Goal: Task Accomplishment & Management: Manage account settings

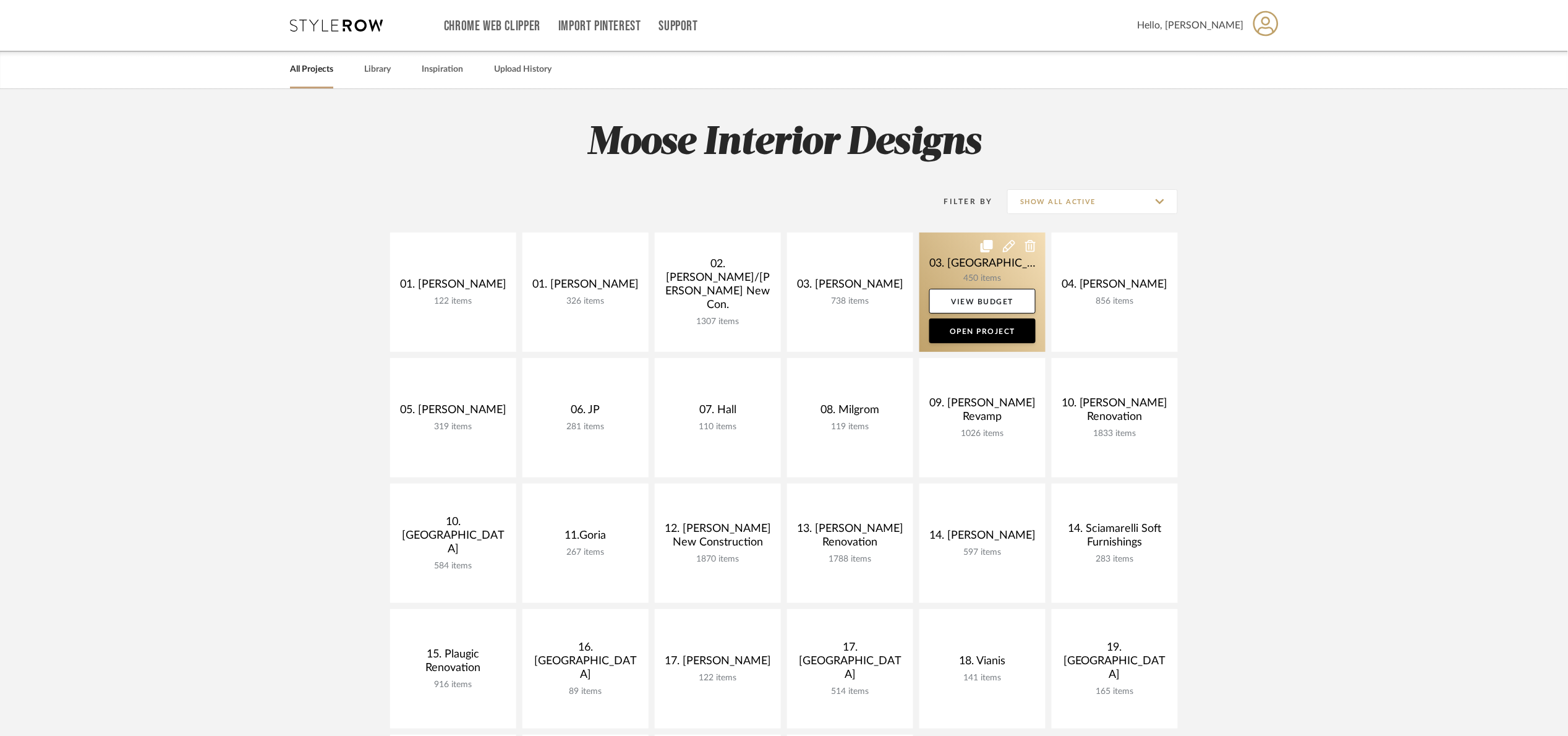
click at [960, 253] on link at bounding box center [982, 292] width 126 height 119
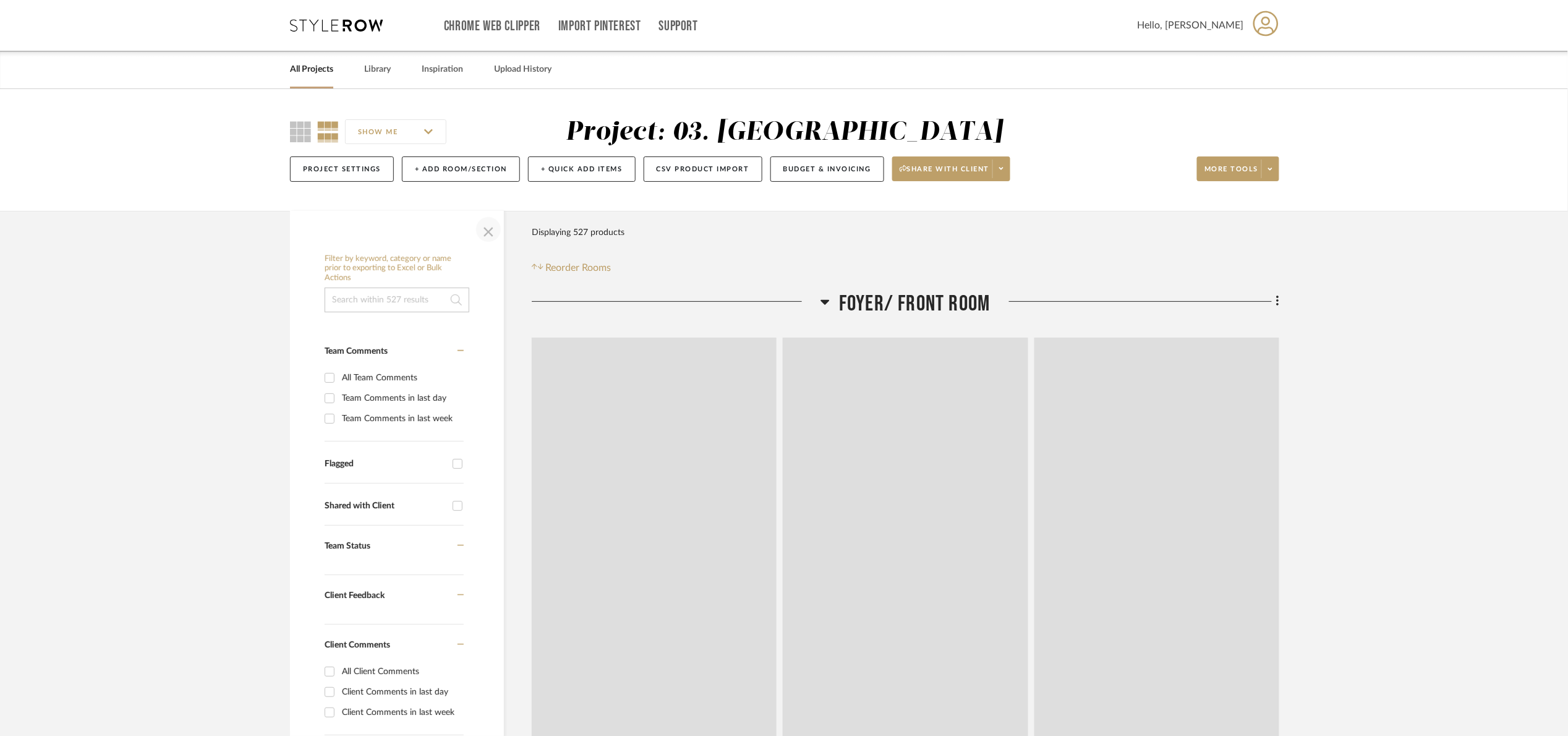
click at [502, 233] on span "button" at bounding box center [489, 229] width 30 height 30
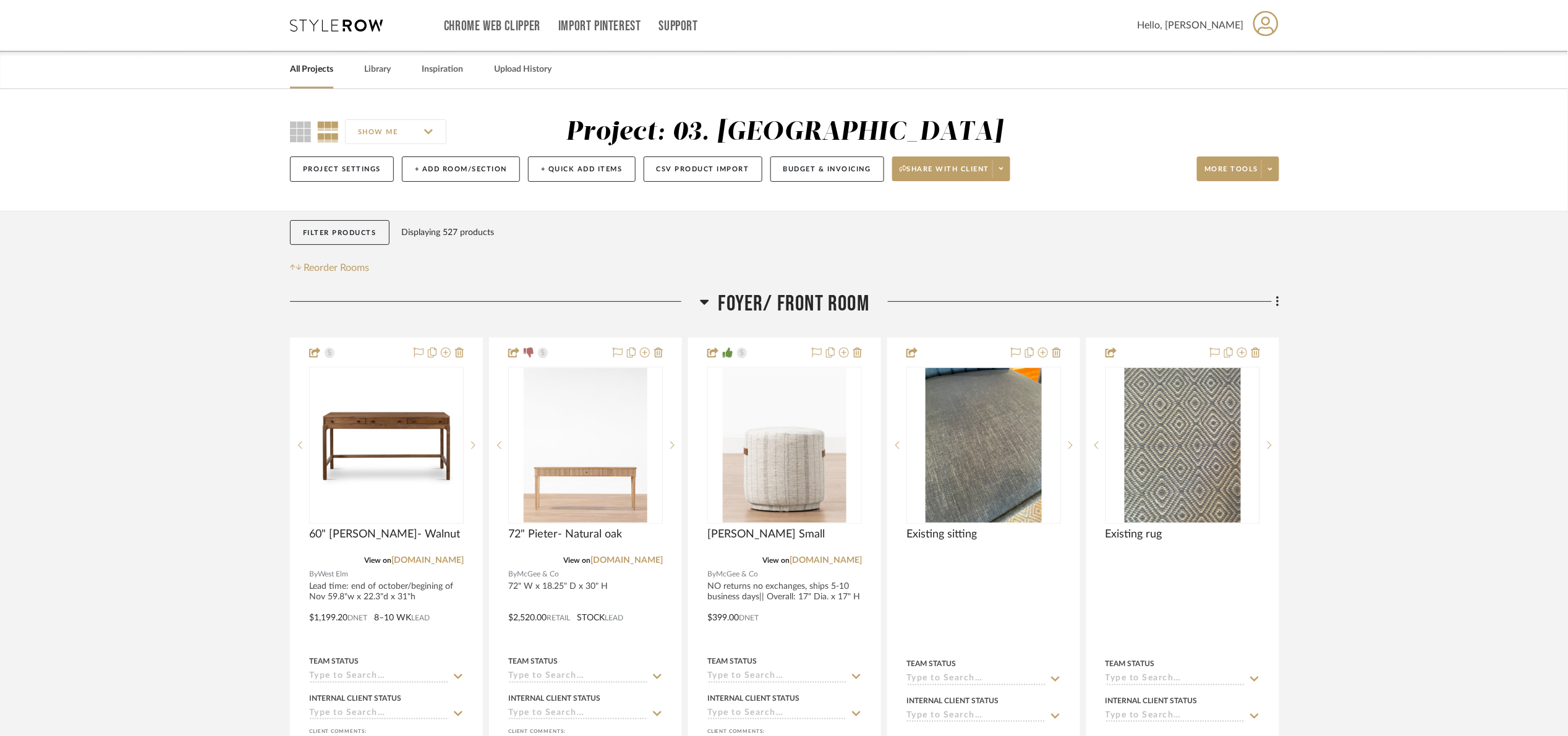
click at [772, 304] on span "Foyer/ Front Room" at bounding box center [794, 303] width 151 height 27
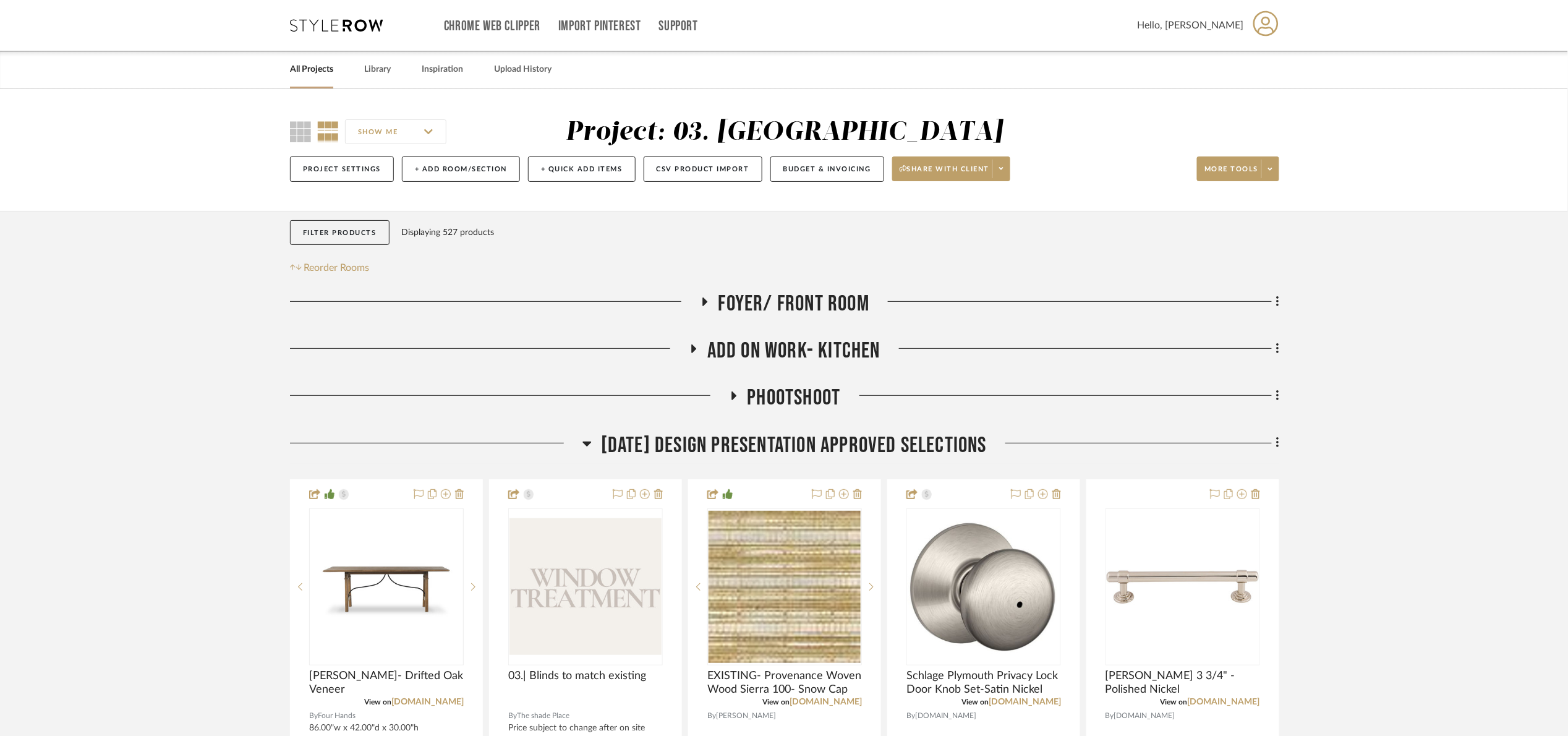
click at [793, 348] on span "Add on work- kitchen" at bounding box center [794, 351] width 173 height 27
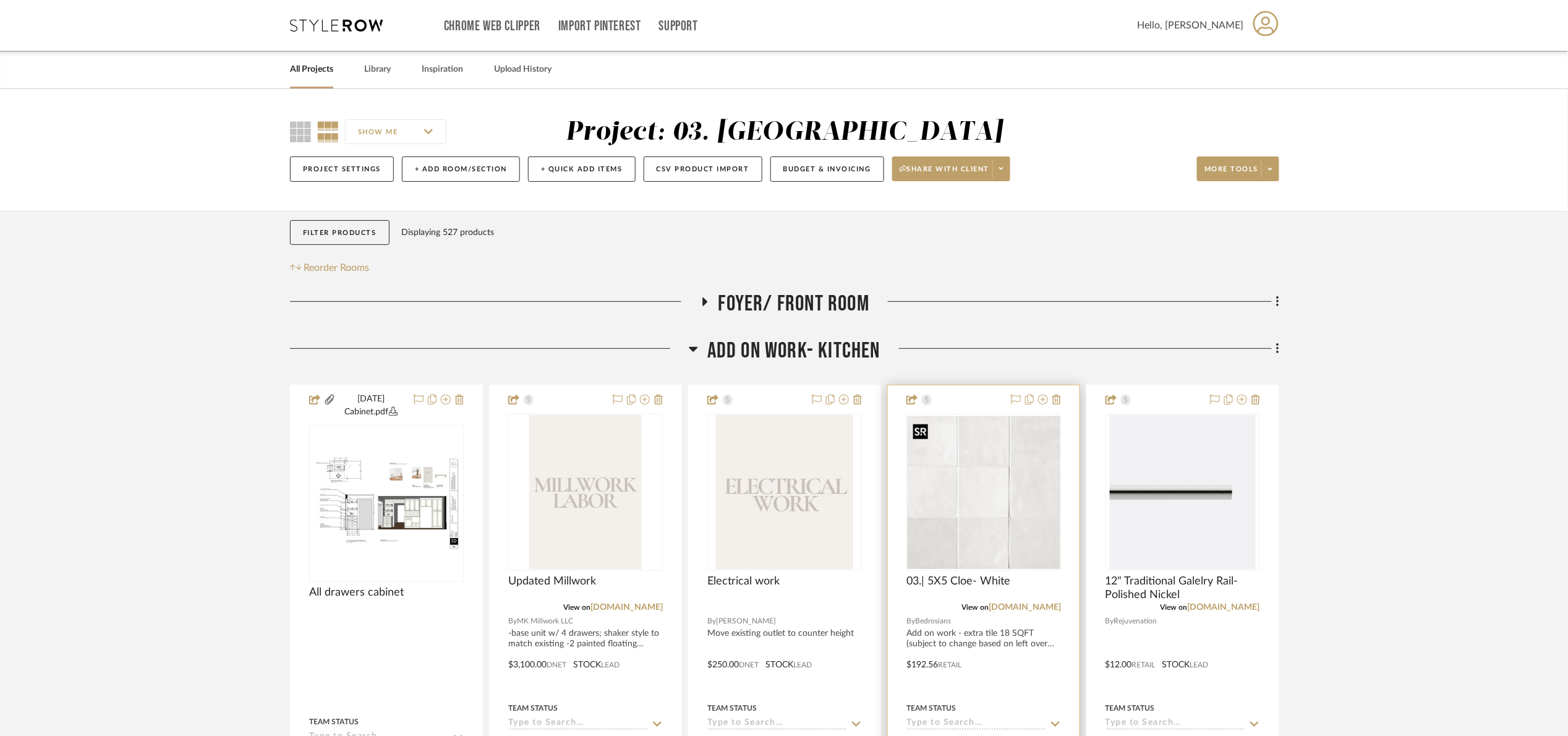
click at [996, 514] on img "0" at bounding box center [983, 492] width 153 height 153
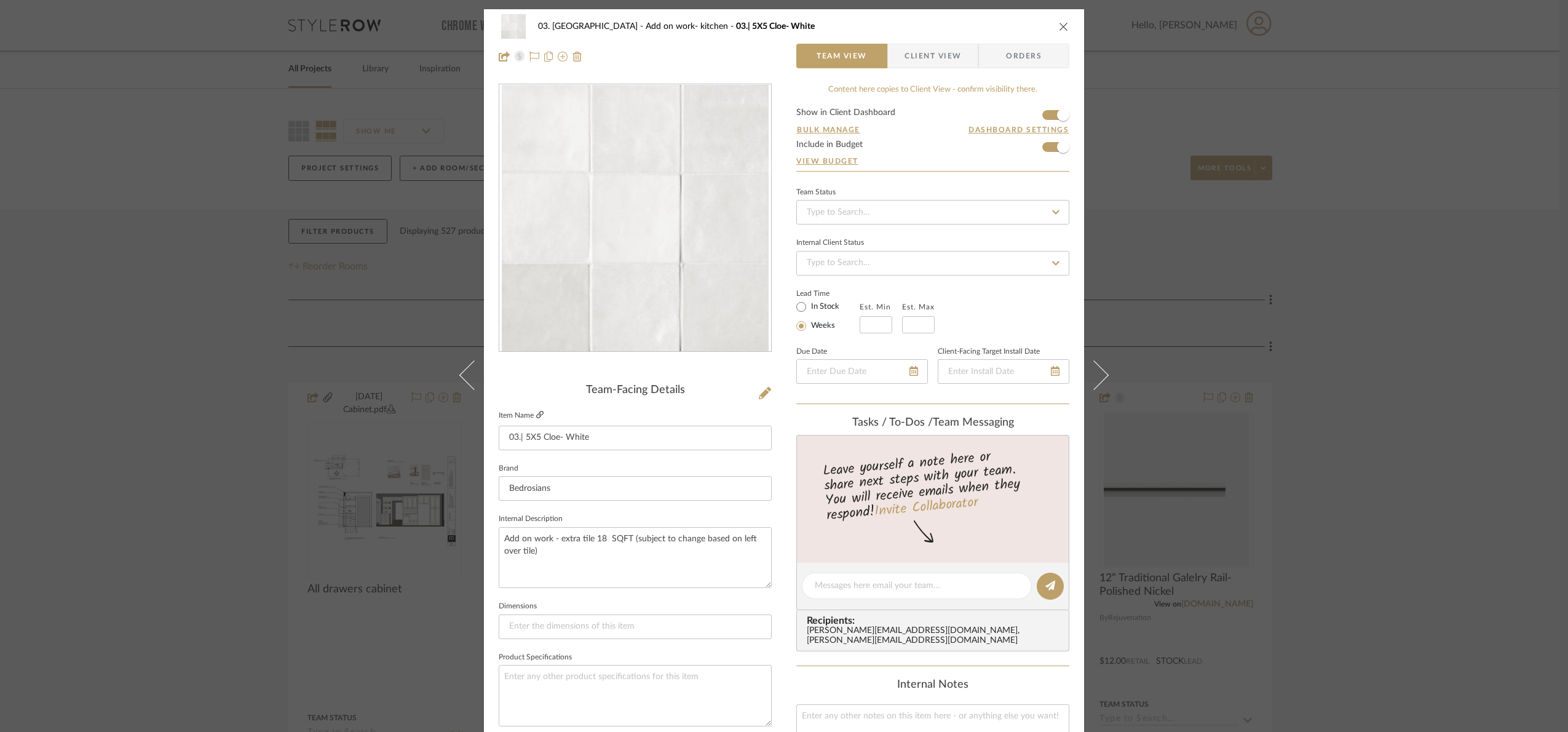
click at [537, 412] on icon at bounding box center [540, 415] width 7 height 7
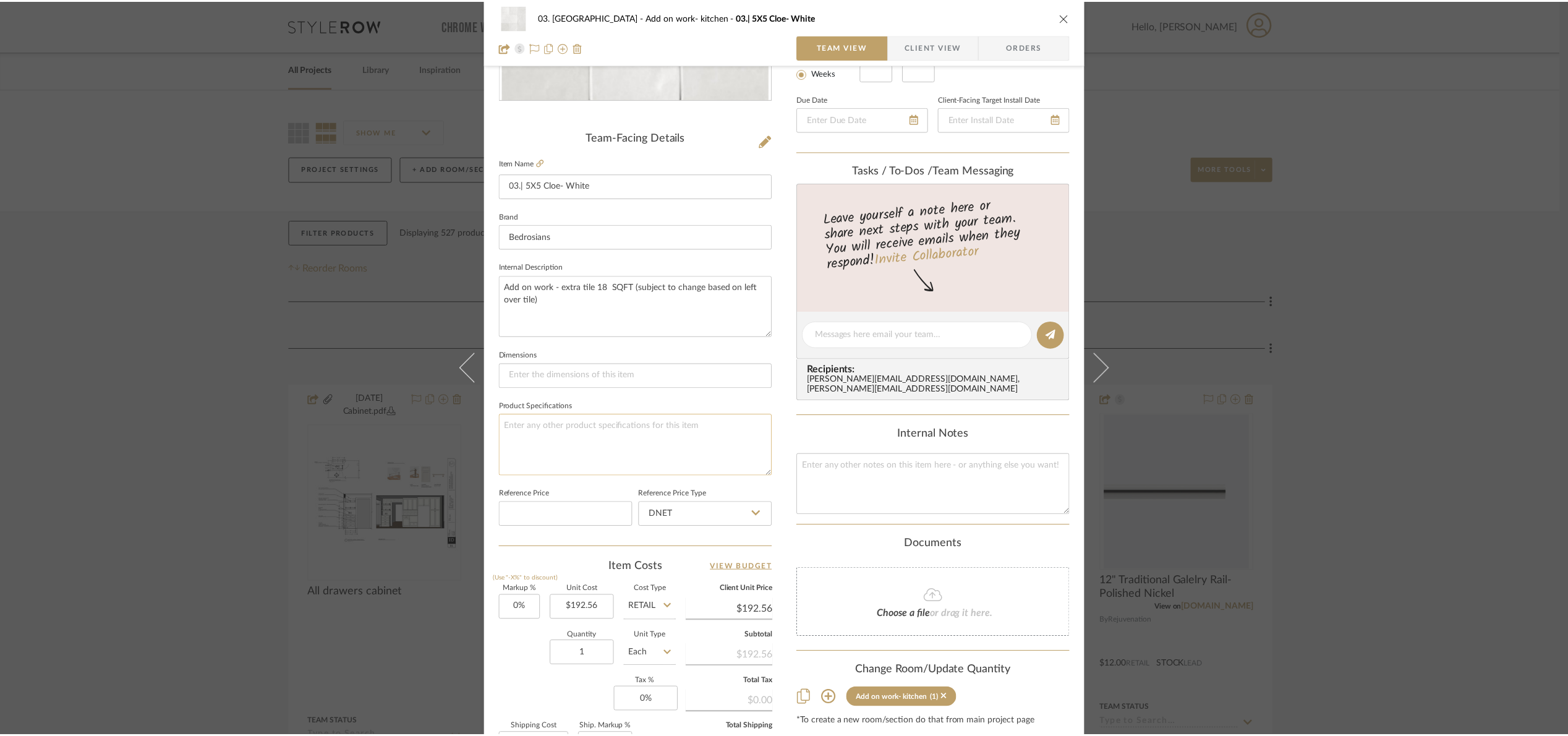
scroll to position [231, 0]
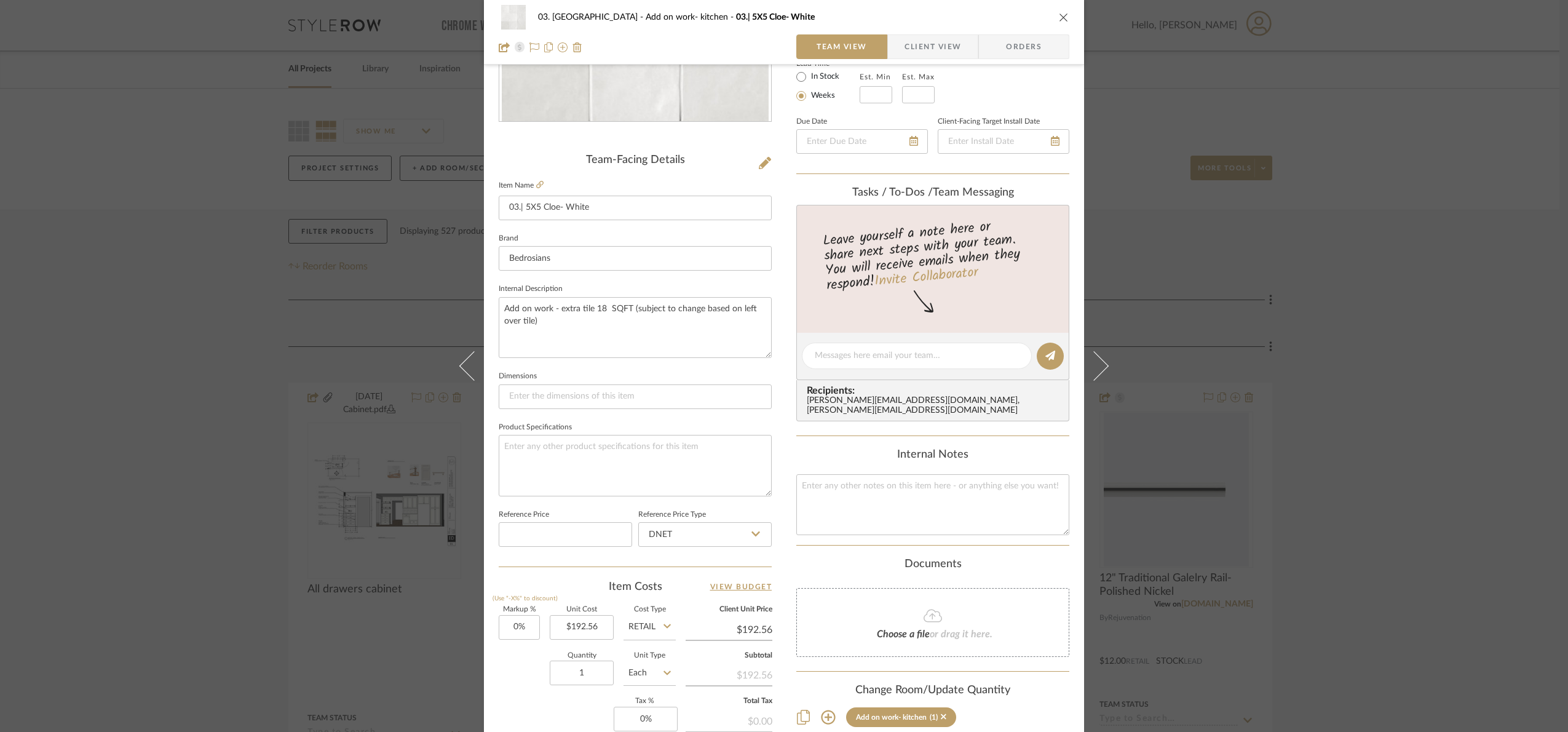
click at [1414, 327] on div "03. Schilling Add on work- kitchen 03.| 5X5 Cloe- White Team View Client View O…" at bounding box center [784, 366] width 1568 height 732
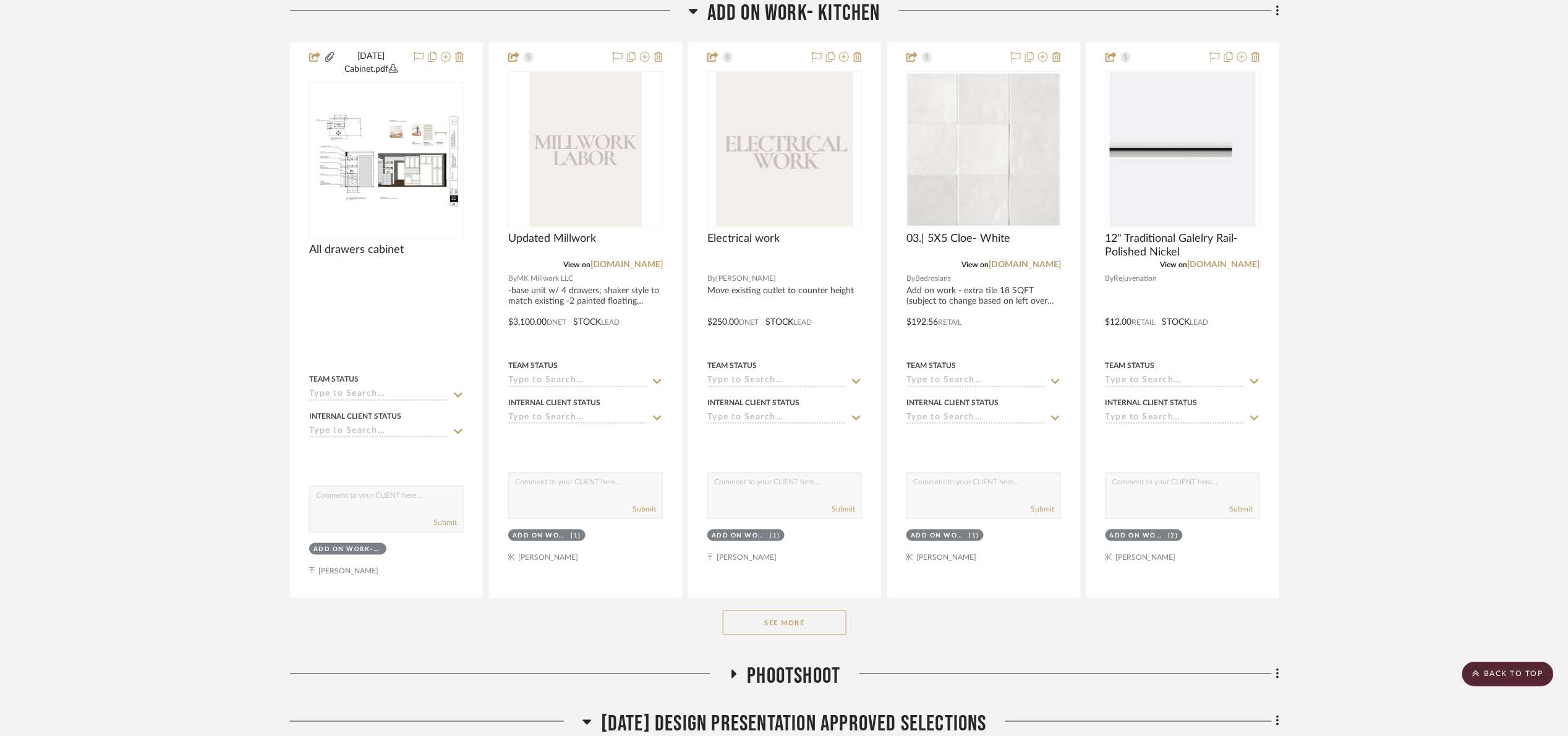
scroll to position [649, 0]
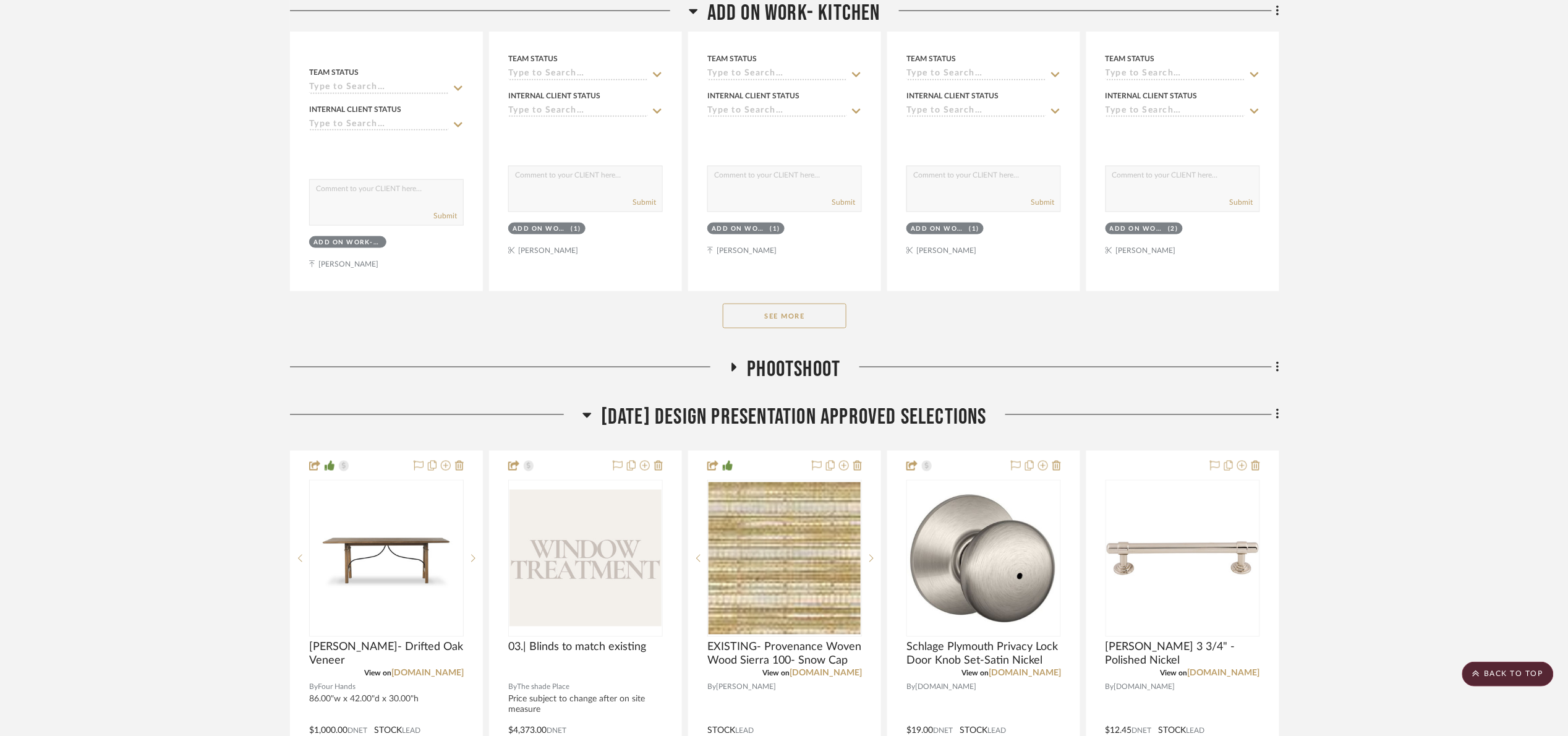
drag, startPoint x: 791, startPoint y: 309, endPoint x: 796, endPoint y: 332, distance: 23.5
click at [793, 309] on button "See More" at bounding box center [785, 316] width 123 height 25
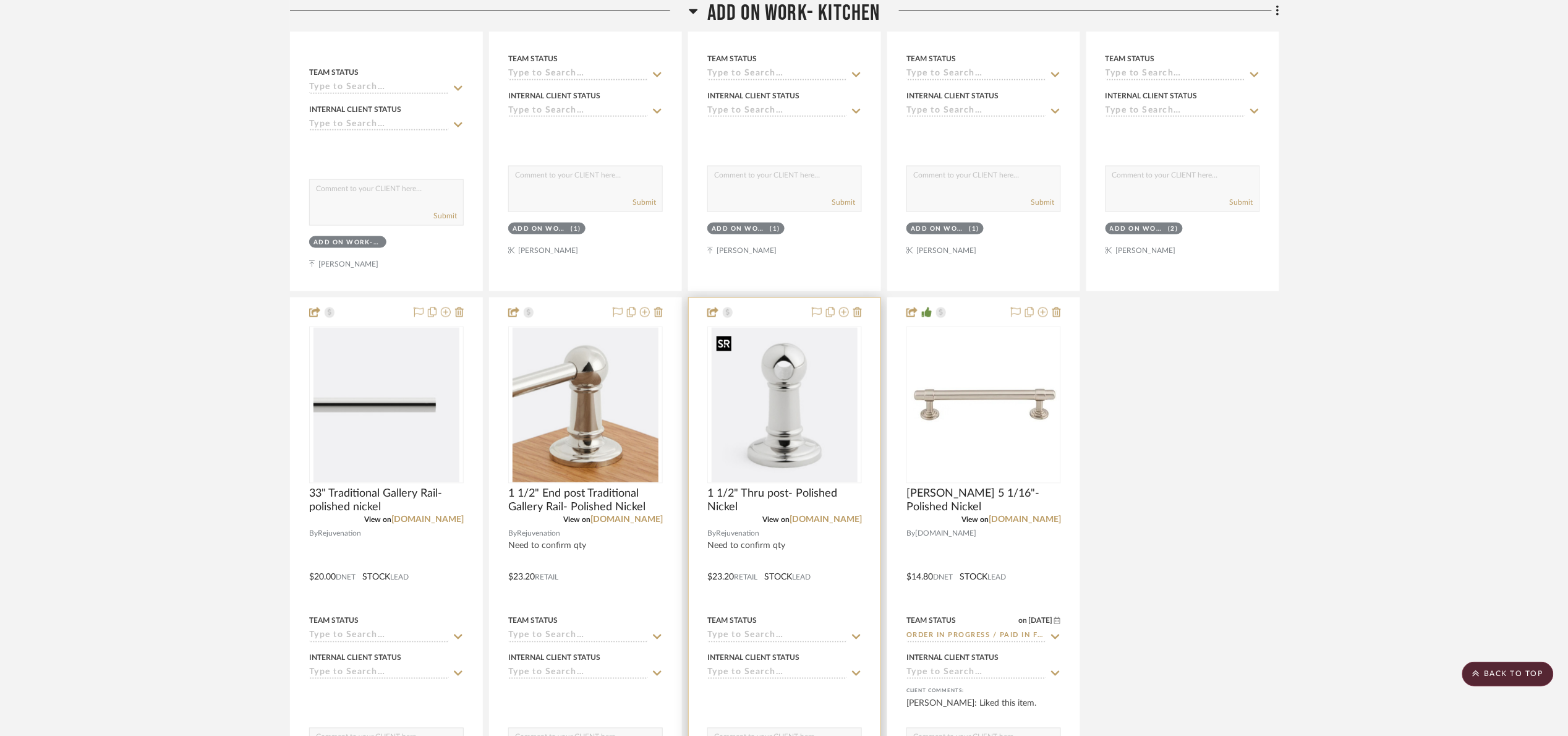
click at [730, 416] on img "0" at bounding box center [785, 405] width 146 height 155
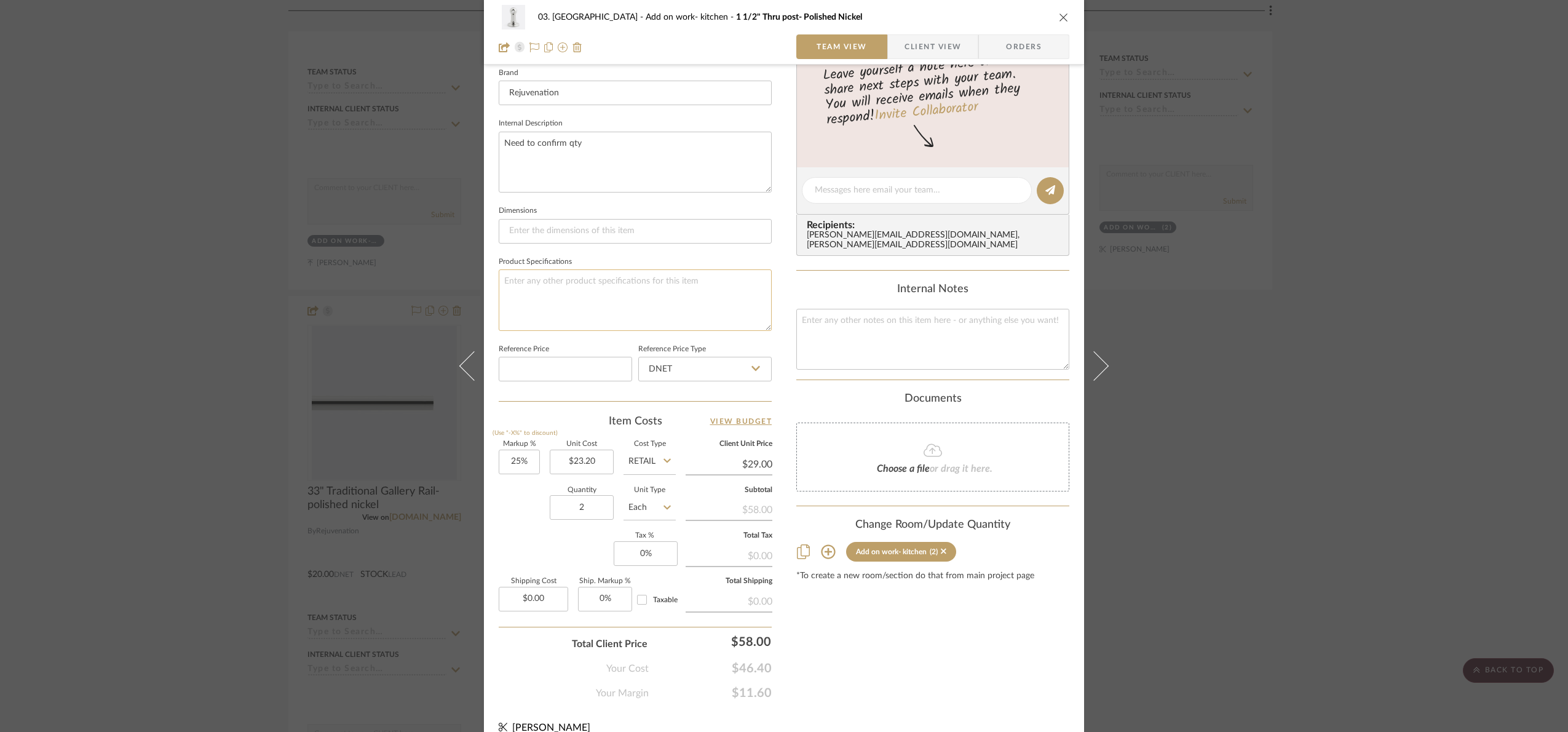
scroll to position [415, 0]
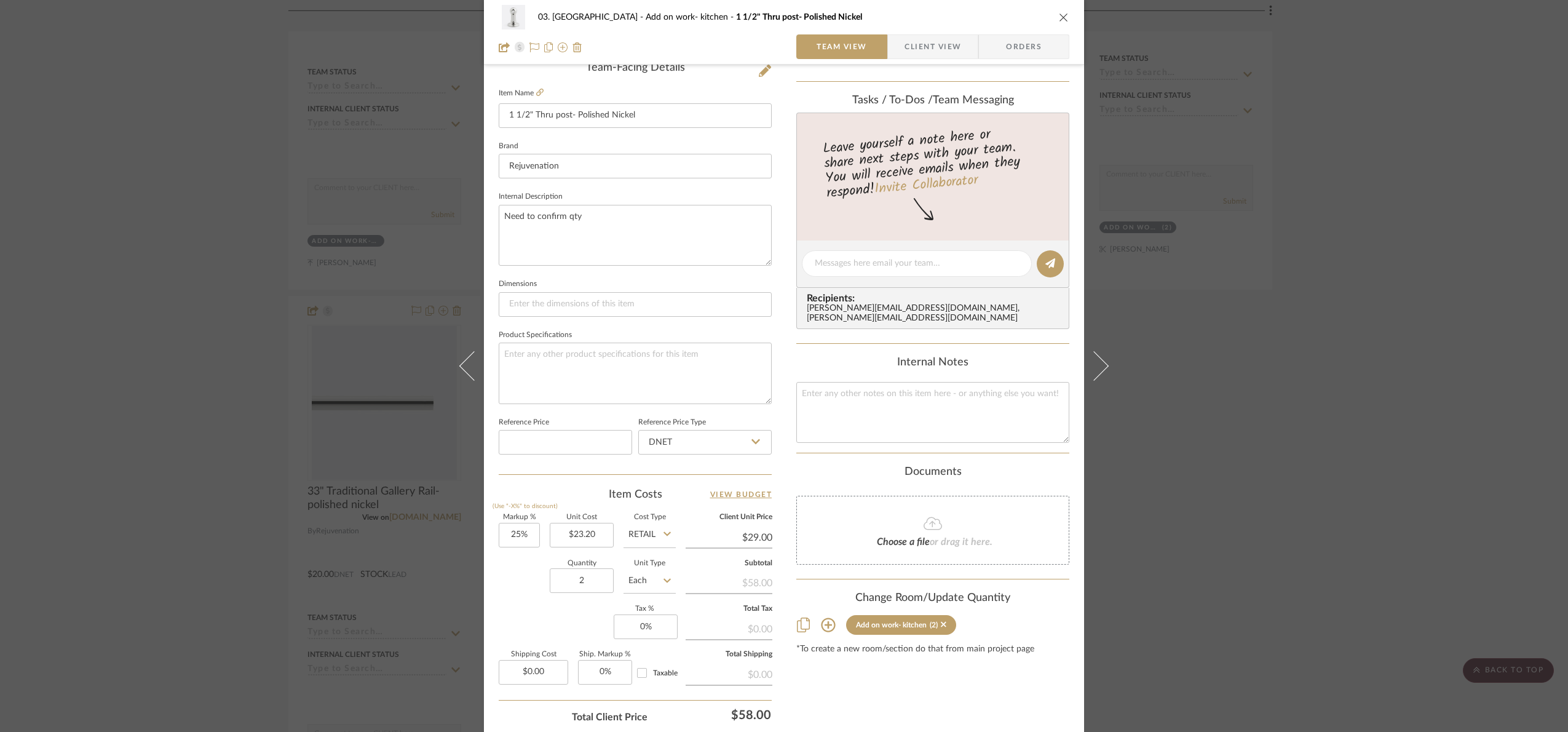
click at [1352, 342] on div "03. Schilling Add on work- kitchen 1 1/2" Thru post- Polished Nickel Team View …" at bounding box center [784, 366] width 1568 height 732
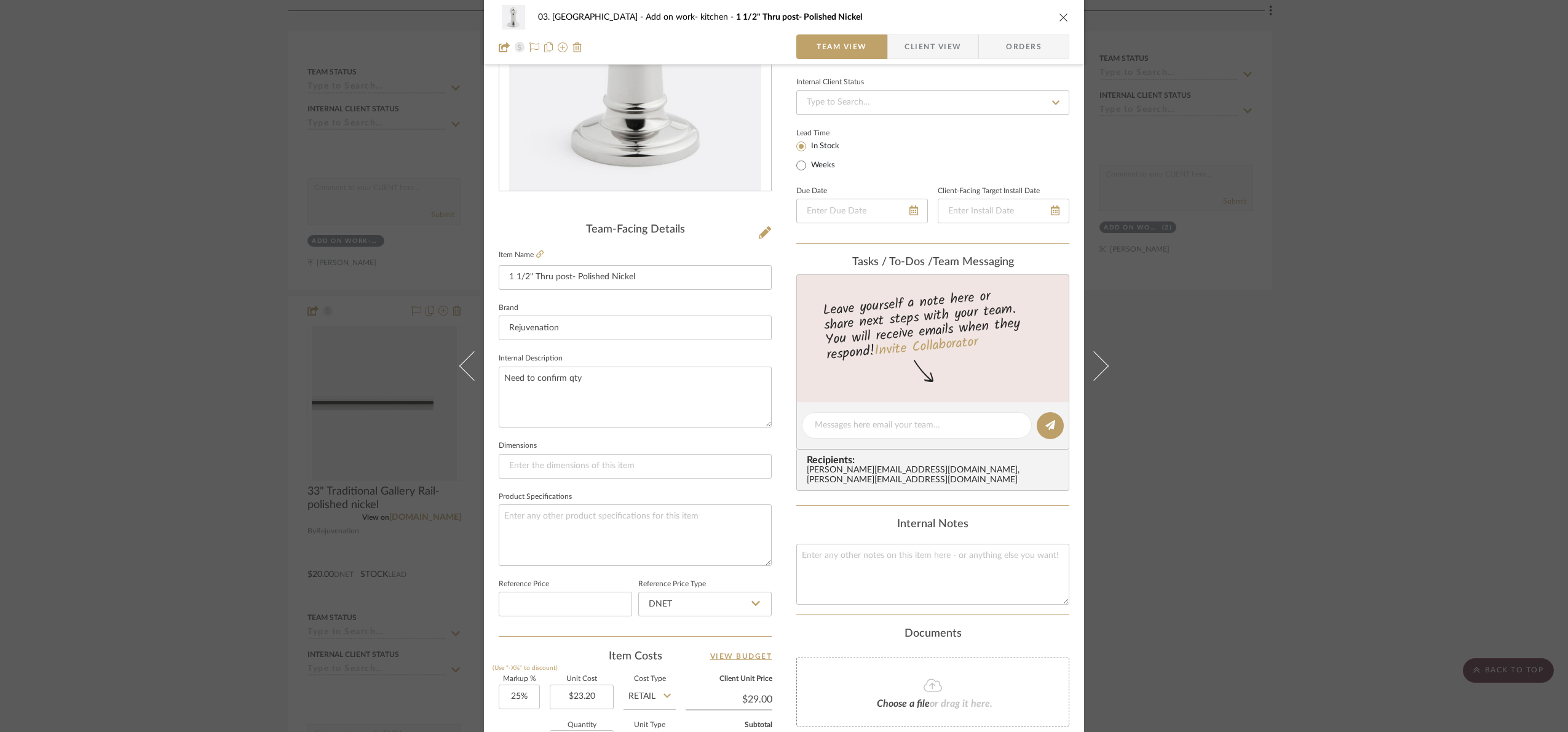
scroll to position [0, 0]
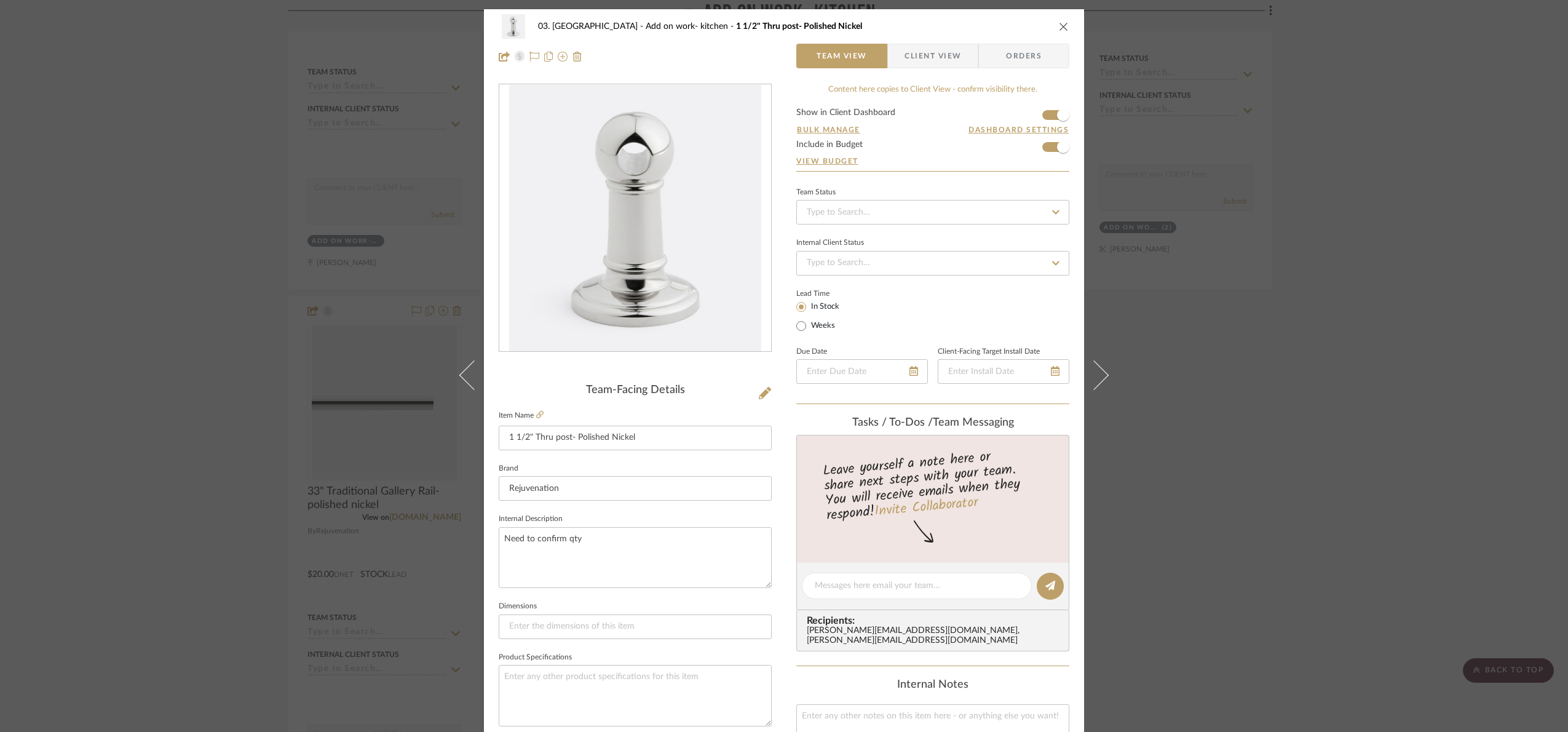
click at [241, 227] on div "03. Schilling Add on work- kitchen 1 1/2" Thru post- Polished Nickel Team View …" at bounding box center [784, 366] width 1568 height 732
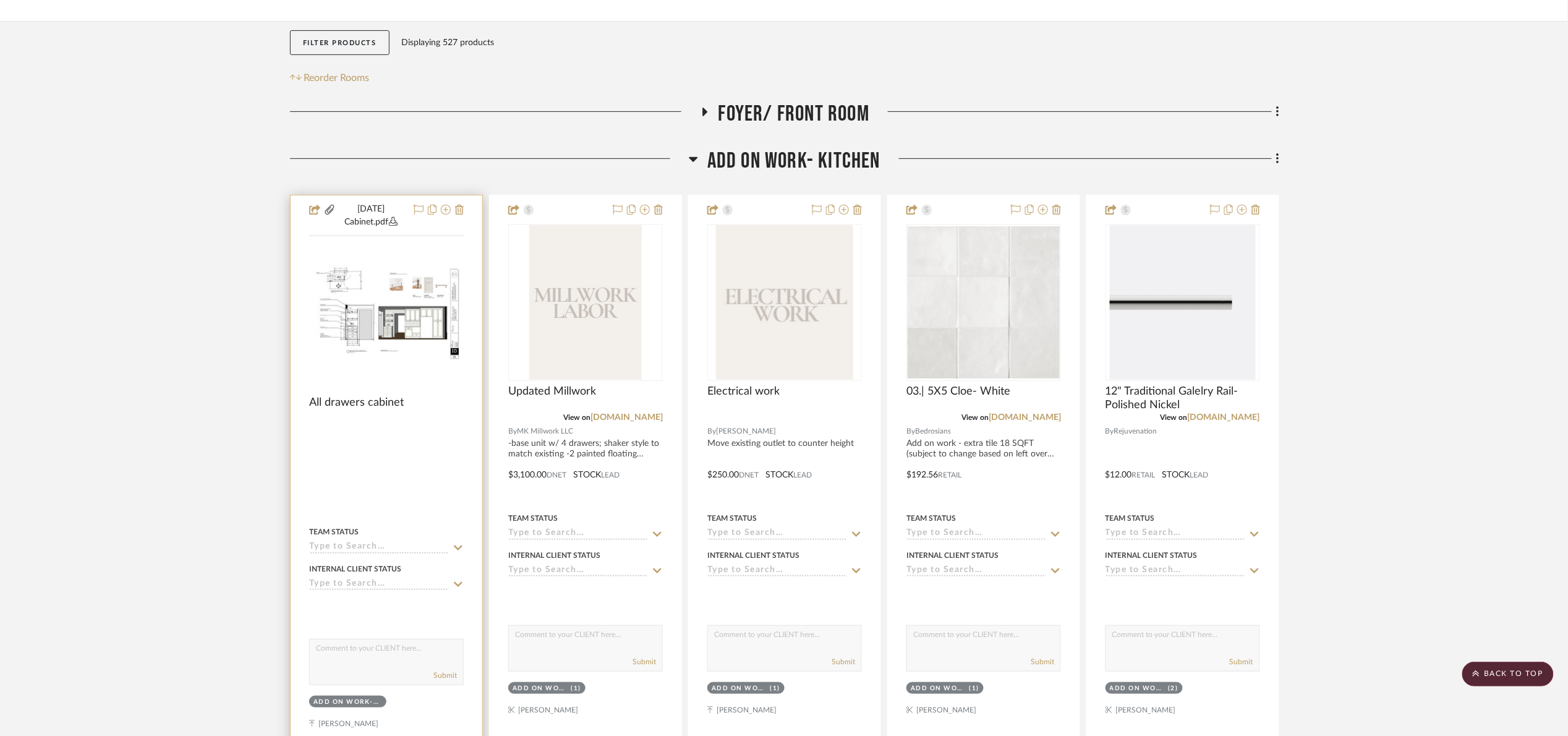
scroll to position [186, 0]
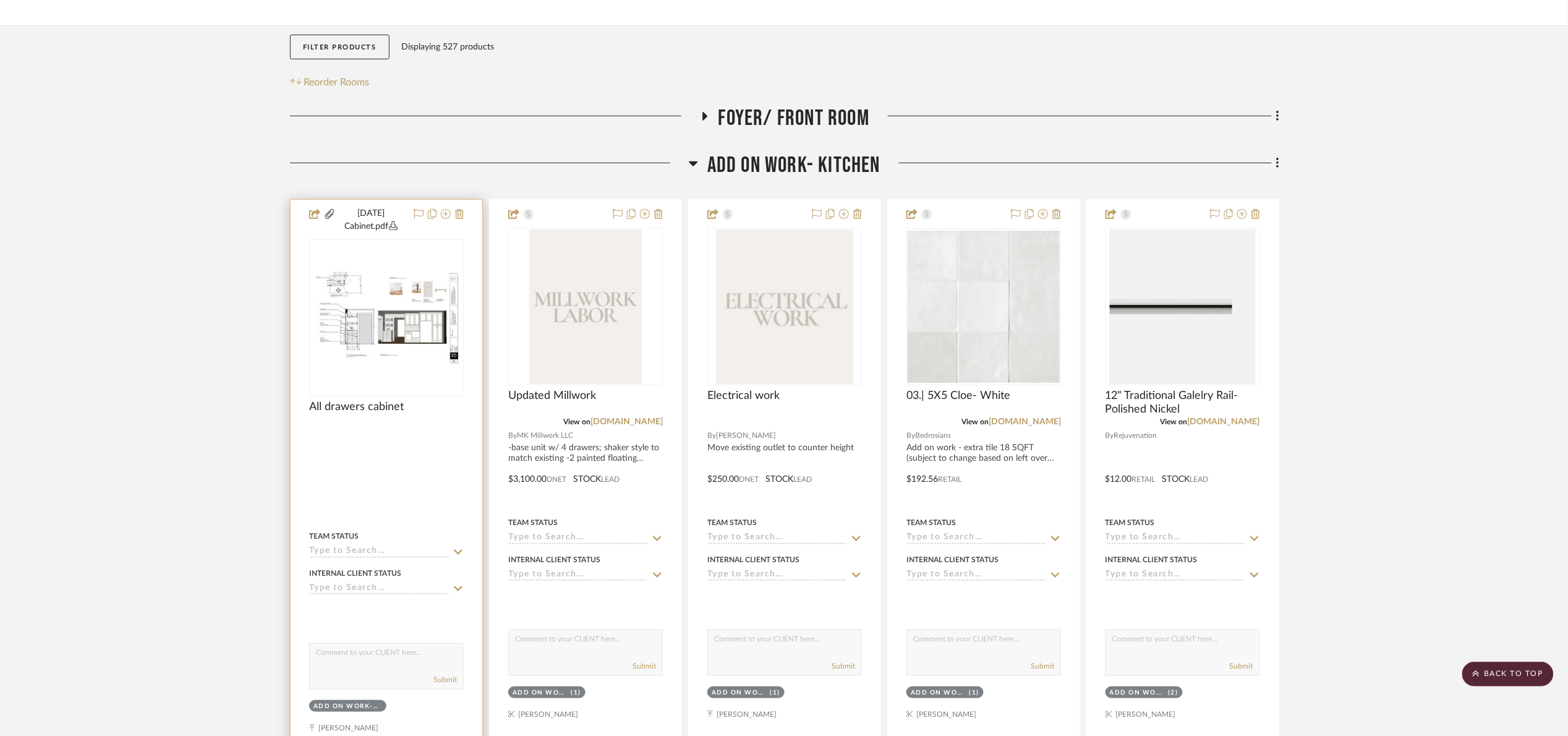
click at [0, 0] on div at bounding box center [0, 0] width 0 height 0
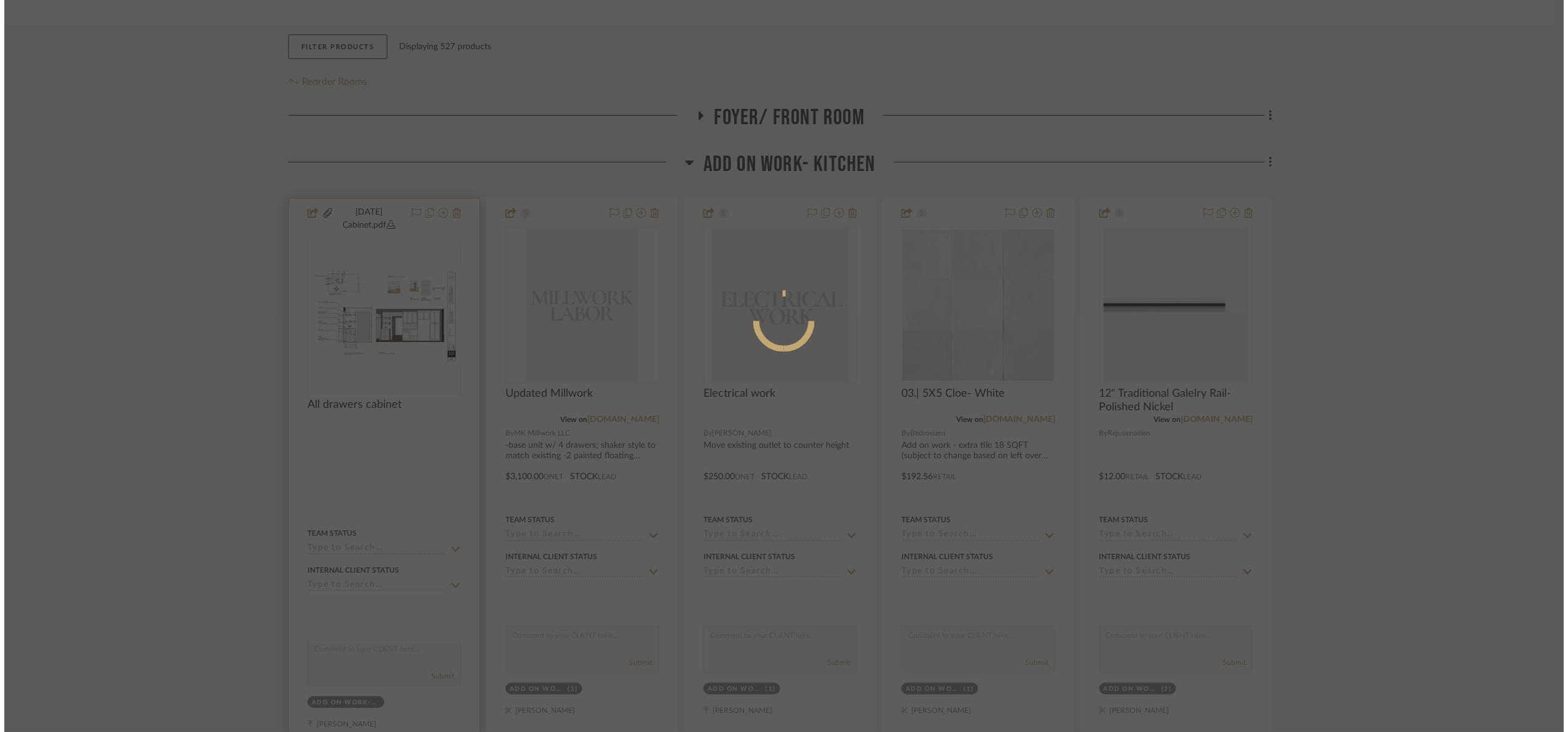
scroll to position [0, 0]
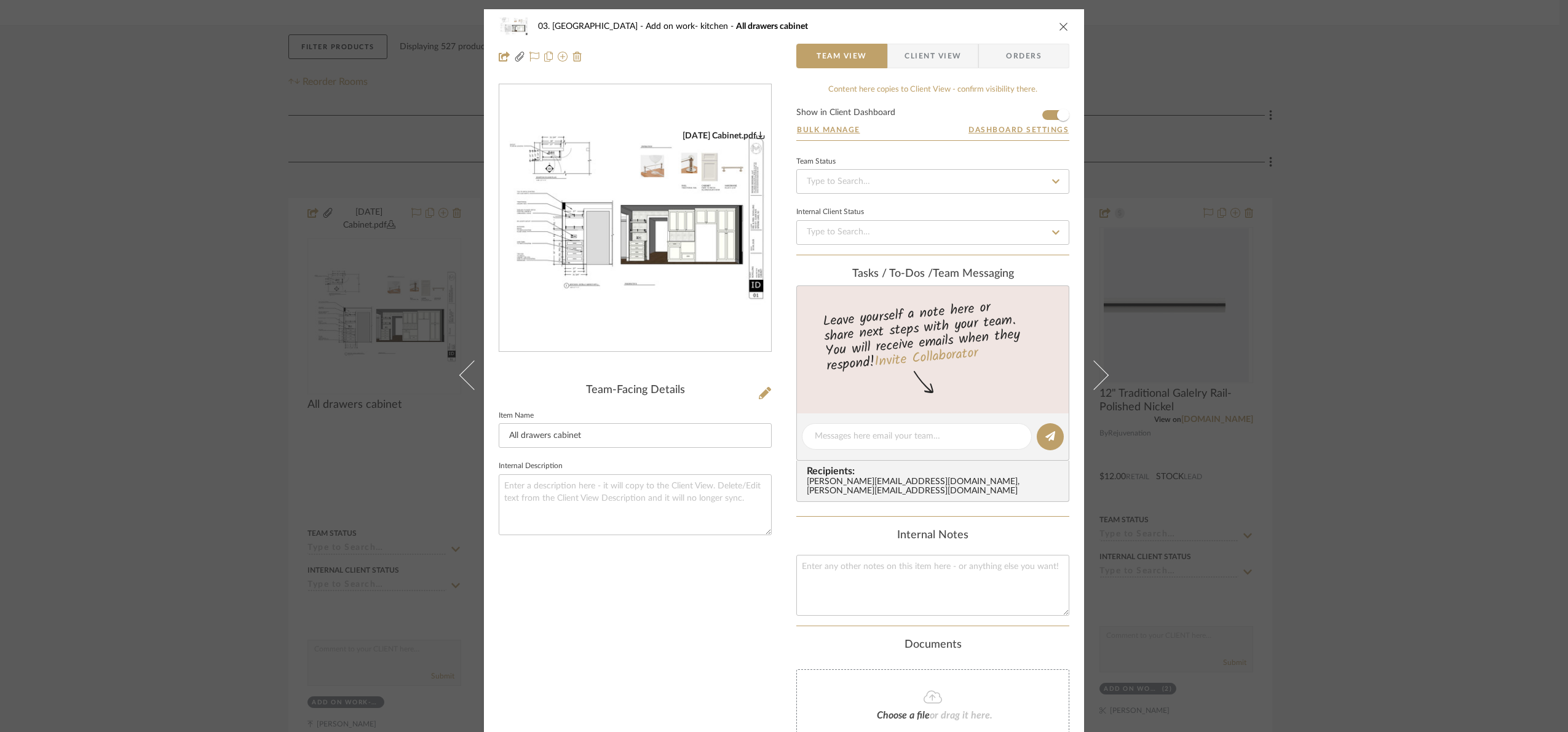
click at [624, 229] on img "0" at bounding box center [635, 218] width 272 height 176
click at [1344, 371] on div "03. Schilling Add on work- kitchen All drawers cabinet Team View Client View Or…" at bounding box center [784, 366] width 1568 height 732
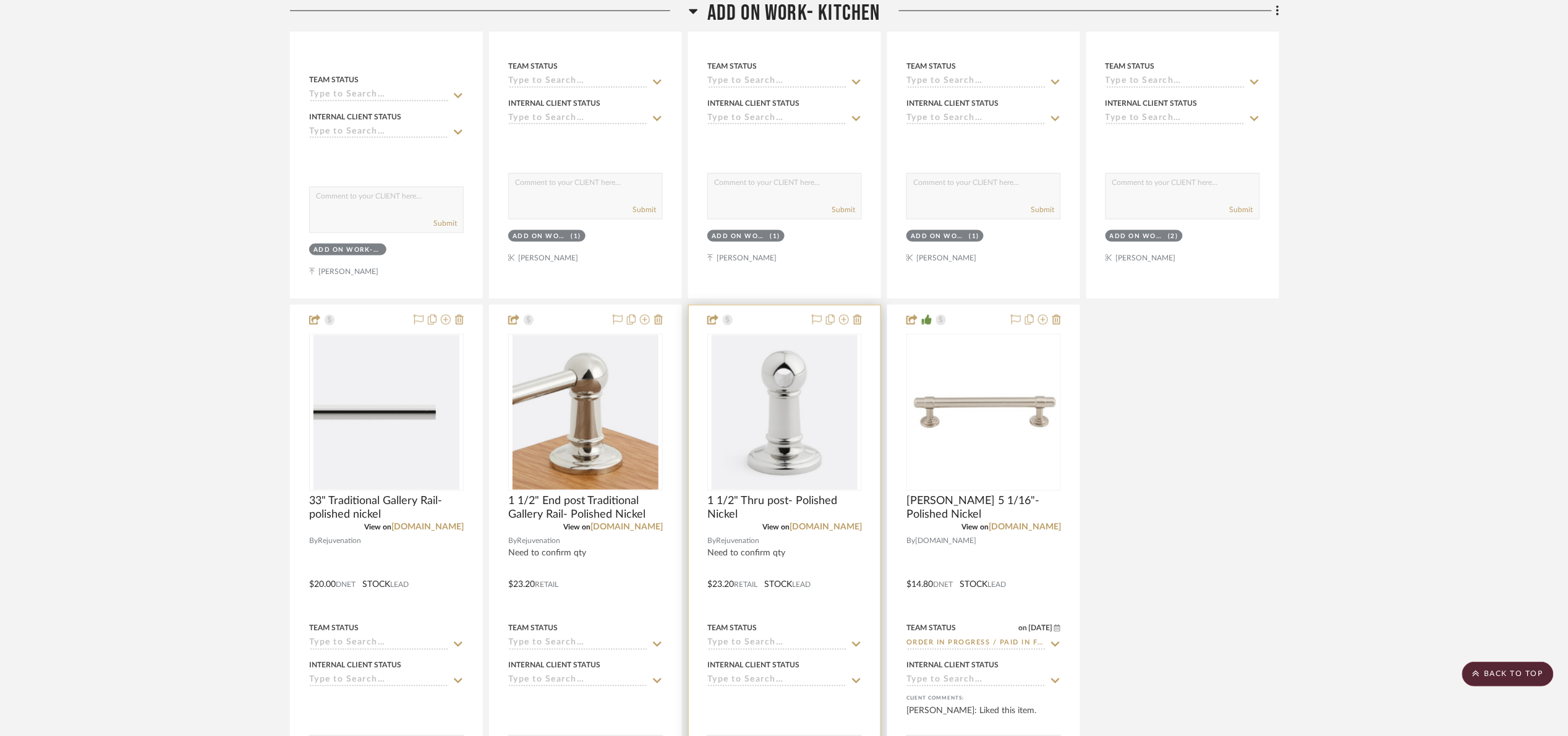
scroll to position [649, 0]
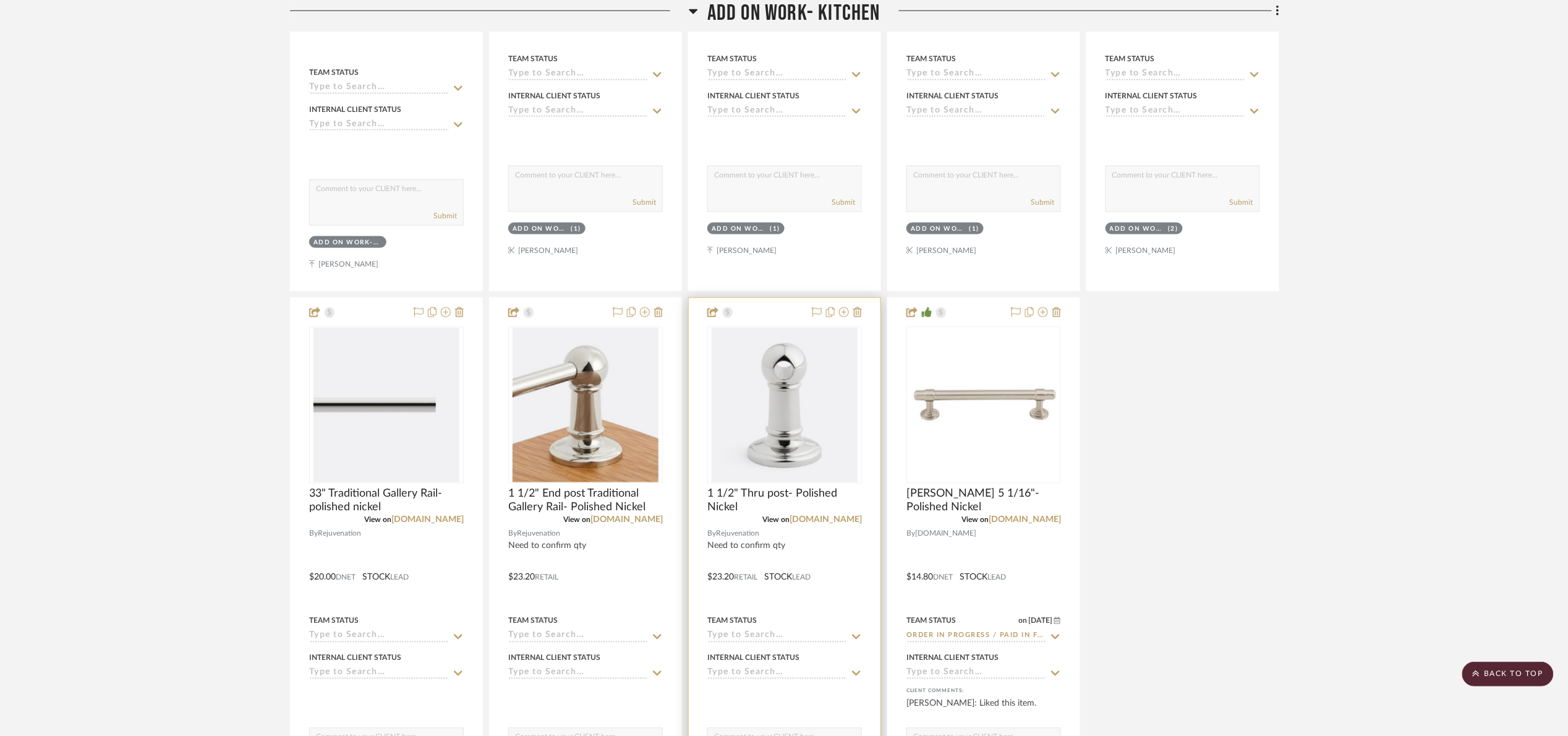
click at [753, 399] on img "0" at bounding box center [785, 405] width 146 height 155
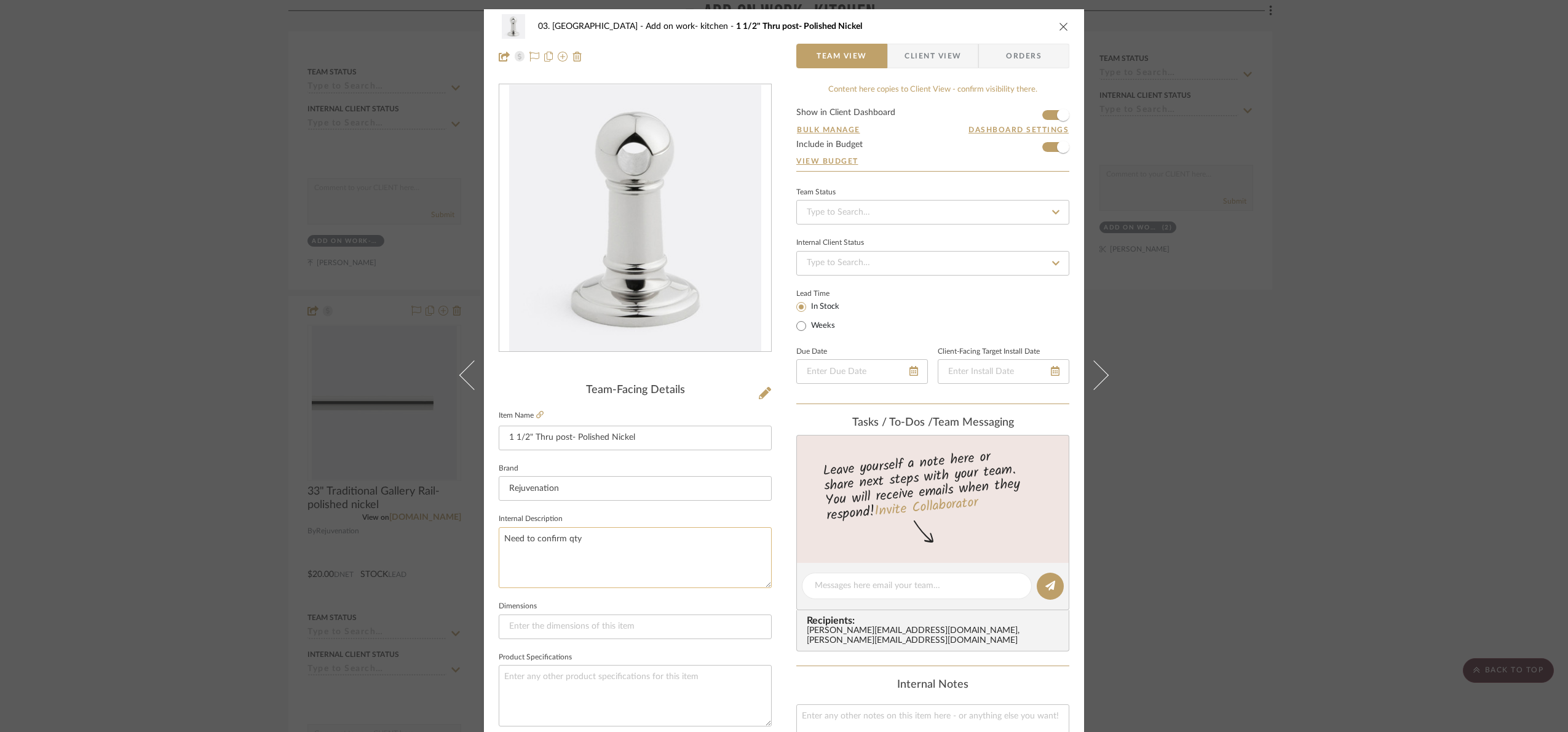
click at [641, 531] on textarea "Need to confirm qty" at bounding box center [635, 557] width 273 height 61
drag, startPoint x: 707, startPoint y: 545, endPoint x: 581, endPoint y: 533, distance: 126.6
click at [581, 533] on textarea "Need to confirm qty, NON returnable/exchangable" at bounding box center [635, 557] width 273 height 61
type textarea "Need to confirm qty, NON returnable/exchangable"
click at [601, 516] on fieldset "Internal Description Need to confirm qty, NON returnable/exchangable" at bounding box center [635, 549] width 273 height 77
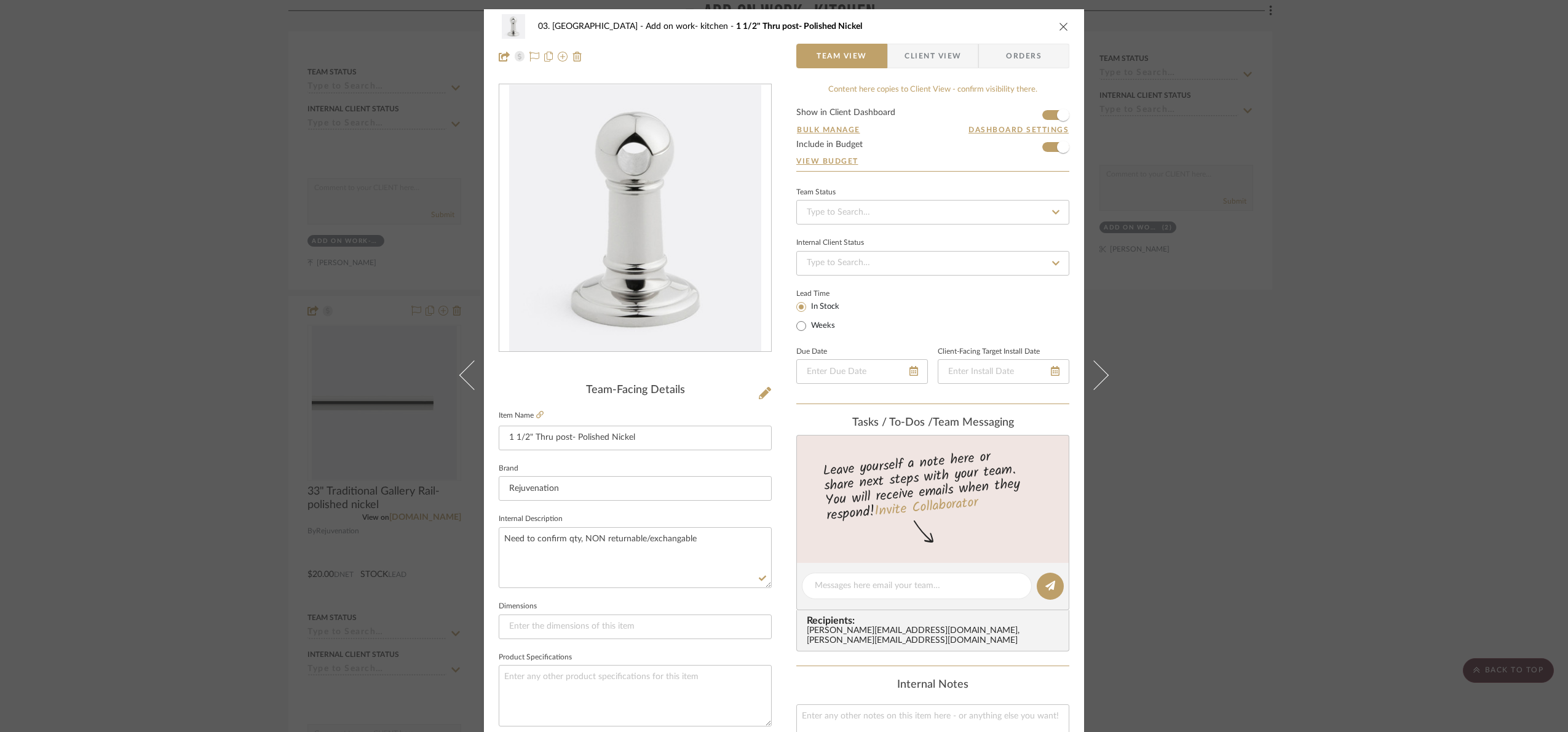
click at [1367, 449] on div "03. Schilling Add on work- kitchen 1 1/2" Thru post- Polished Nickel Team View …" at bounding box center [784, 366] width 1568 height 732
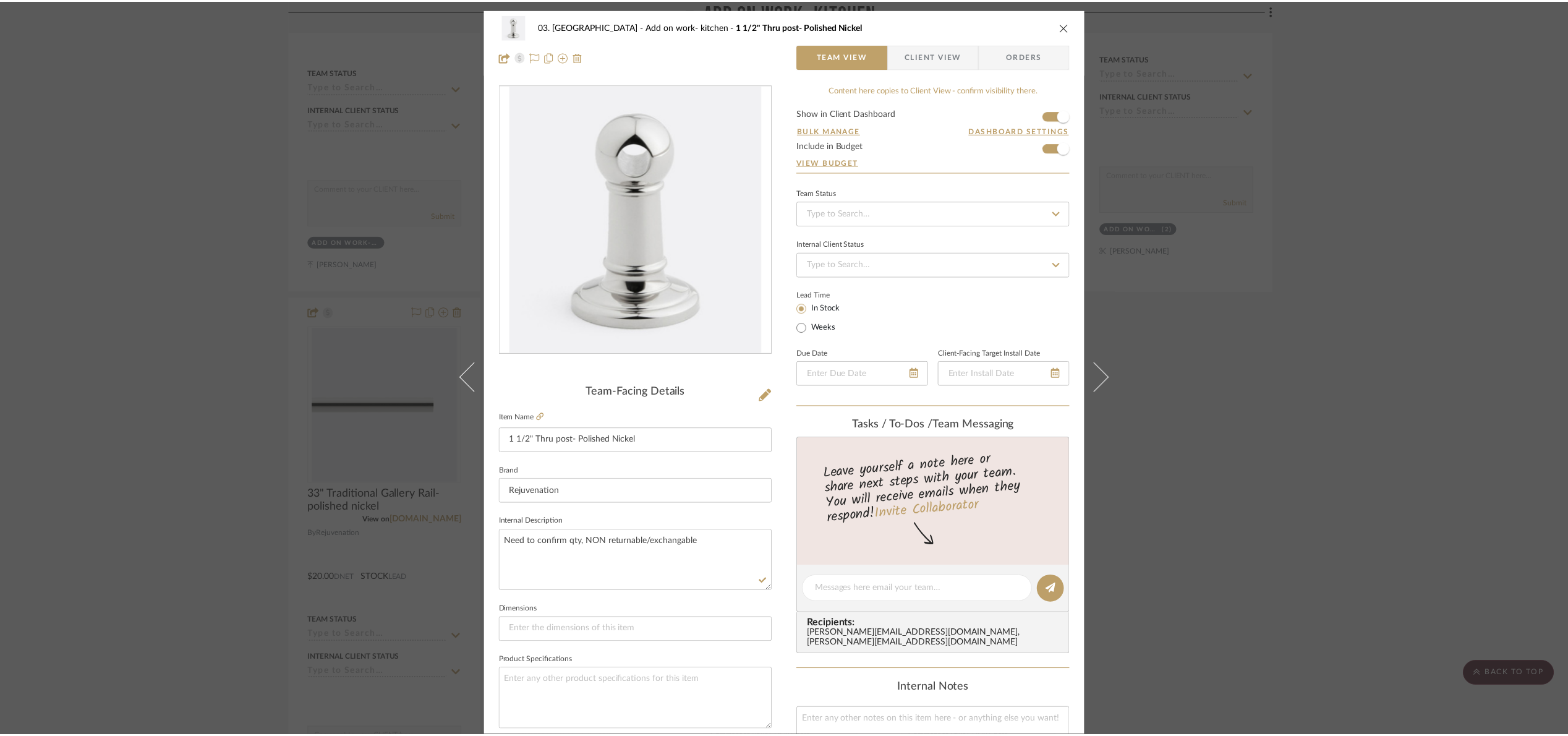
scroll to position [649, 0]
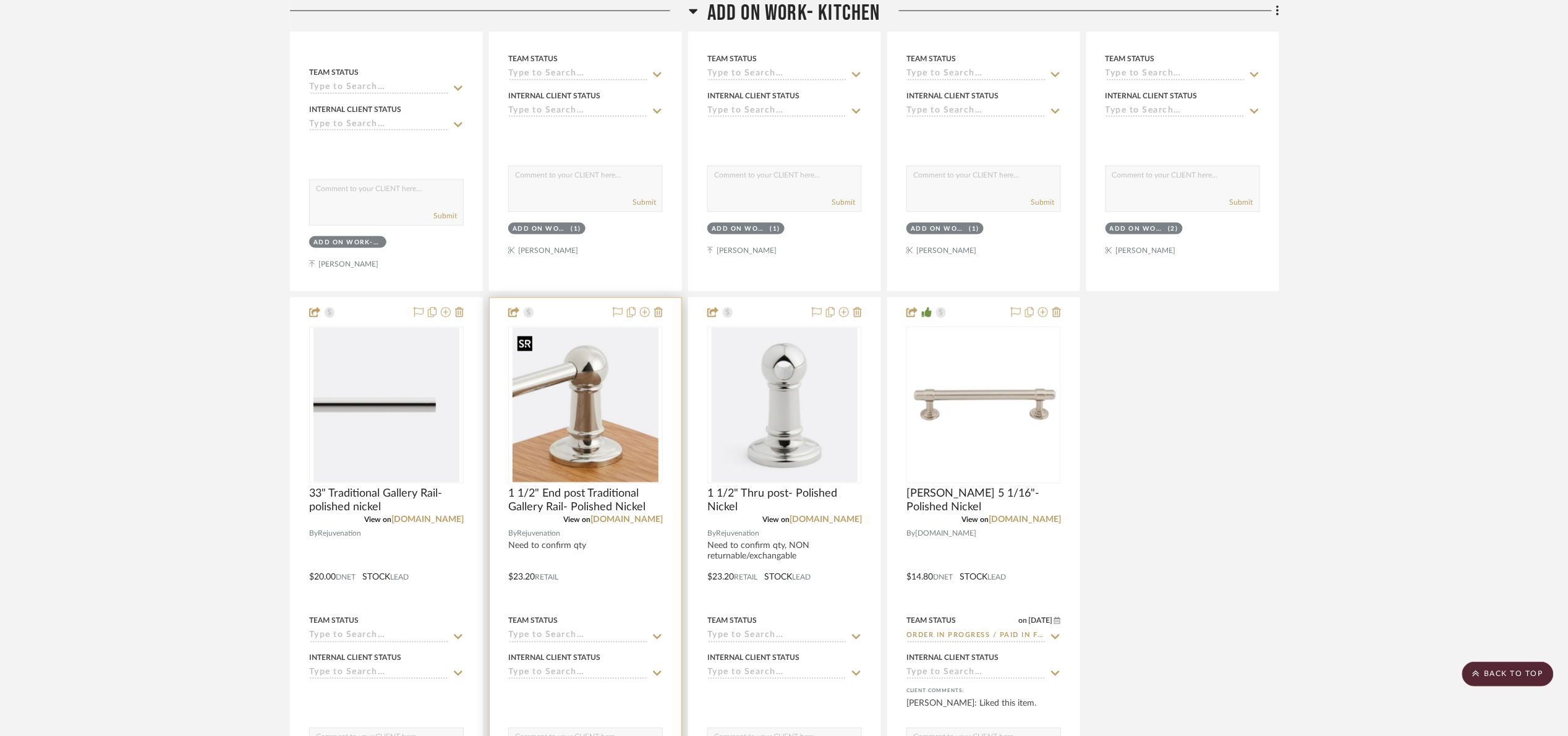
click at [598, 426] on img "0" at bounding box center [585, 405] width 146 height 155
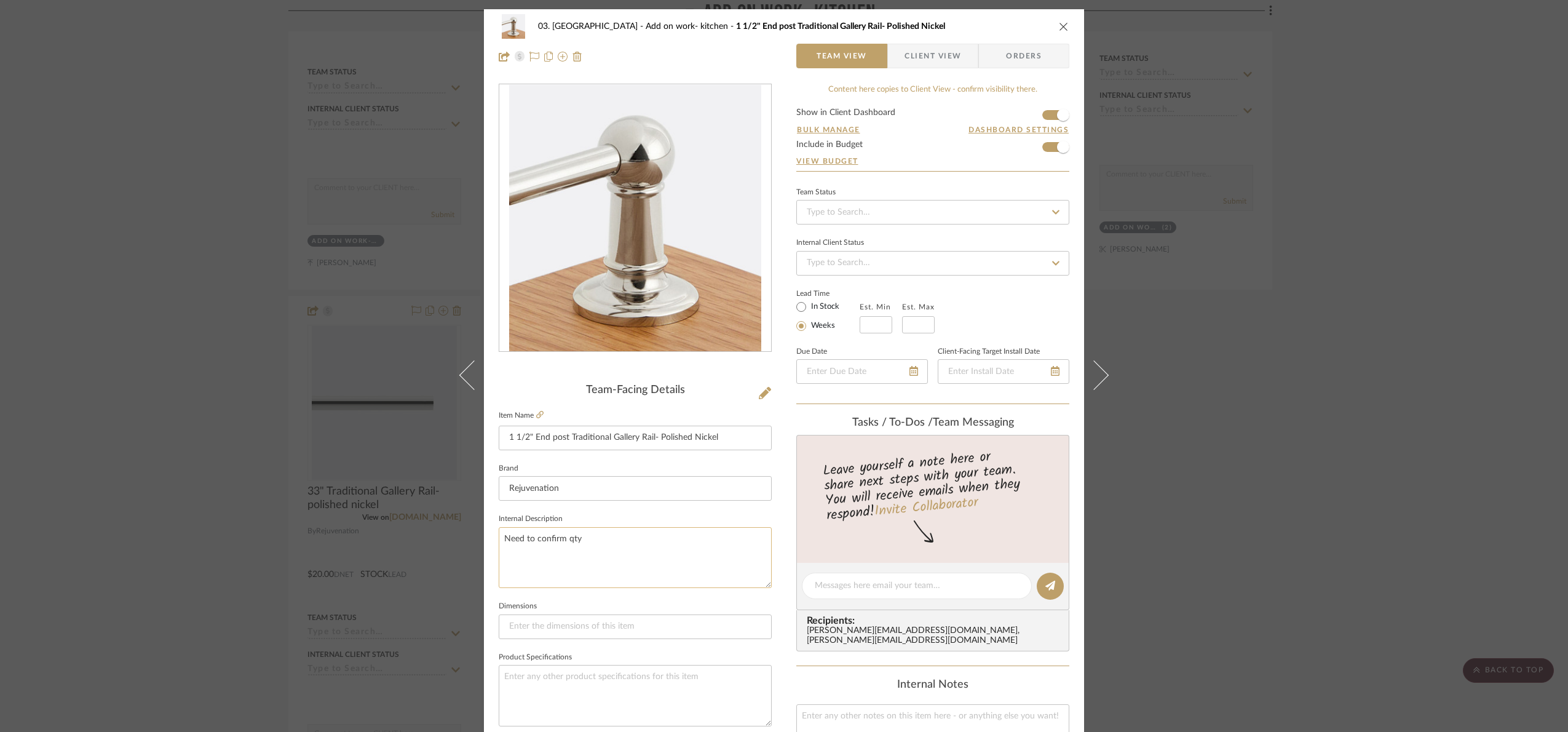
click at [597, 549] on textarea "Need to confirm qty" at bounding box center [635, 557] width 273 height 61
paste textarea "NON returnable/exchangable"
type textarea "Need to confirm qty,NON returnable/exchangable"
click at [709, 514] on fieldset "Internal Description Need to confirm qty,NON returnable/exchangable" at bounding box center [635, 549] width 273 height 77
click at [1327, 479] on div "03. Schilling Add on work- kitchen 1 1/2" End post Traditional Gallery Rail- Po…" at bounding box center [784, 366] width 1568 height 732
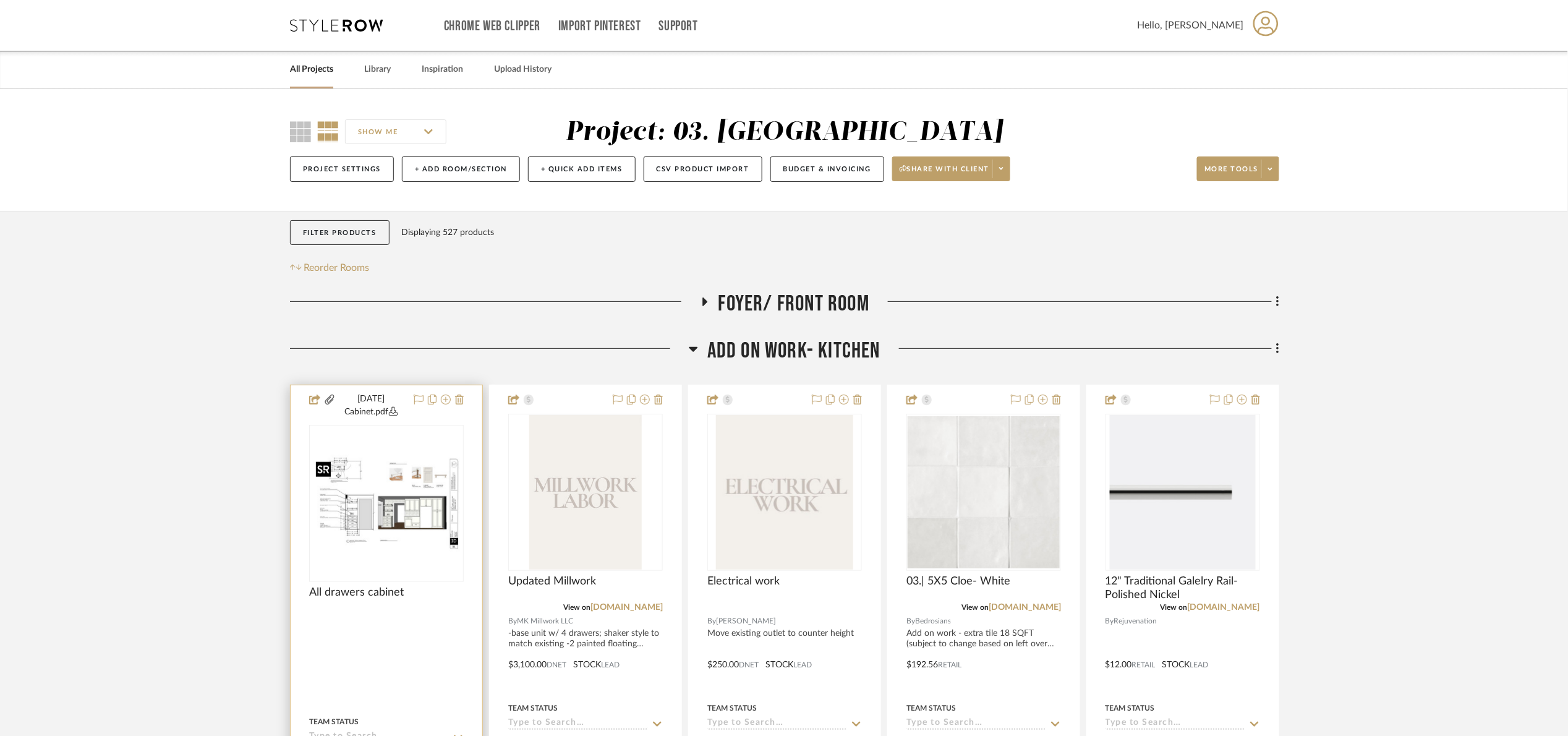
click at [399, 466] on img "0" at bounding box center [386, 504] width 152 height 98
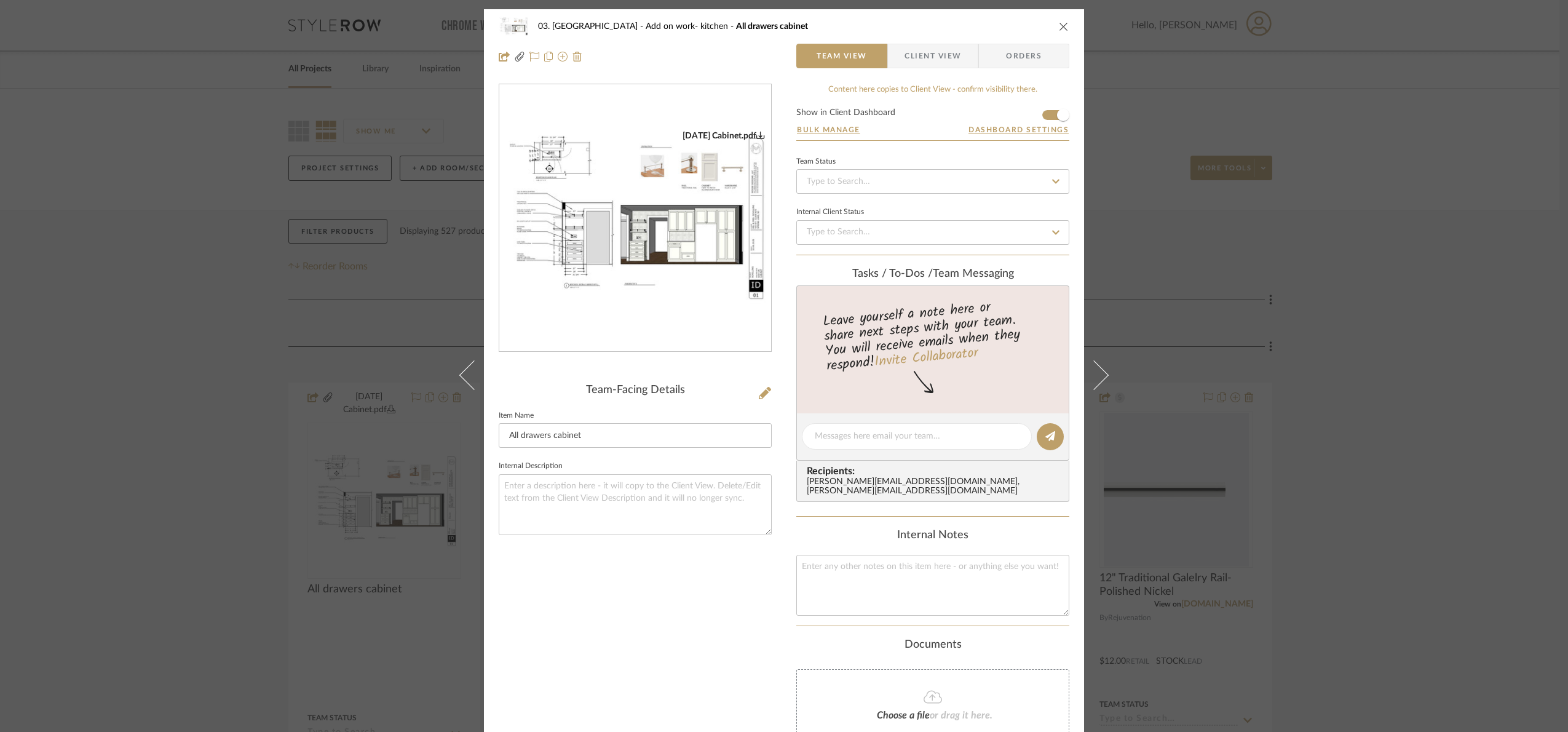
click at [1319, 342] on div "03. Schilling Add on work- kitchen All drawers cabinet Team View Client View Or…" at bounding box center [784, 366] width 1568 height 732
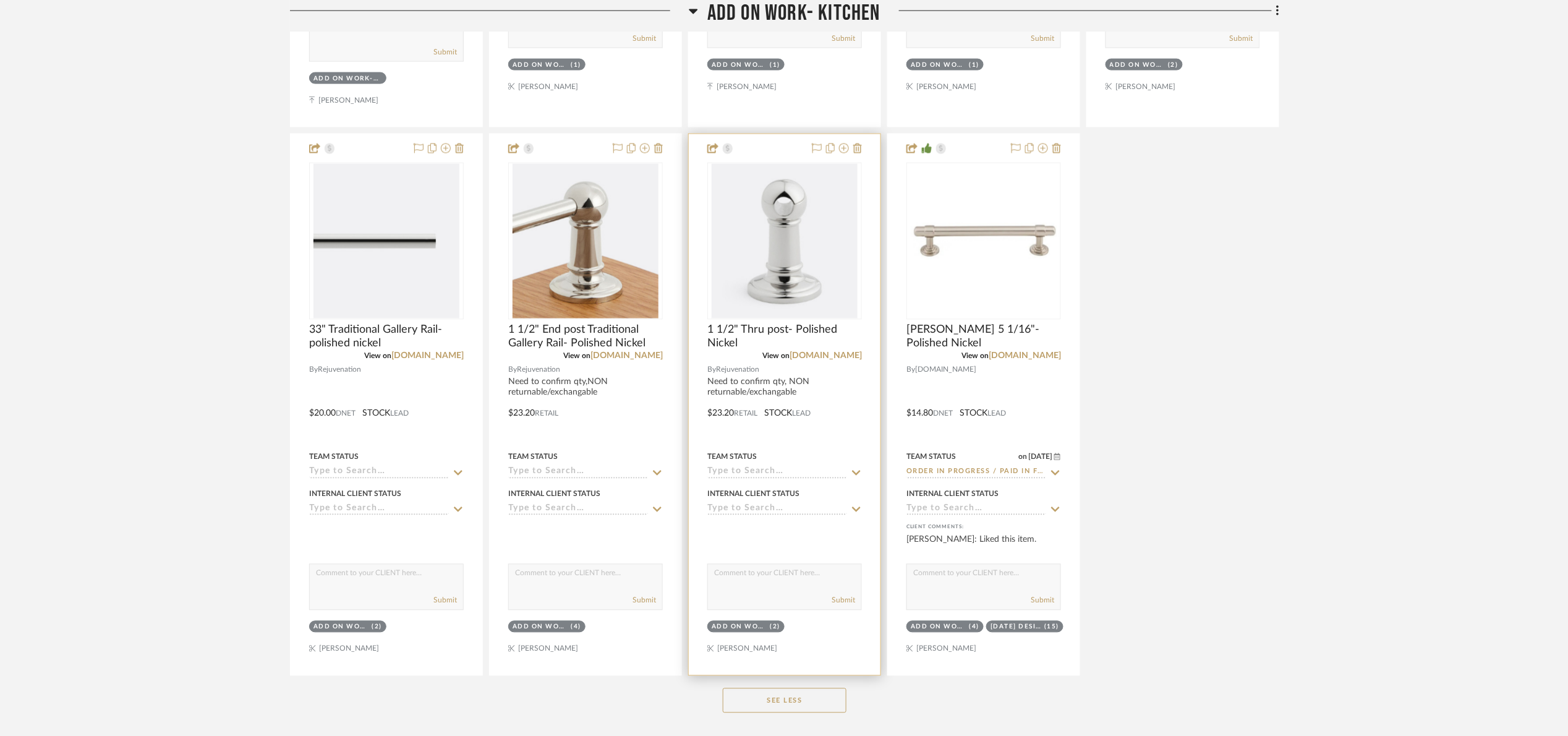
scroll to position [834, 0]
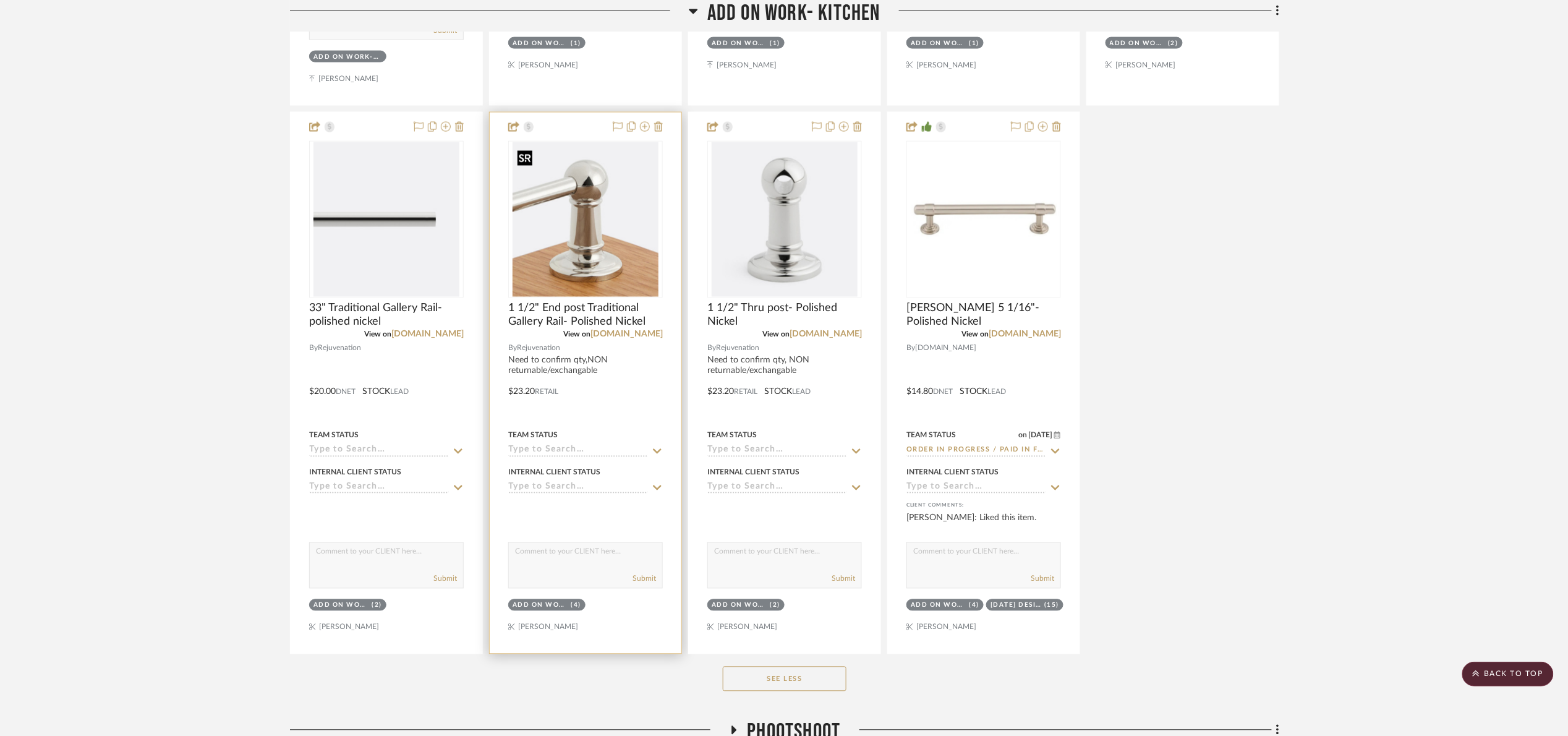
click at [605, 219] on img "0" at bounding box center [585, 219] width 146 height 155
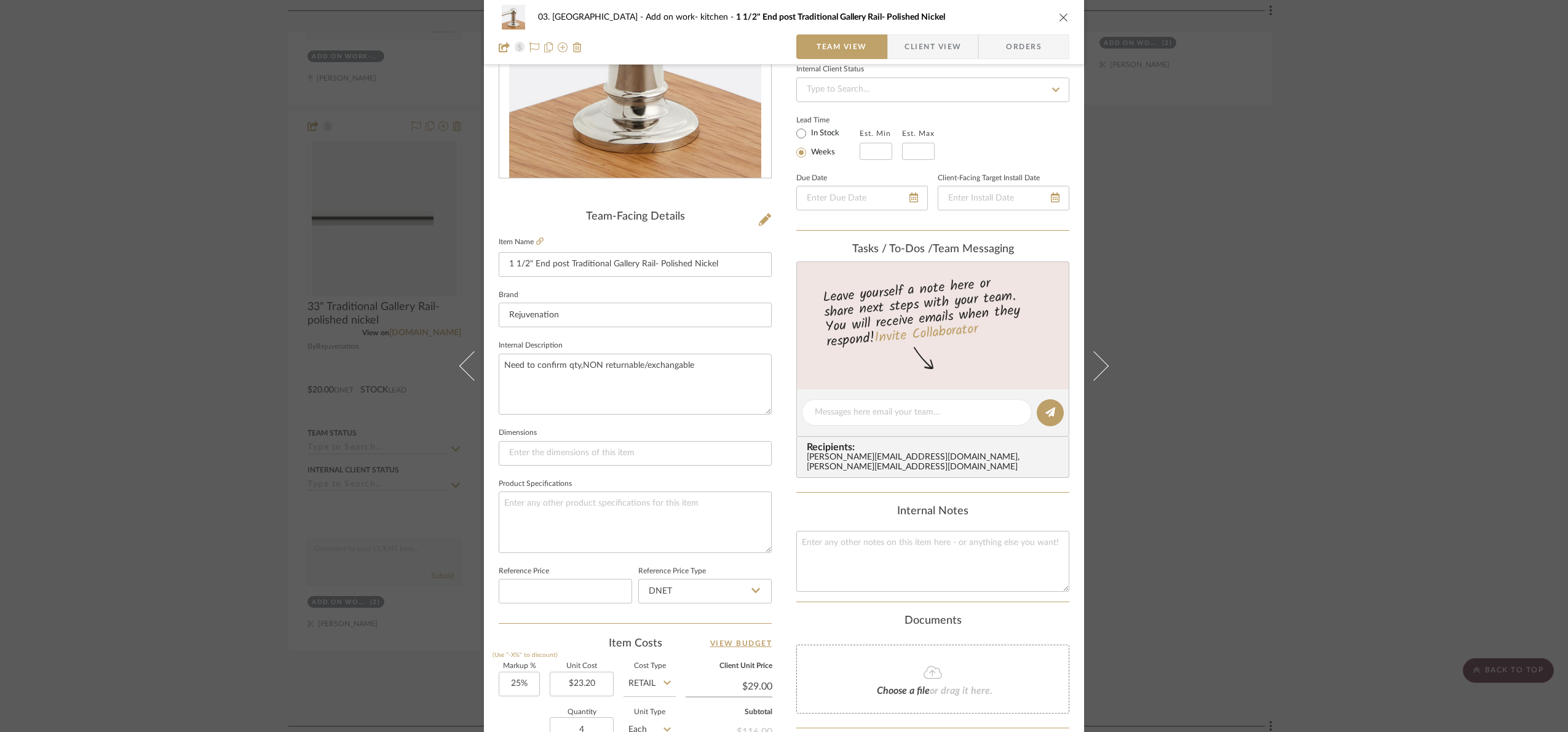
scroll to position [415, 0]
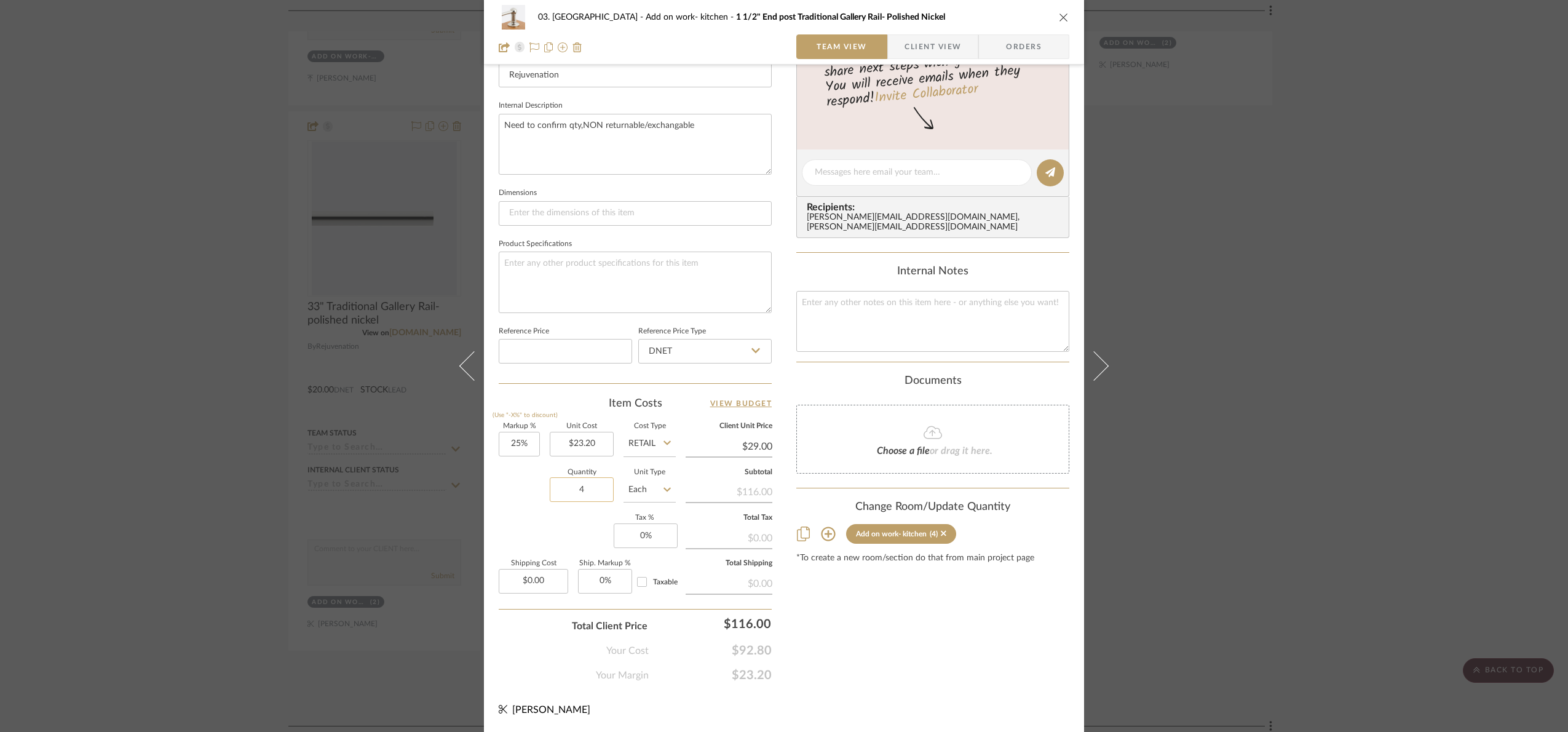
click at [586, 488] on input "4" at bounding box center [581, 490] width 64 height 25
type input "6"
click at [563, 549] on div "Markup % (Use "-X%" to discount) 25% Unit Cost $23.20 Cost Type Retail Client U…" at bounding box center [635, 513] width 273 height 180
click at [1362, 390] on div "03. Schilling Add on work- kitchen 1 1/2" End post Traditional Gallery Rail- Po…" at bounding box center [784, 366] width 1568 height 732
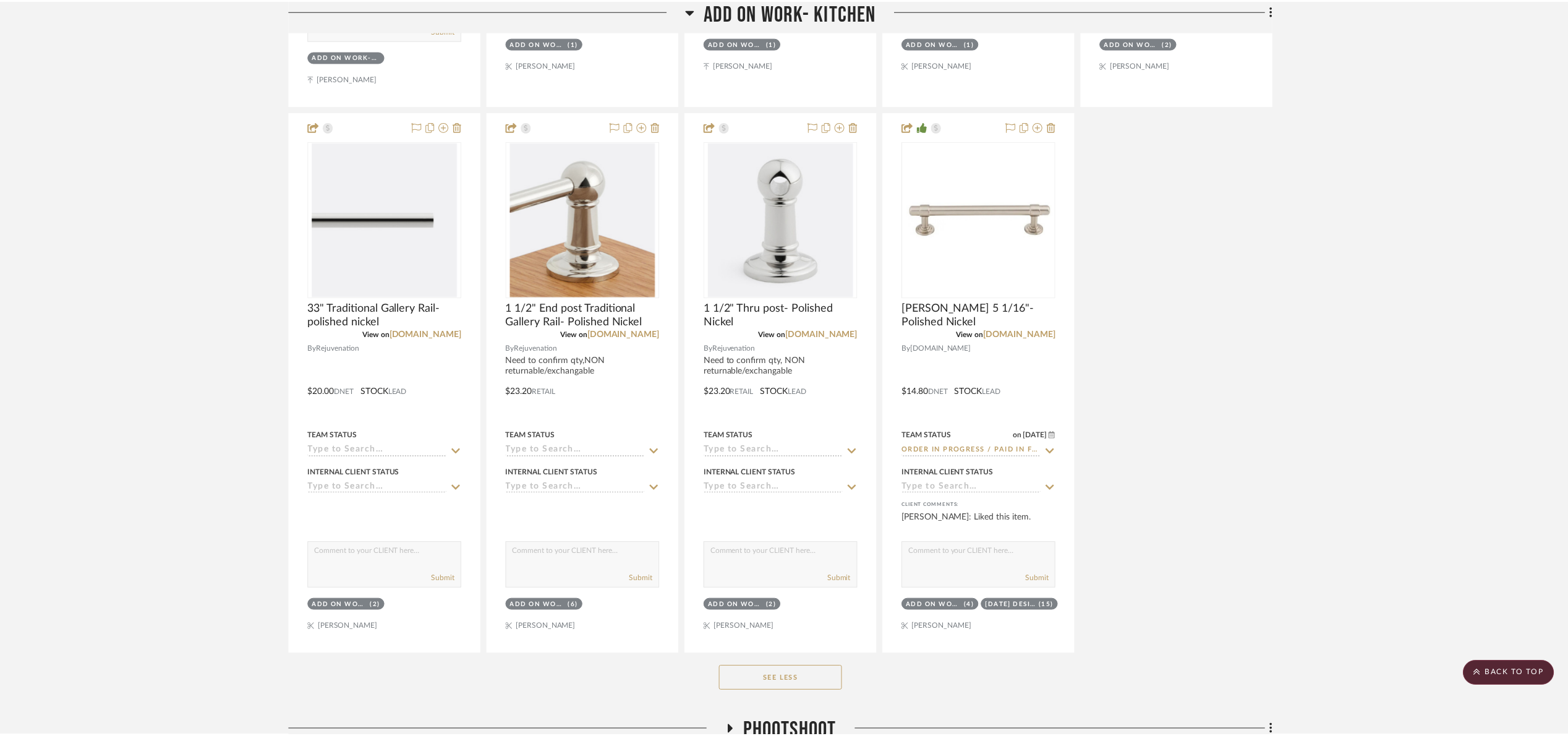
scroll to position [834, 0]
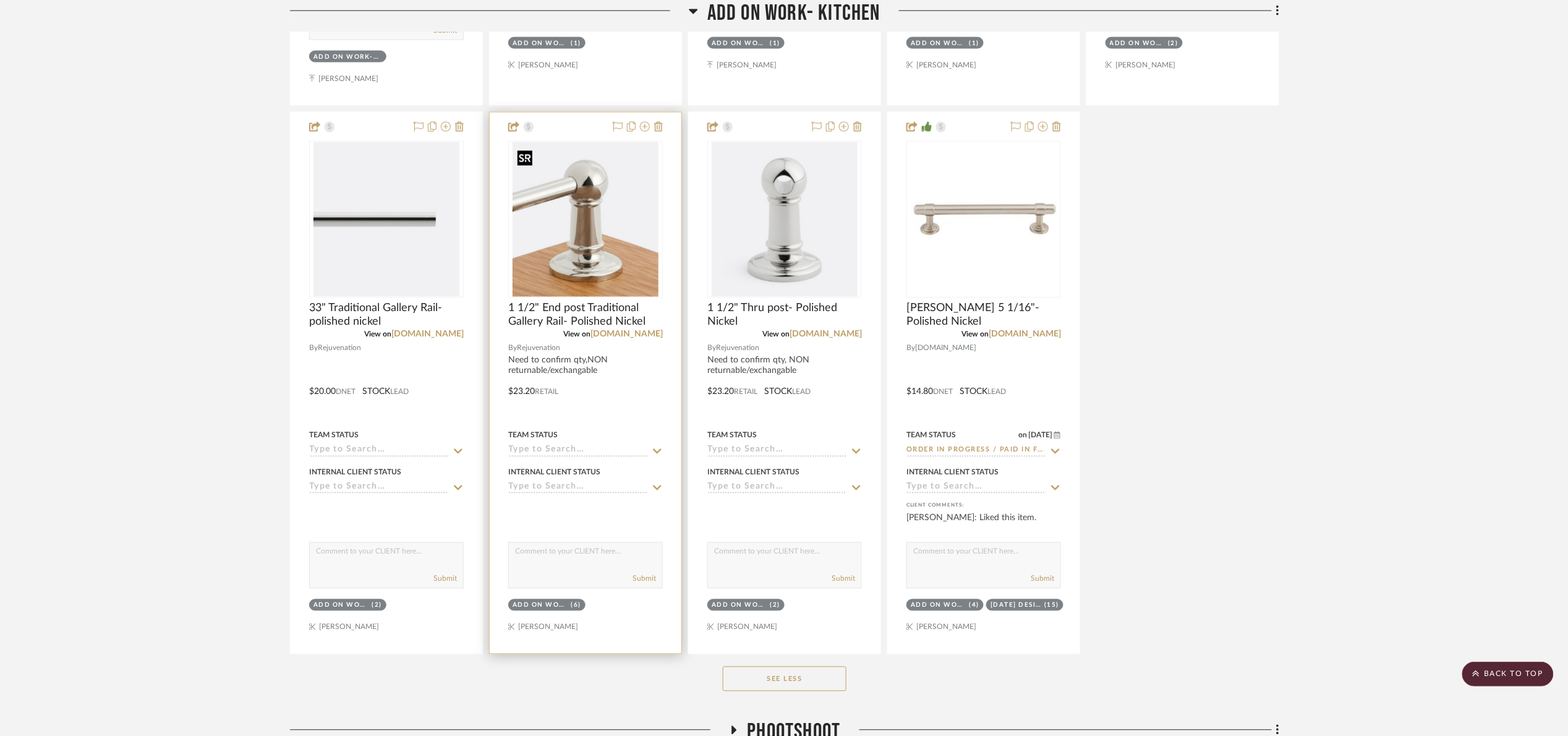
click at [570, 253] on img "0" at bounding box center [585, 219] width 146 height 155
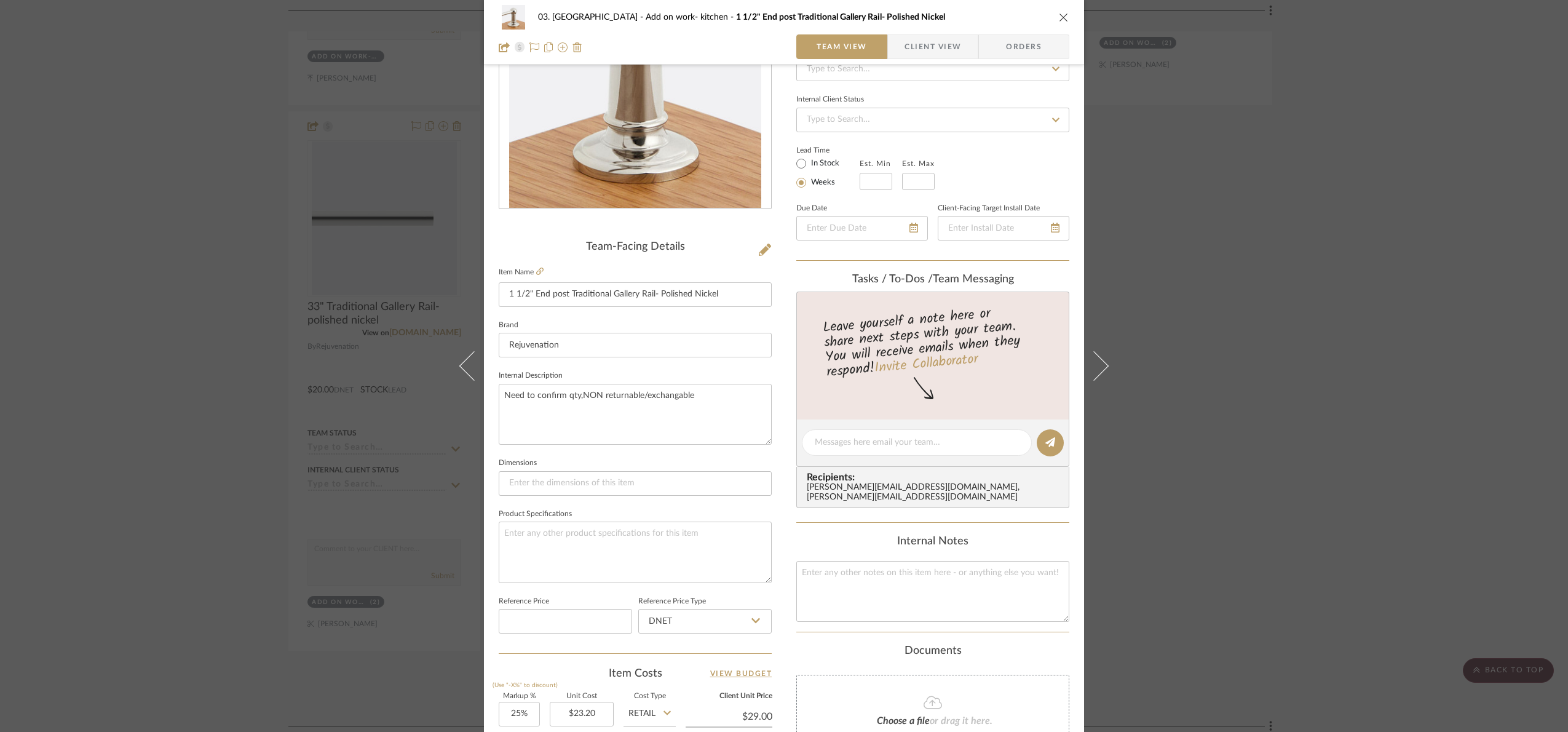
scroll to position [415, 0]
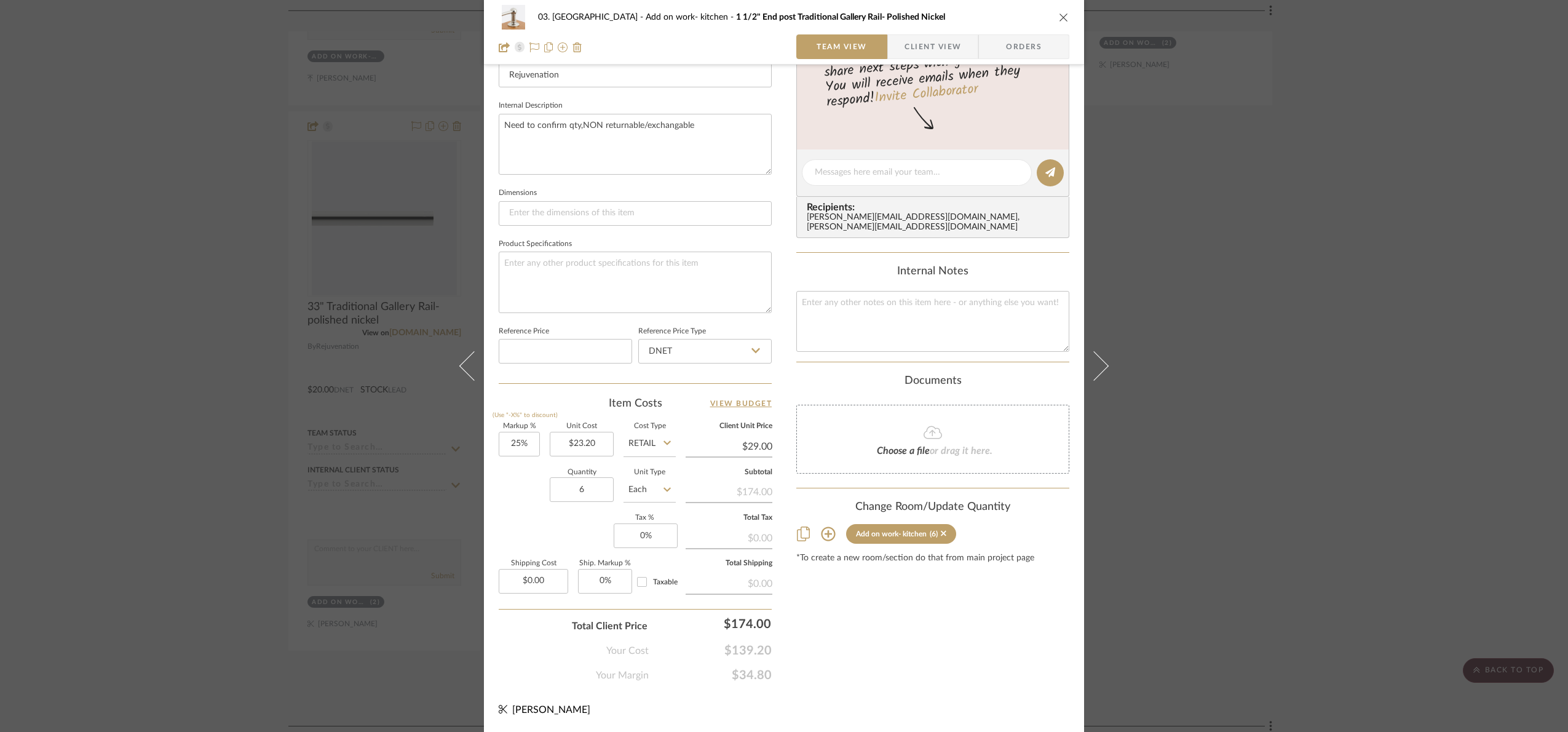
click at [1352, 299] on div "03. Schilling Add on work- kitchen 1 1/2" End post Traditional Gallery Rail- Po…" at bounding box center [784, 366] width 1568 height 732
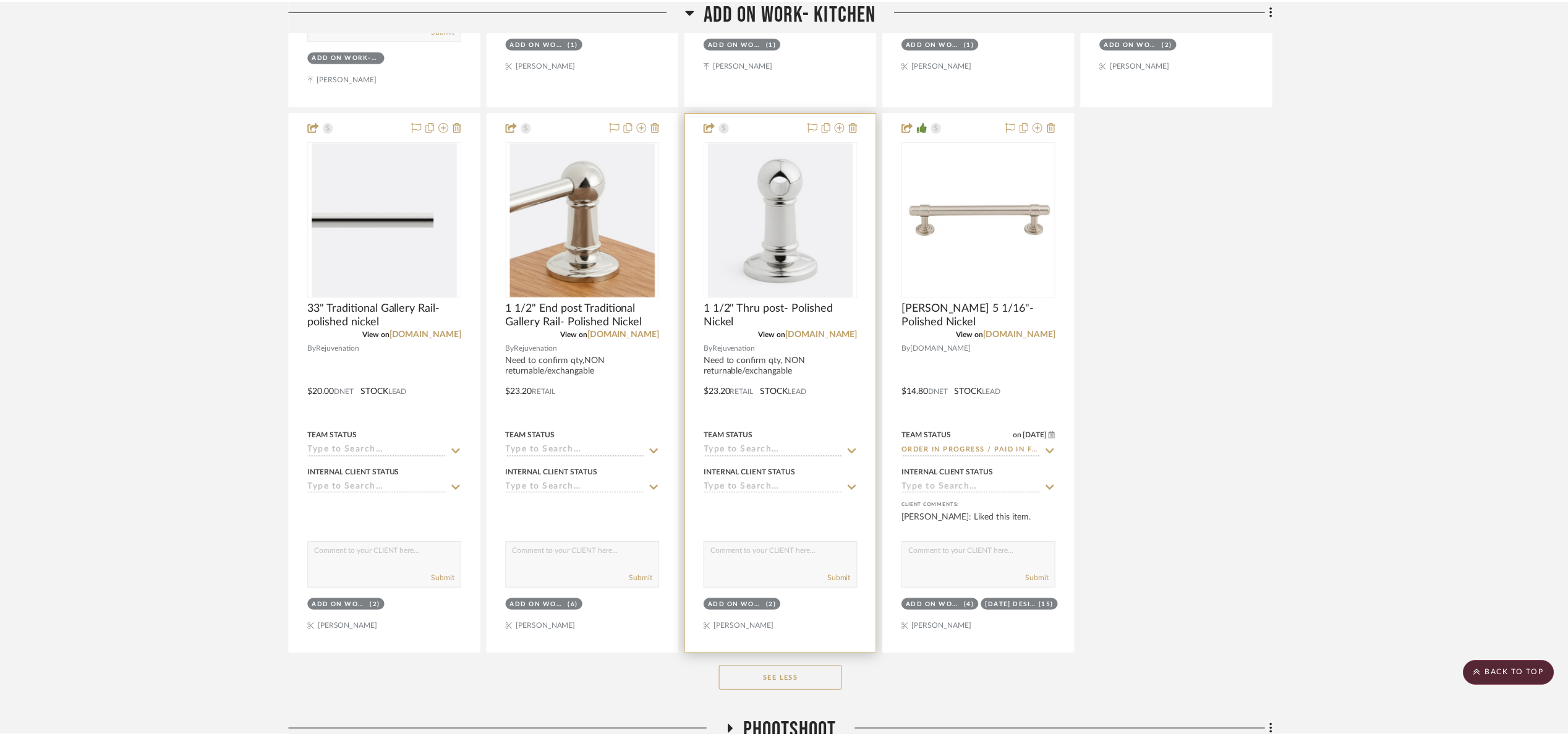
scroll to position [834, 0]
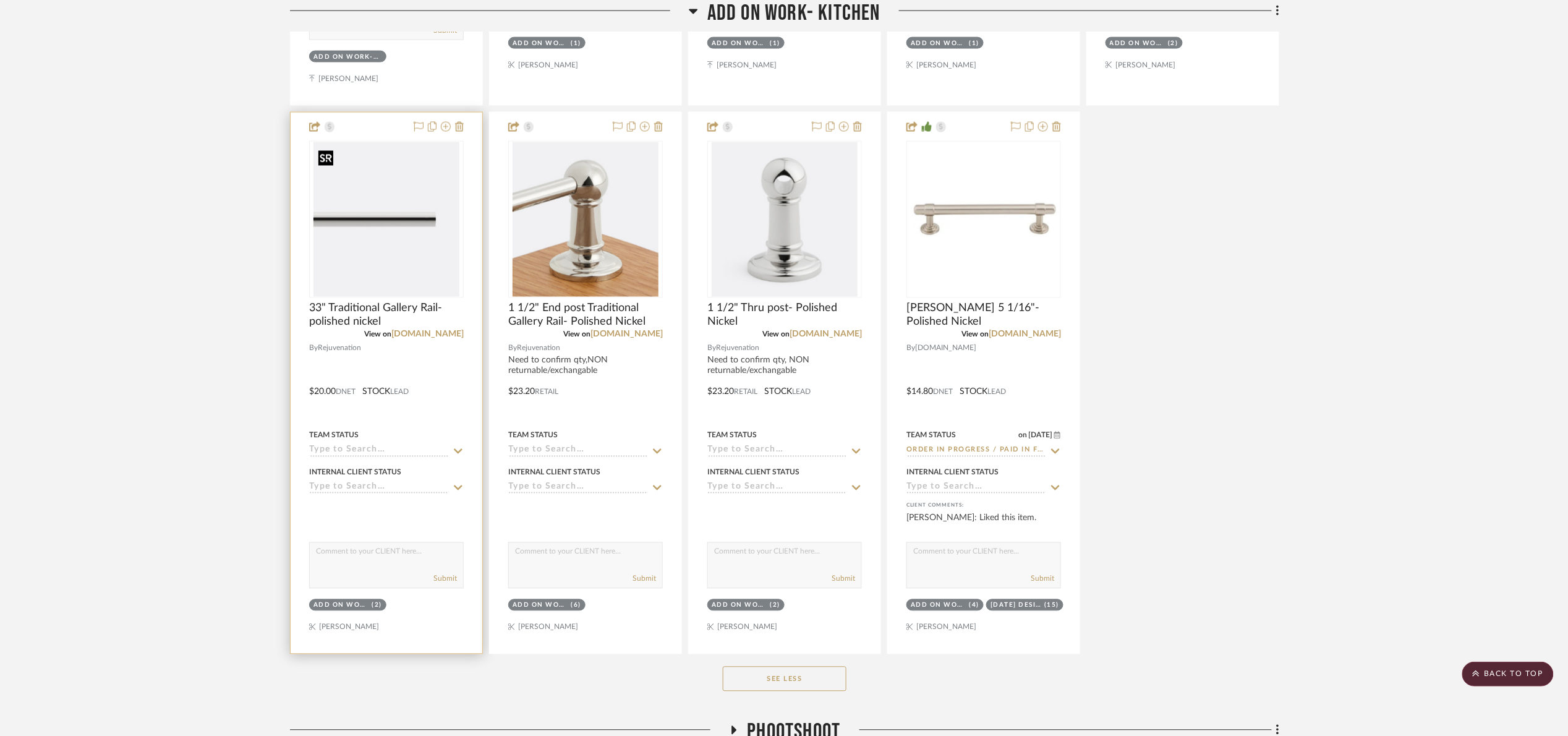
click at [403, 274] on img "0" at bounding box center [386, 219] width 146 height 155
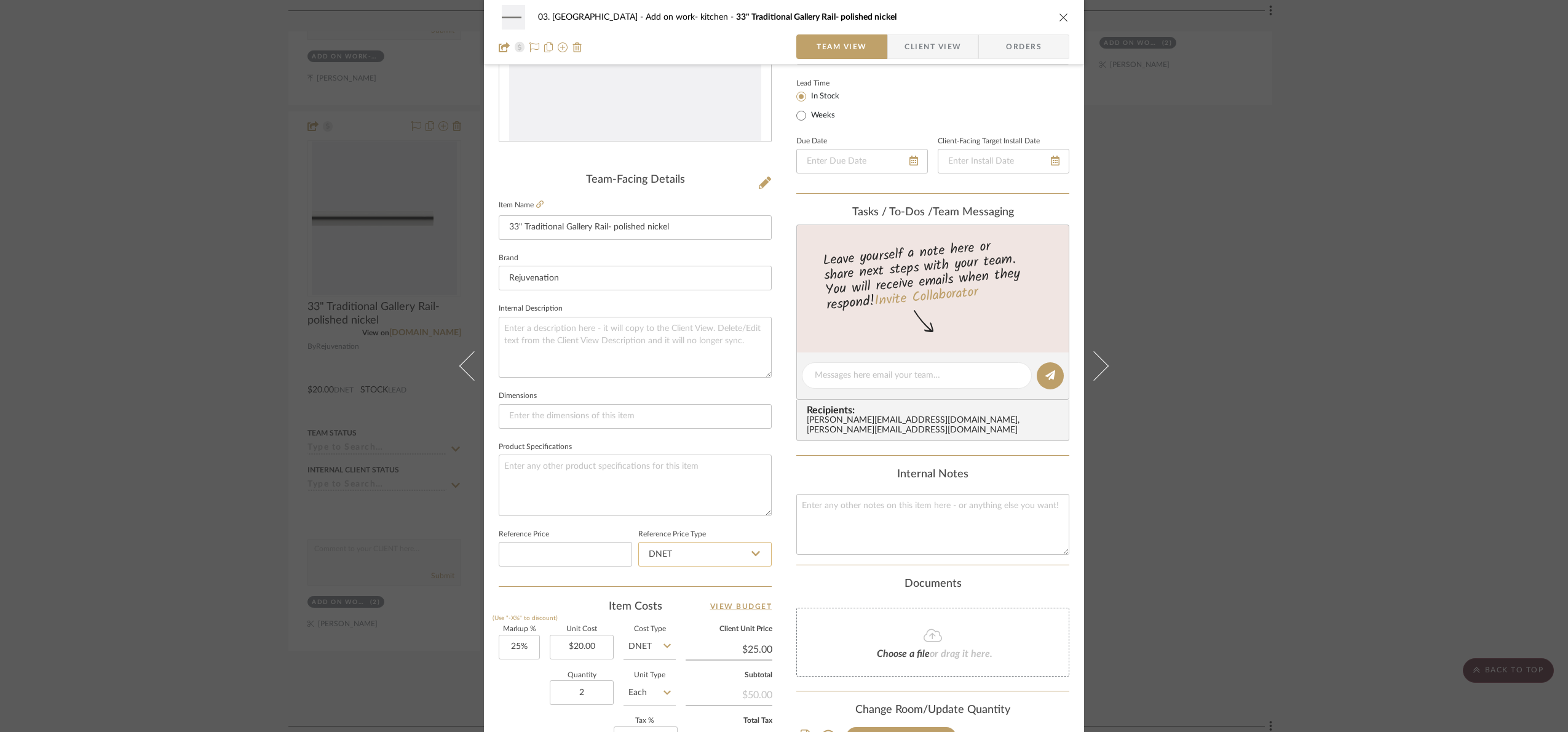
scroll to position [415, 0]
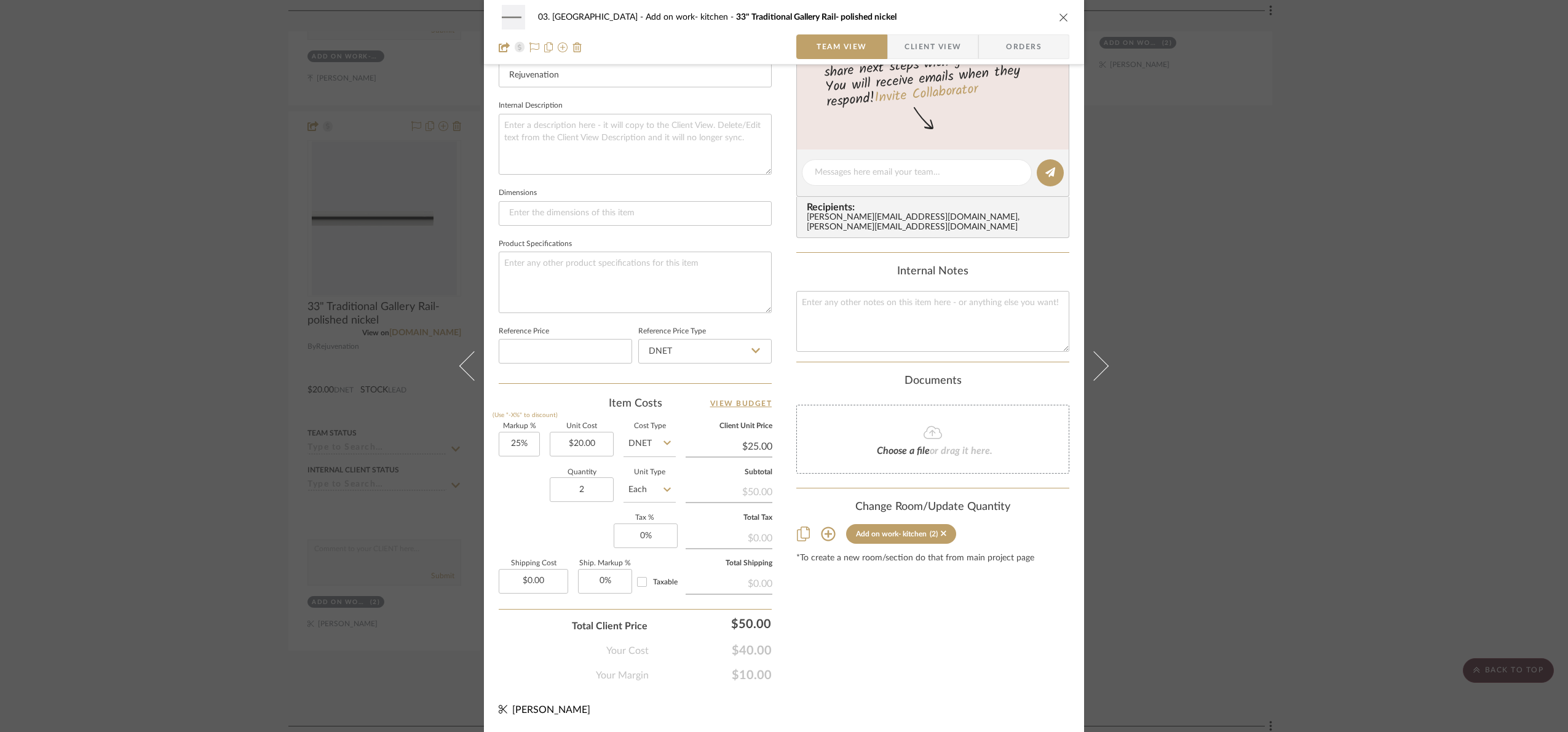
click at [1287, 397] on div "03. Schilling Add on work- kitchen 33" Traditional Gallery Rail- polished nicke…" at bounding box center [784, 366] width 1568 height 732
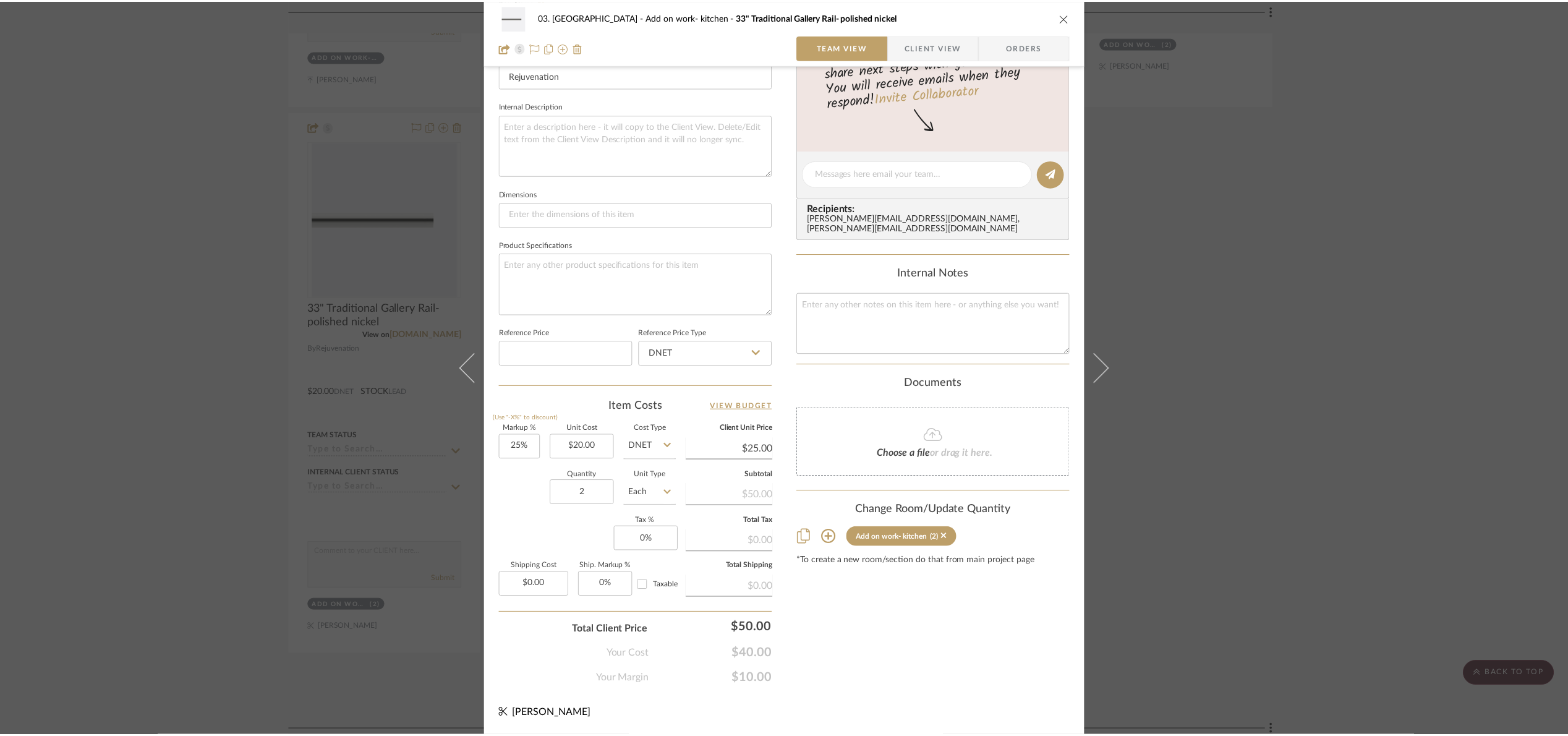
scroll to position [834, 0]
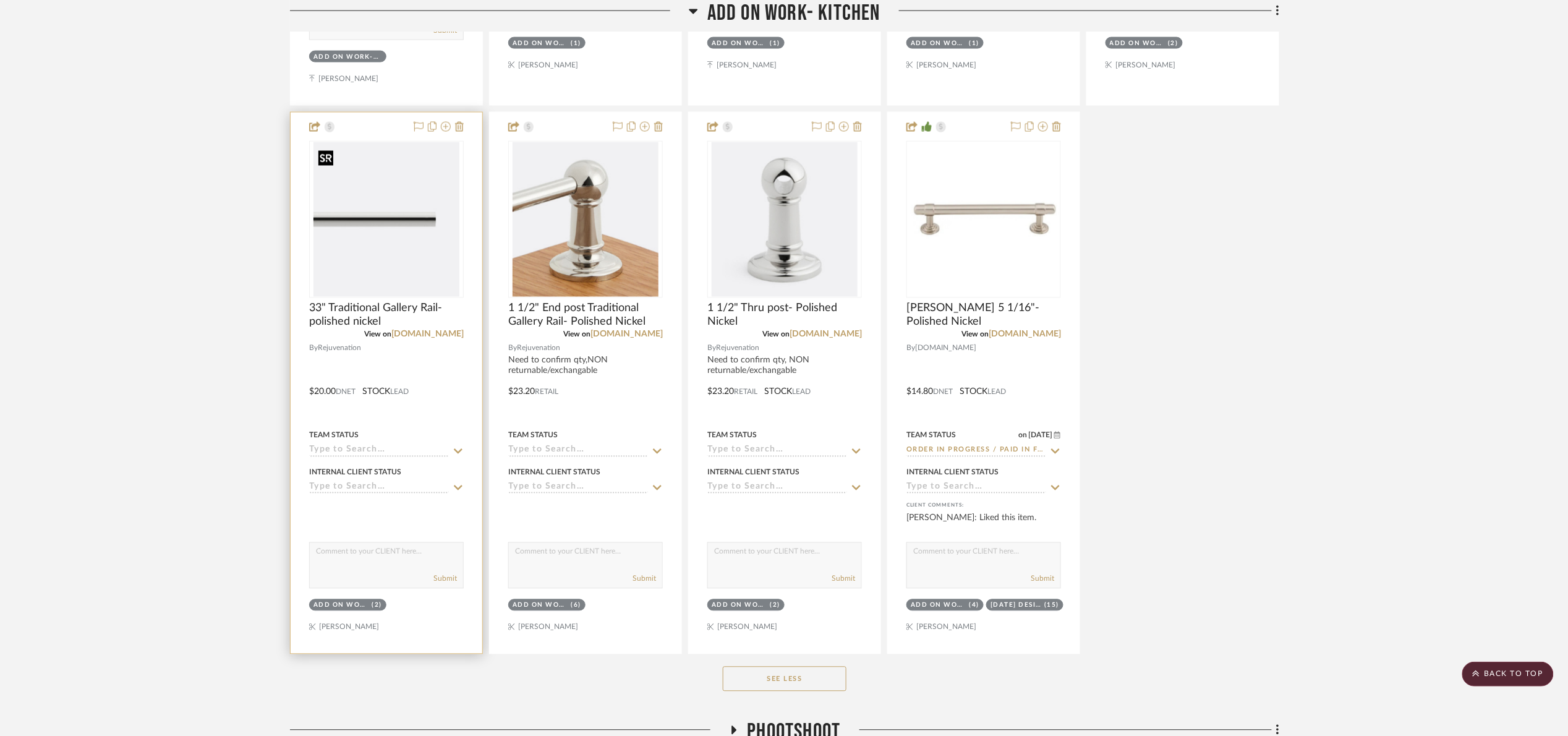
click at [375, 264] on img "0" at bounding box center [386, 219] width 146 height 155
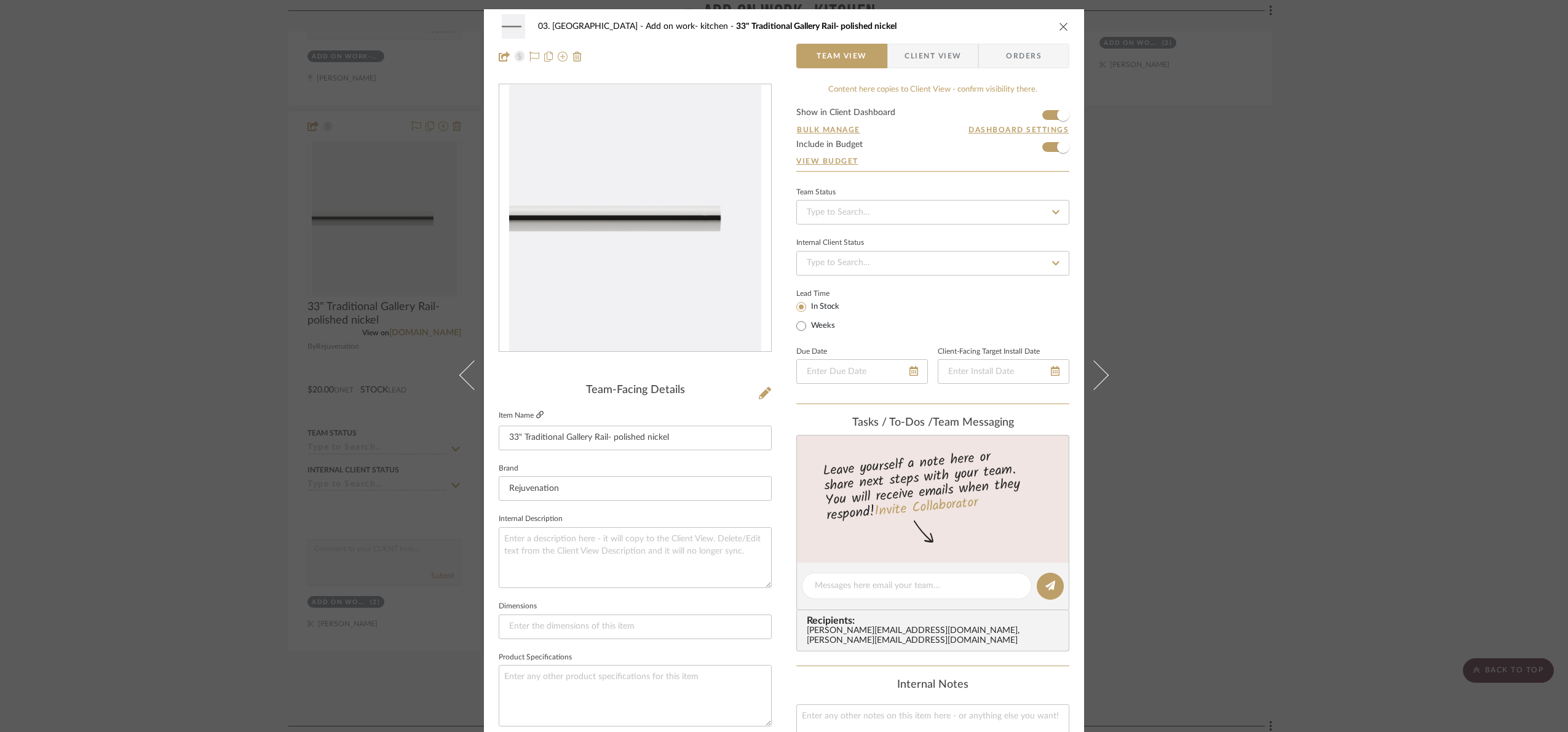
click at [537, 412] on icon at bounding box center [540, 415] width 7 height 7
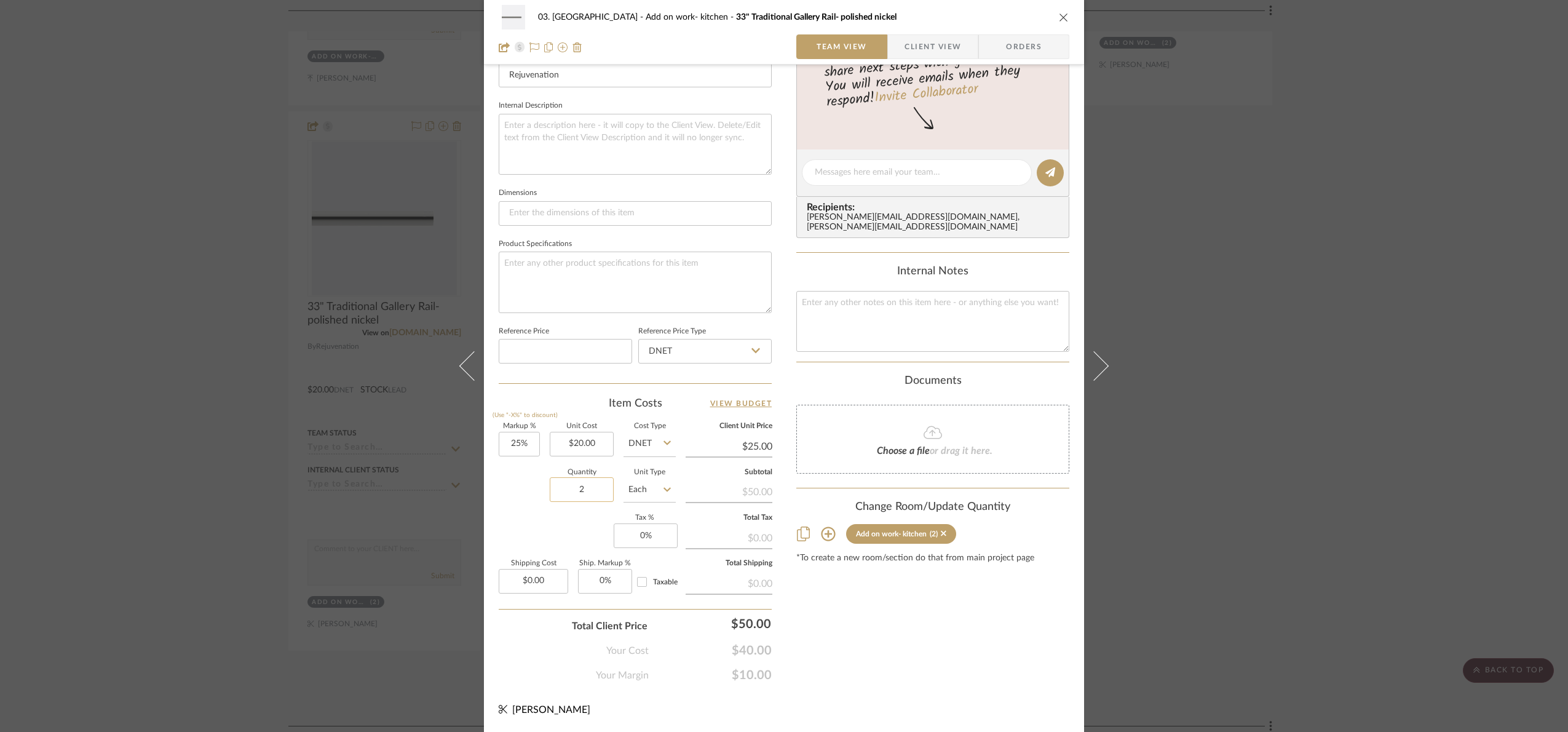
click at [604, 492] on input "2" at bounding box center [581, 490] width 64 height 25
type input "1"
click at [586, 516] on div "Markup % (Use "-X%" to discount) 25% Unit Cost $20.00 Cost Type DNET Client Uni…" at bounding box center [635, 513] width 273 height 180
click at [594, 487] on input "1" at bounding box center [581, 490] width 64 height 25
type input "2"
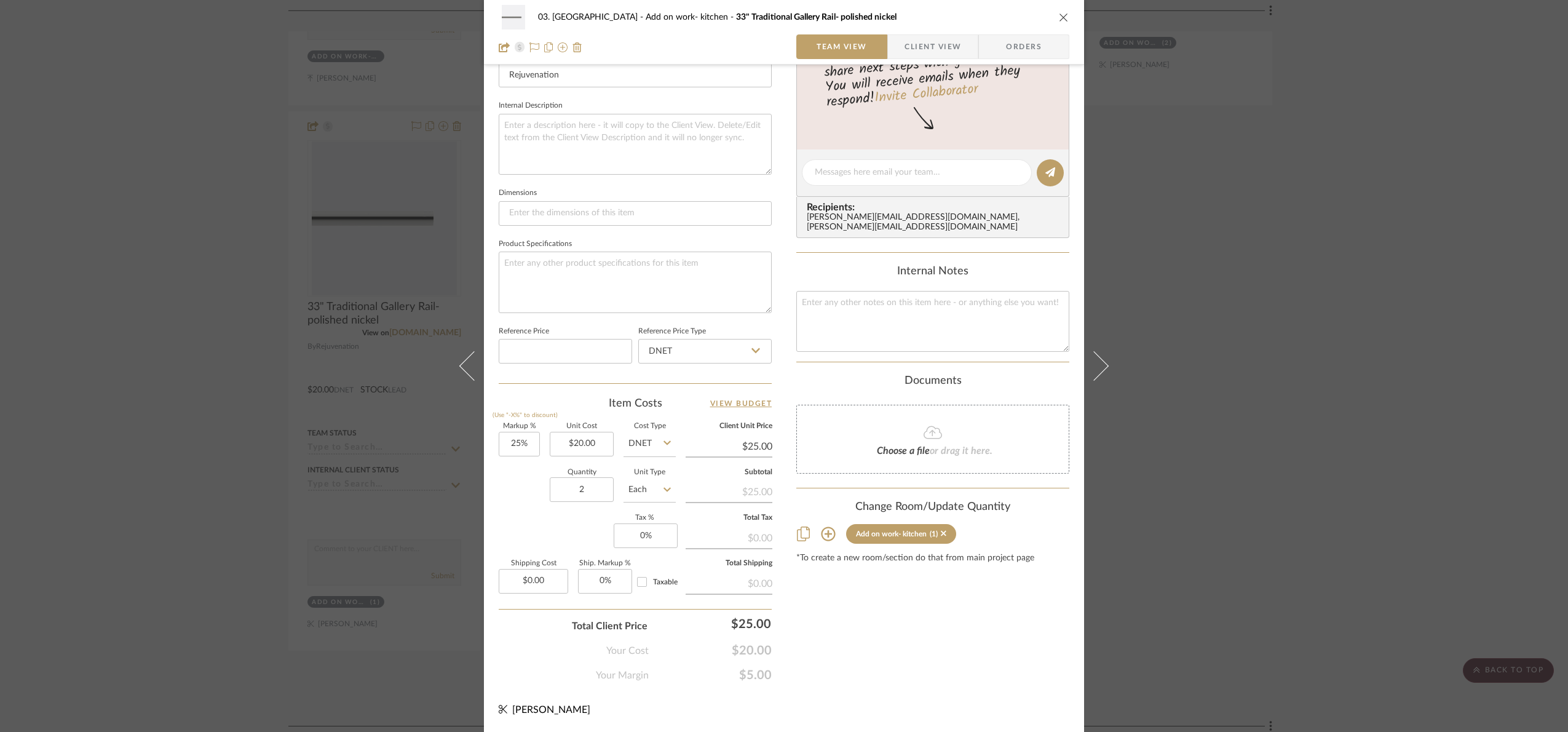
click at [579, 532] on div "Markup % (Use "-X%" to discount) 25% Unit Cost $20.00 Cost Type DNET Client Uni…" at bounding box center [635, 513] width 273 height 180
click at [1340, 495] on div "03. Schilling Add on work- kitchen 33" Traditional Gallery Rail- polished nicke…" at bounding box center [784, 366] width 1568 height 732
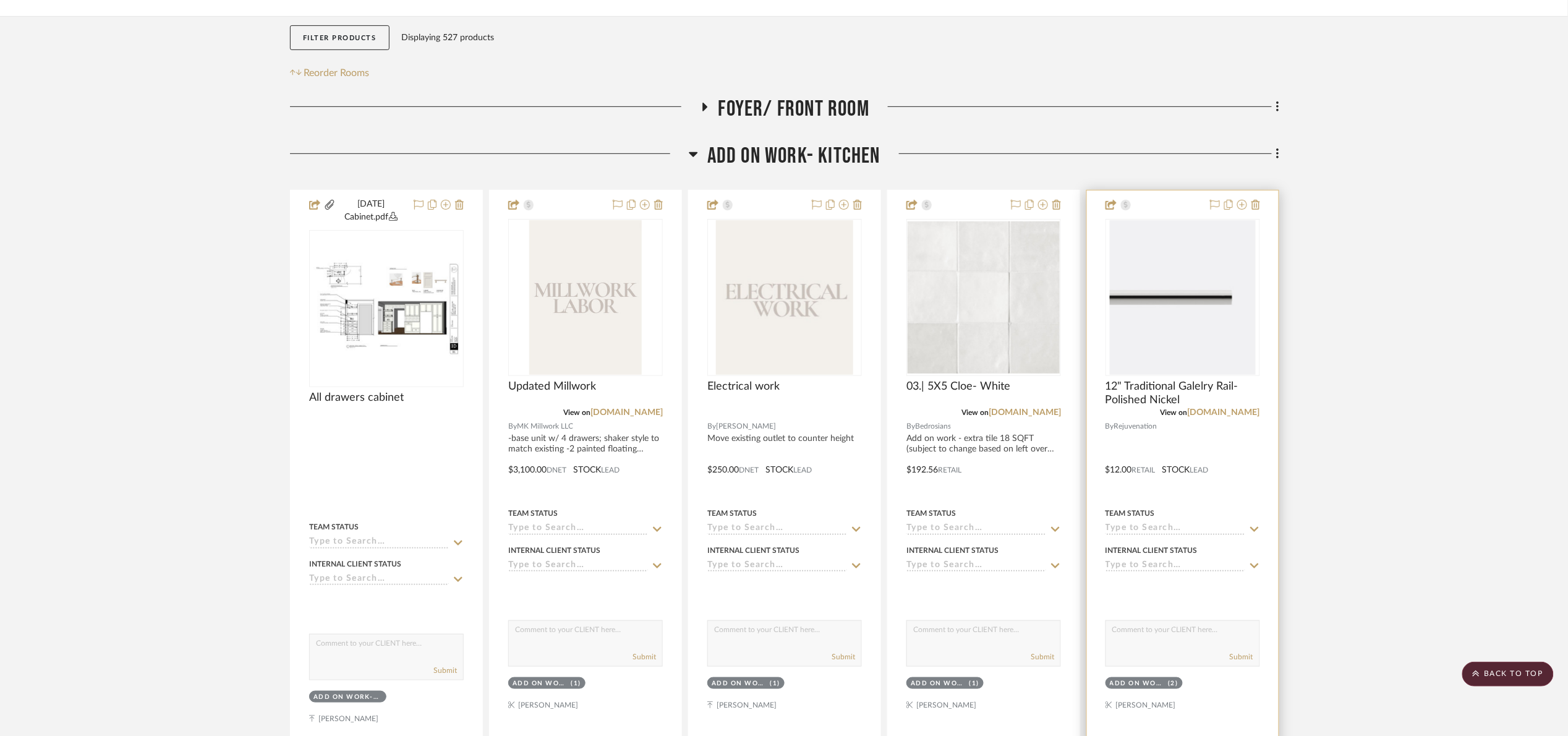
scroll to position [186, 0]
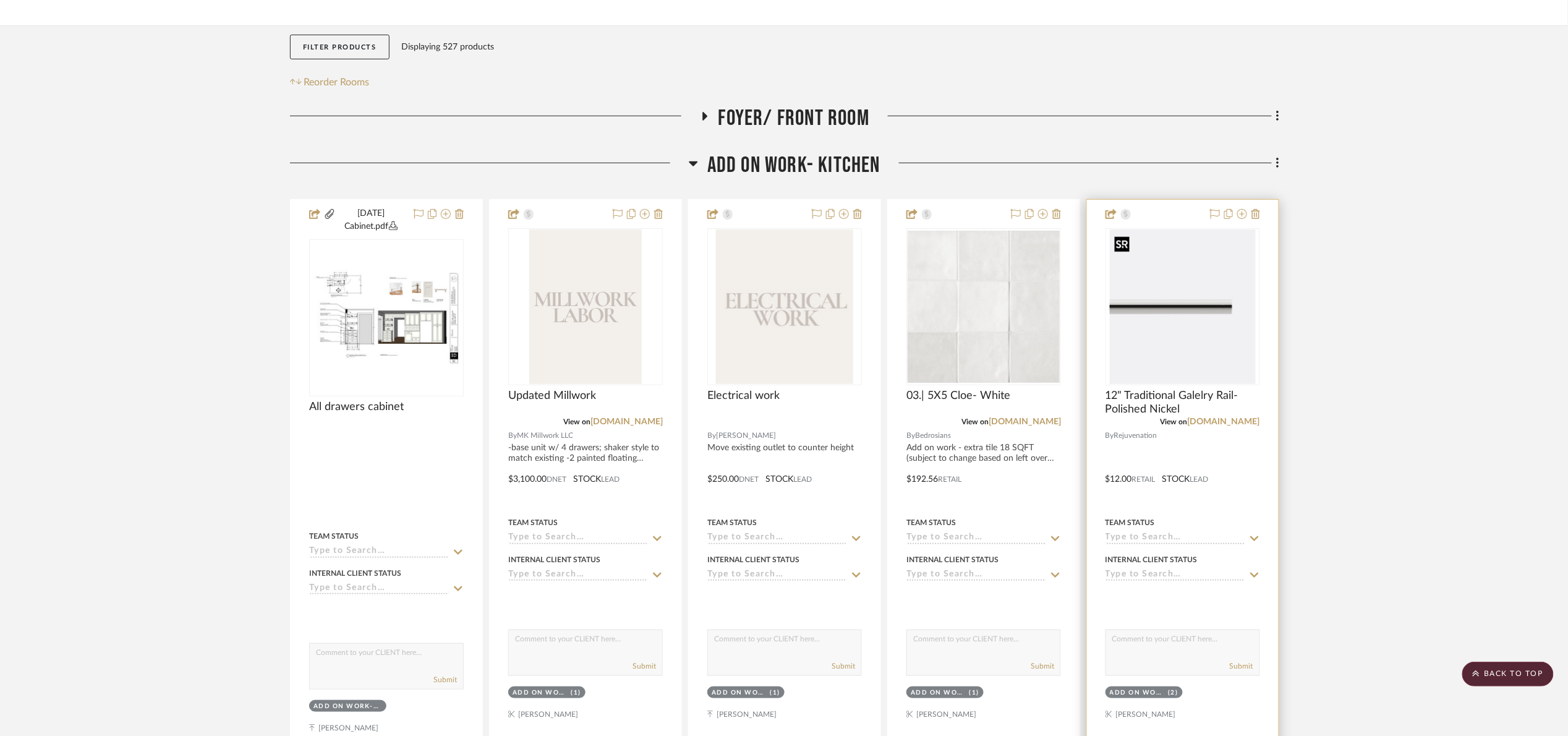
click at [1262, 297] on div at bounding box center [1183, 477] width 192 height 555
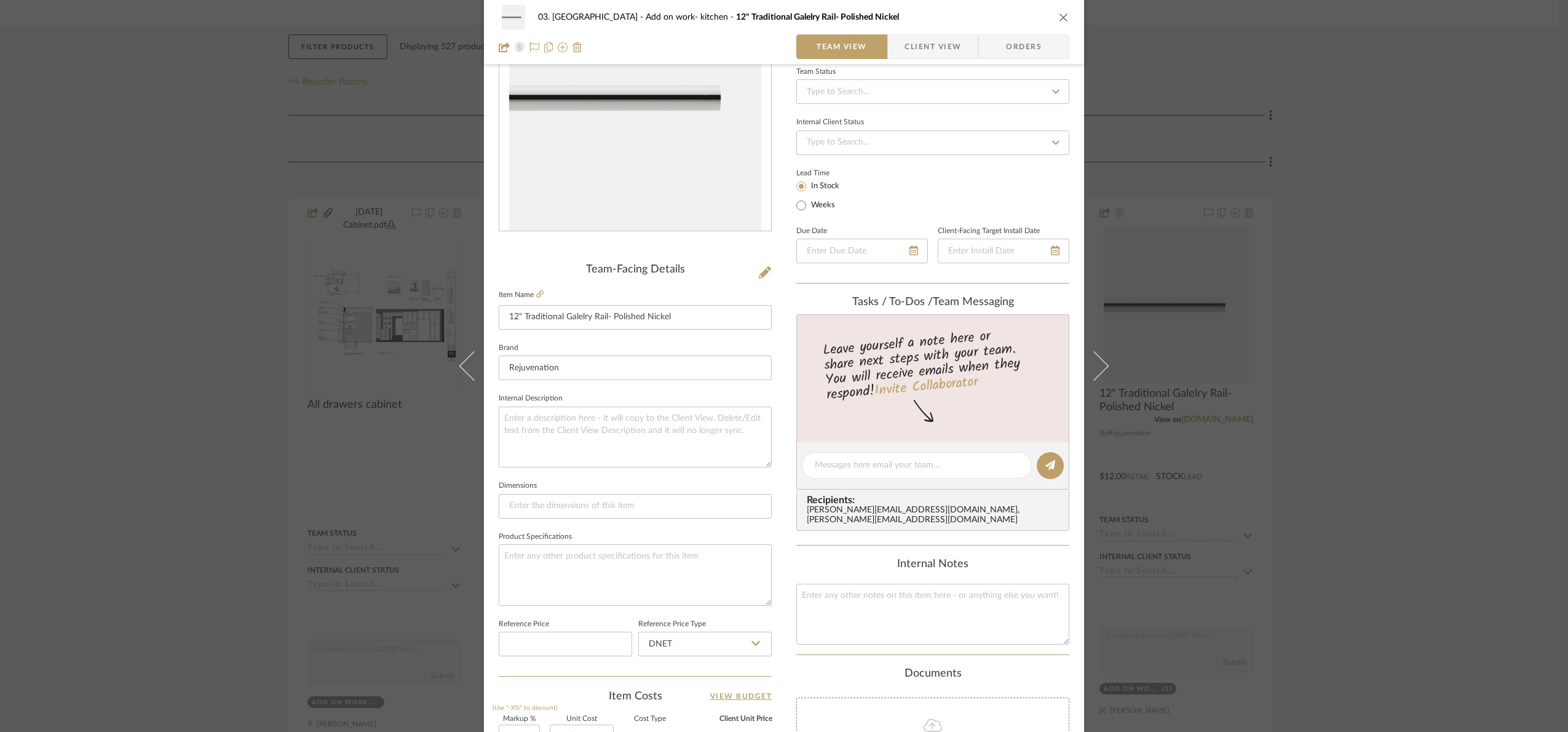
scroll to position [415, 0]
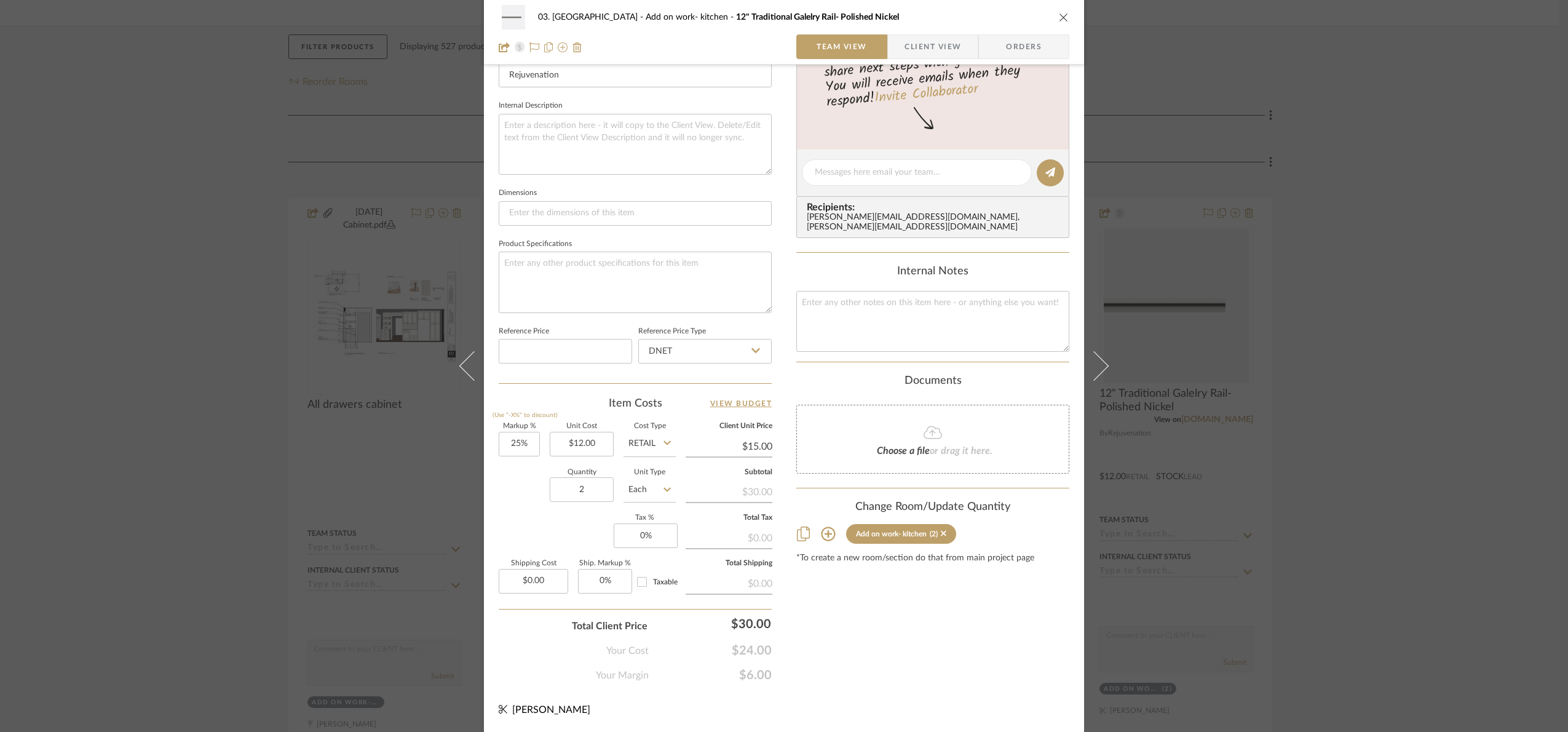
click at [636, 446] on input "Retail" at bounding box center [650, 444] width 52 height 25
click at [656, 478] on div "DNET" at bounding box center [695, 475] width 152 height 32
type input "DNET"
click at [934, 681] on div "Content here copies to Client View - confirm visibility there. Show in Client D…" at bounding box center [933, 176] width 273 height 1012
click at [602, 487] on input "2" at bounding box center [581, 490] width 64 height 25
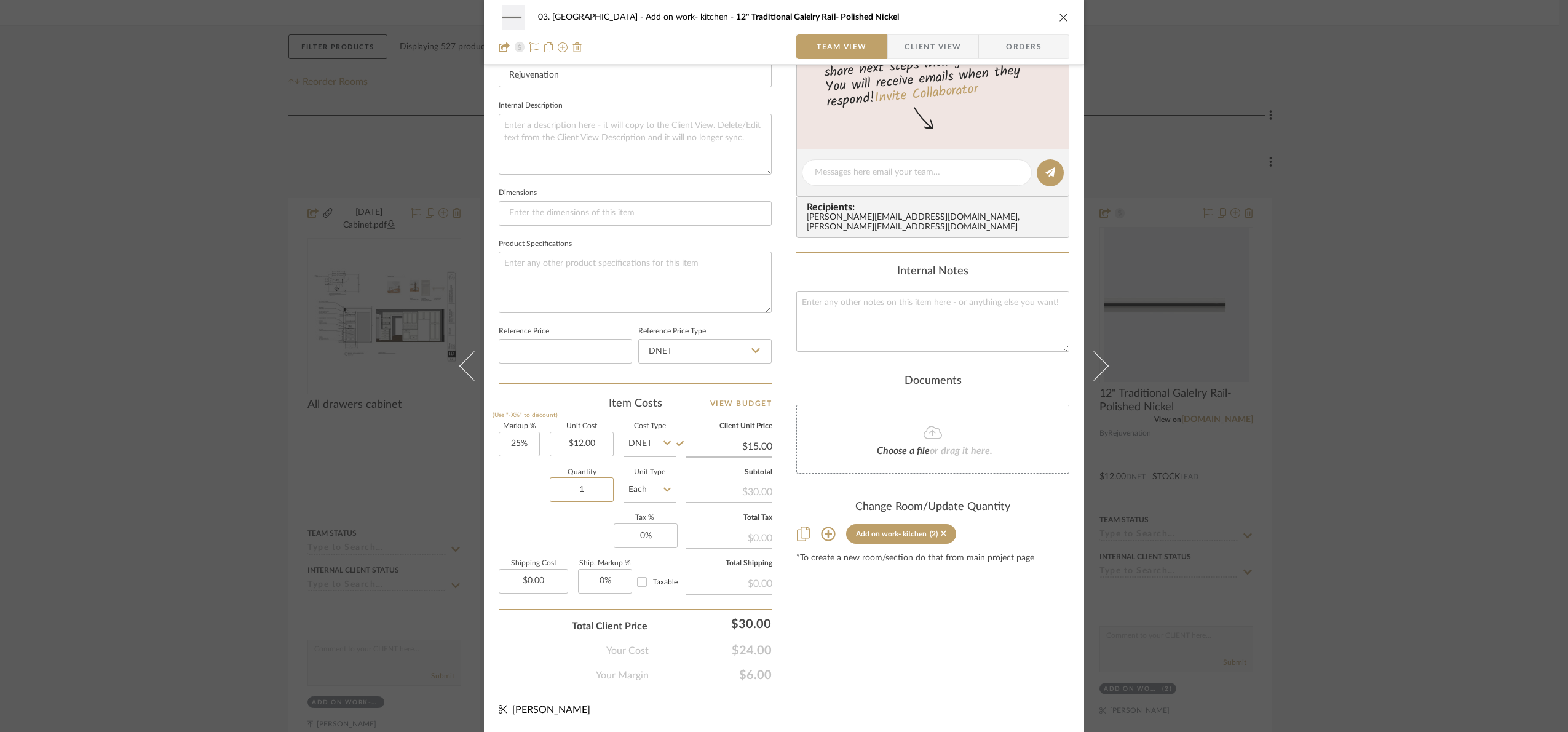
type input "1"
click at [584, 534] on div "Markup % (Use "-X%" to discount) 25% Unit Cost $12.00 Cost Type DNET Client Uni…" at bounding box center [635, 513] width 273 height 180
click at [598, 492] on input "1" at bounding box center [581, 490] width 64 height 25
type input "2"
click at [522, 501] on div "Quantity 2 Unit Type Each" at bounding box center [588, 491] width 177 height 43
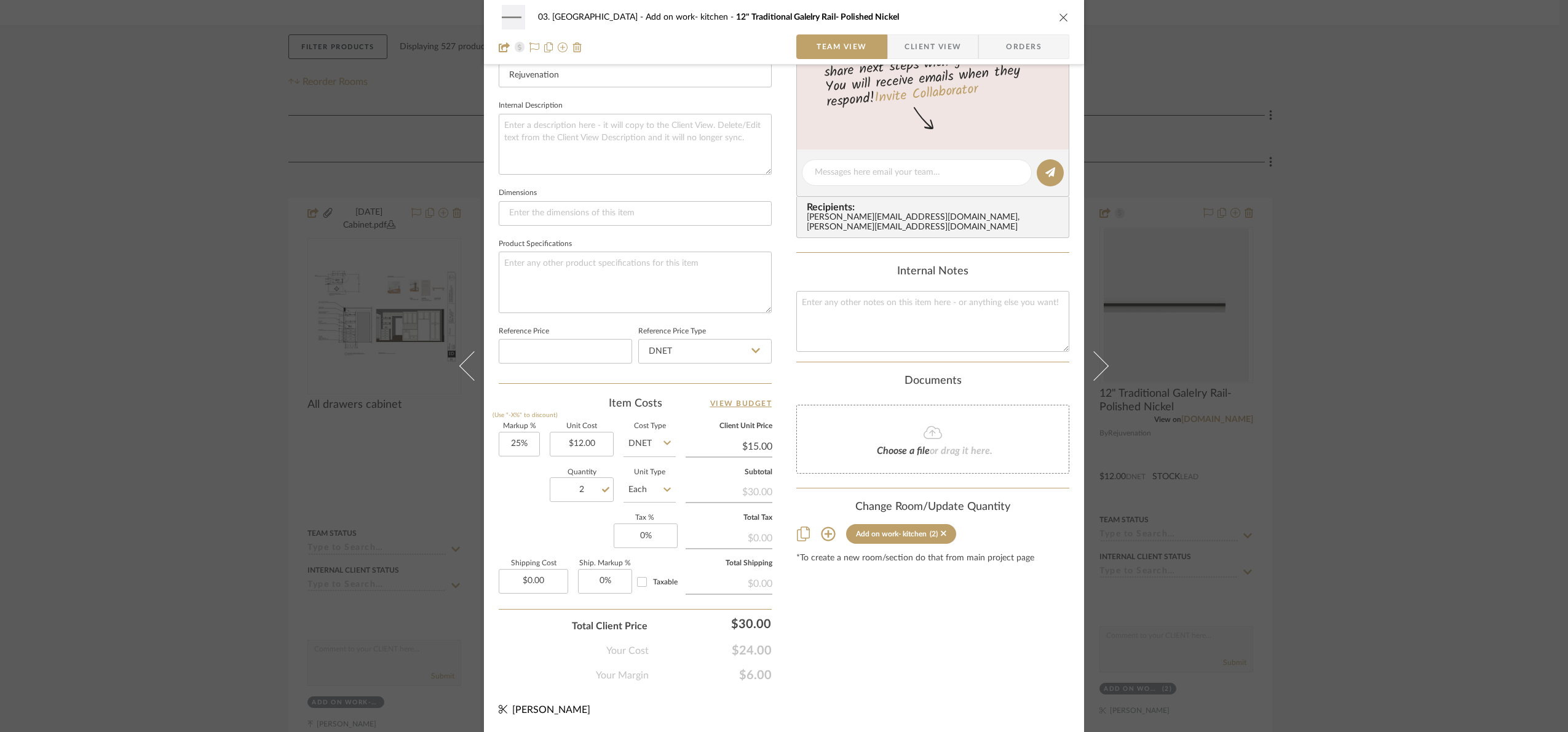
click at [1308, 506] on div "03. Schilling Add on work- kitchen 12" Traditional Galelry Rail- Polished Nicke…" at bounding box center [784, 366] width 1568 height 732
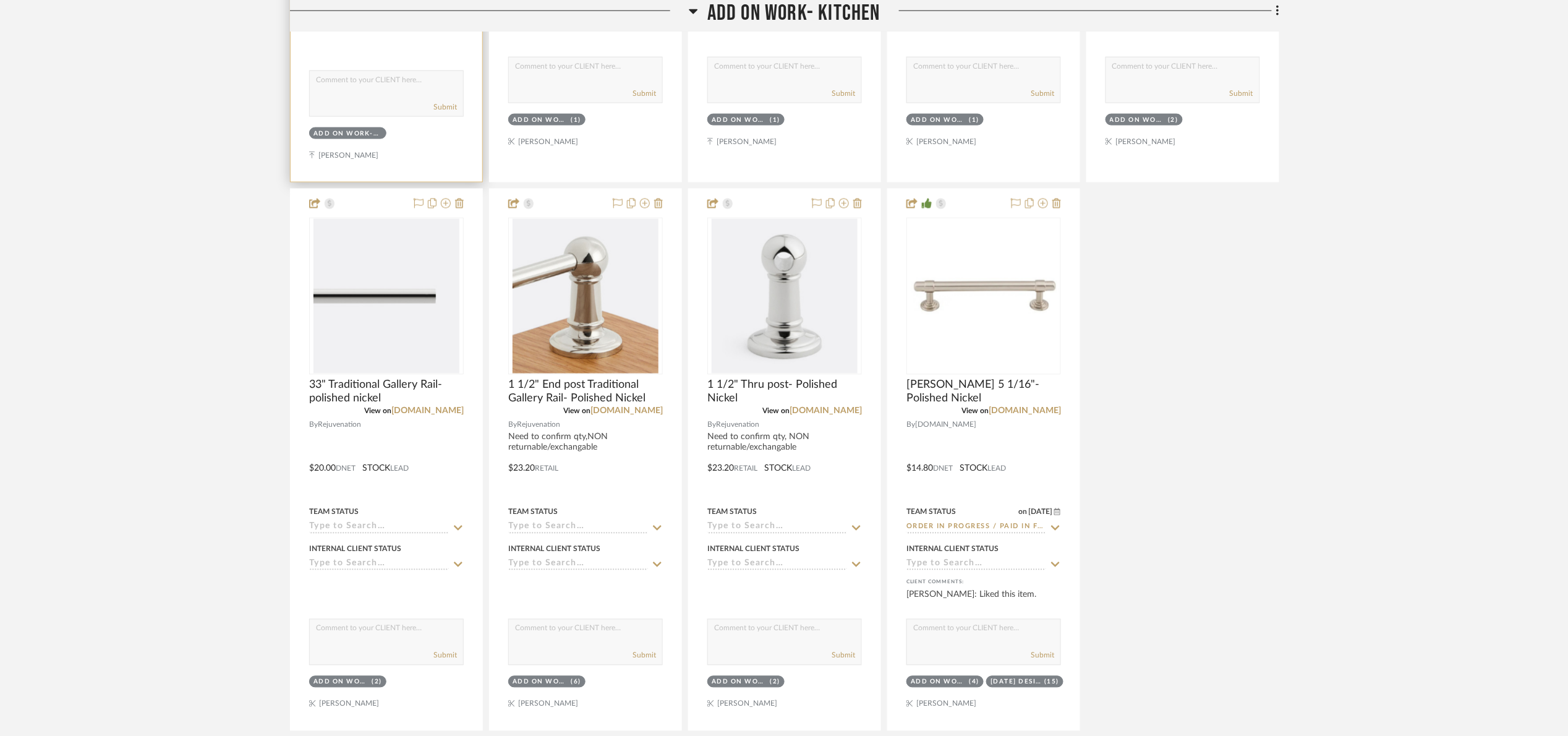
scroll to position [464, 0]
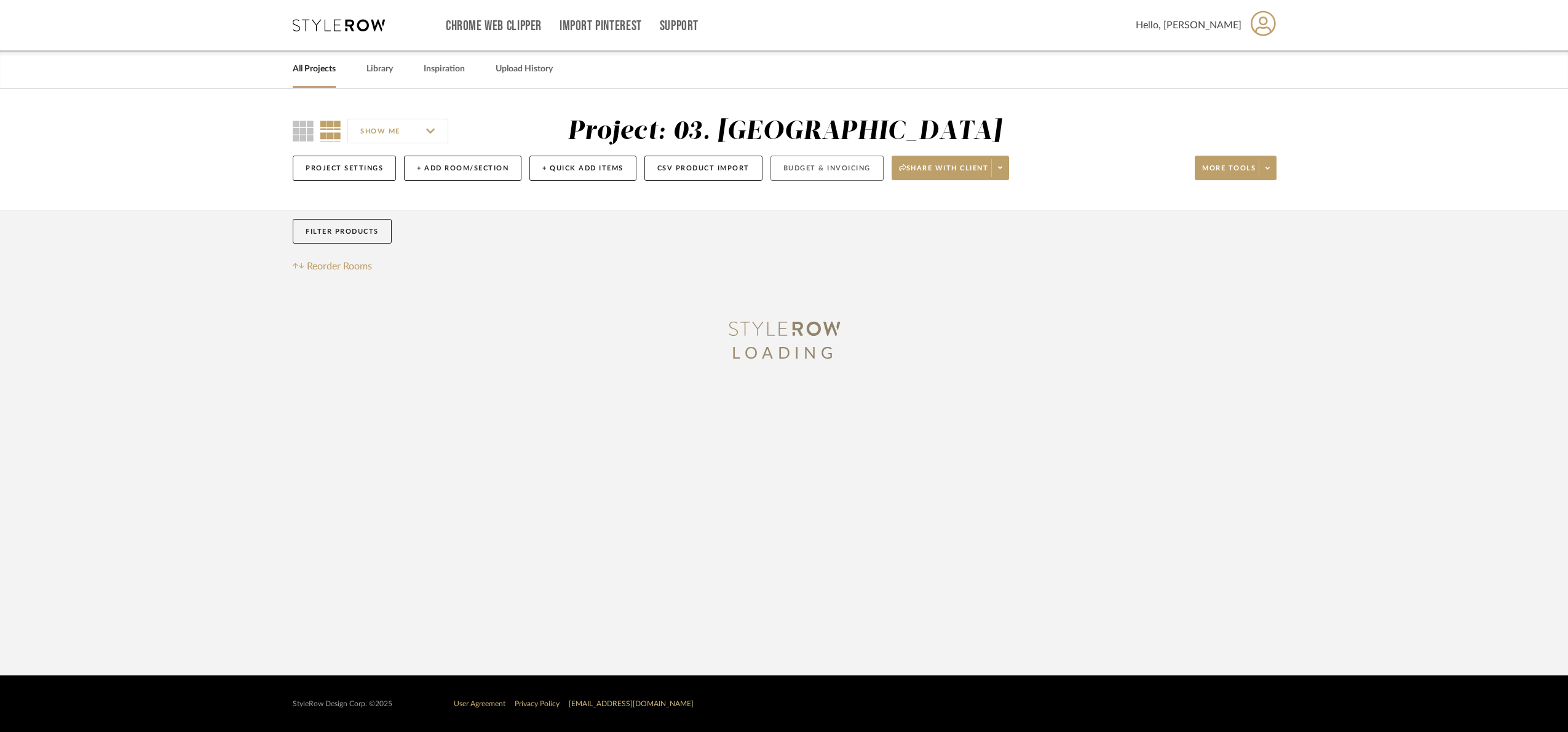
click at [848, 170] on button "Budget & Invoicing" at bounding box center [827, 168] width 113 height 25
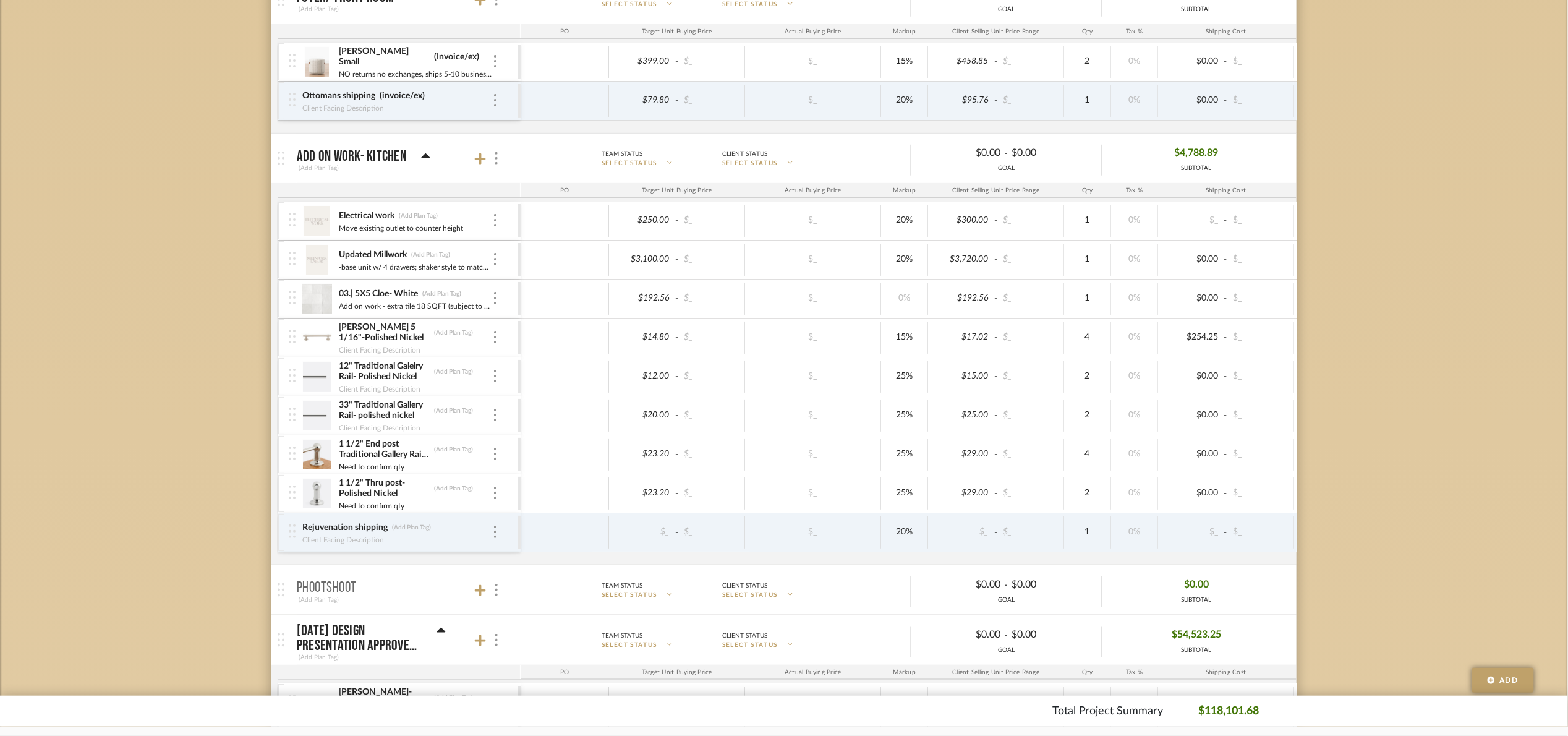
scroll to position [278, 0]
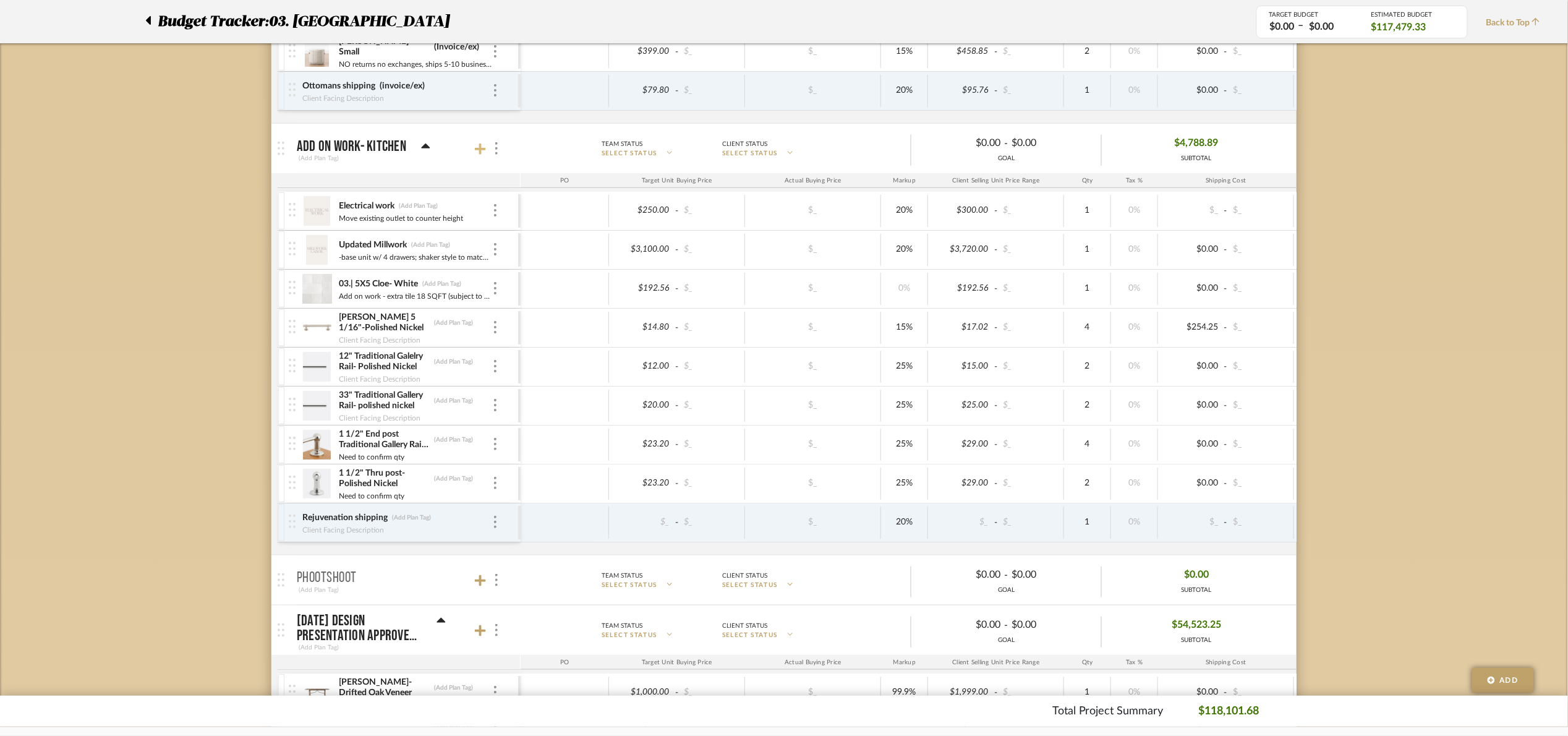
click at [480, 150] on icon at bounding box center [480, 149] width 11 height 11
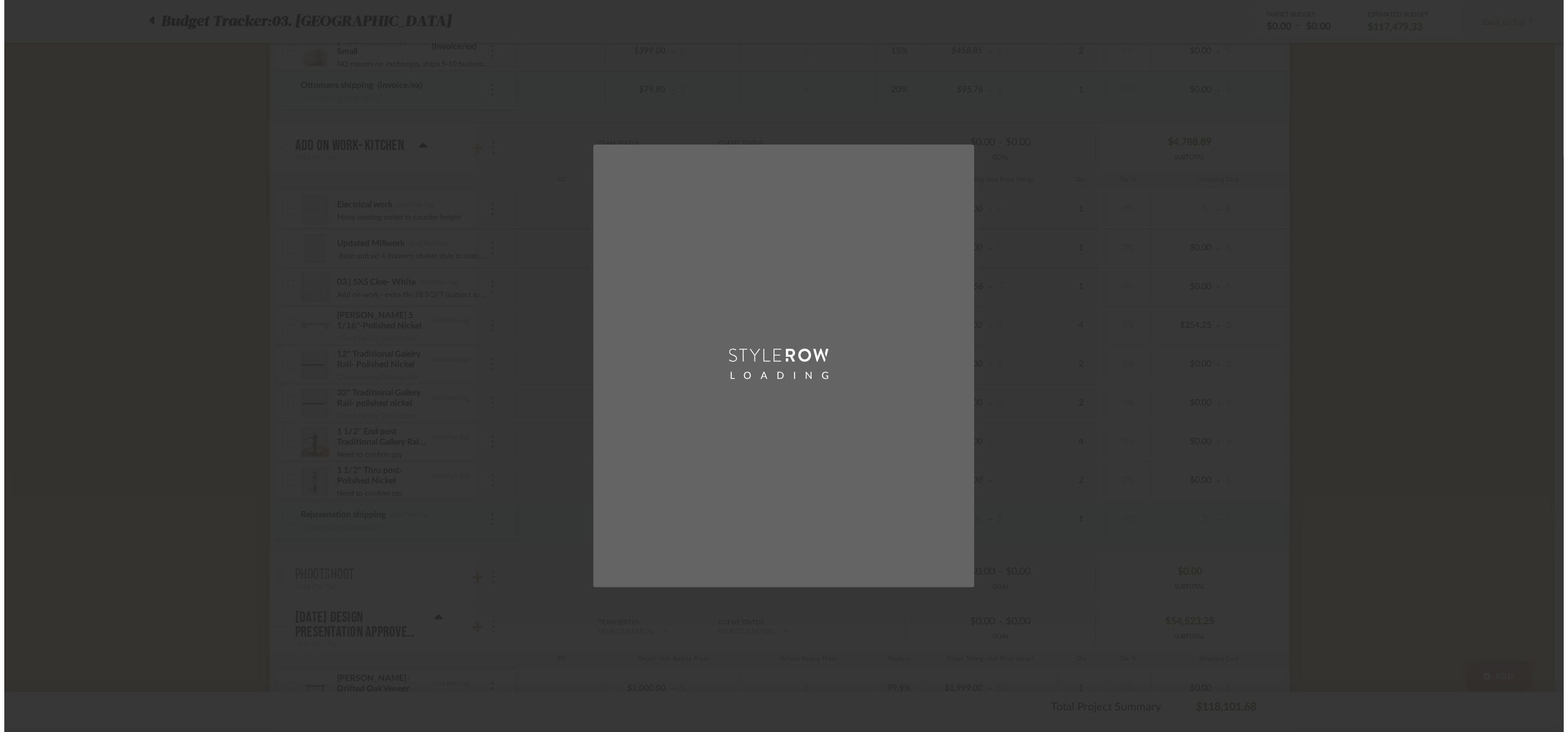
scroll to position [0, 0]
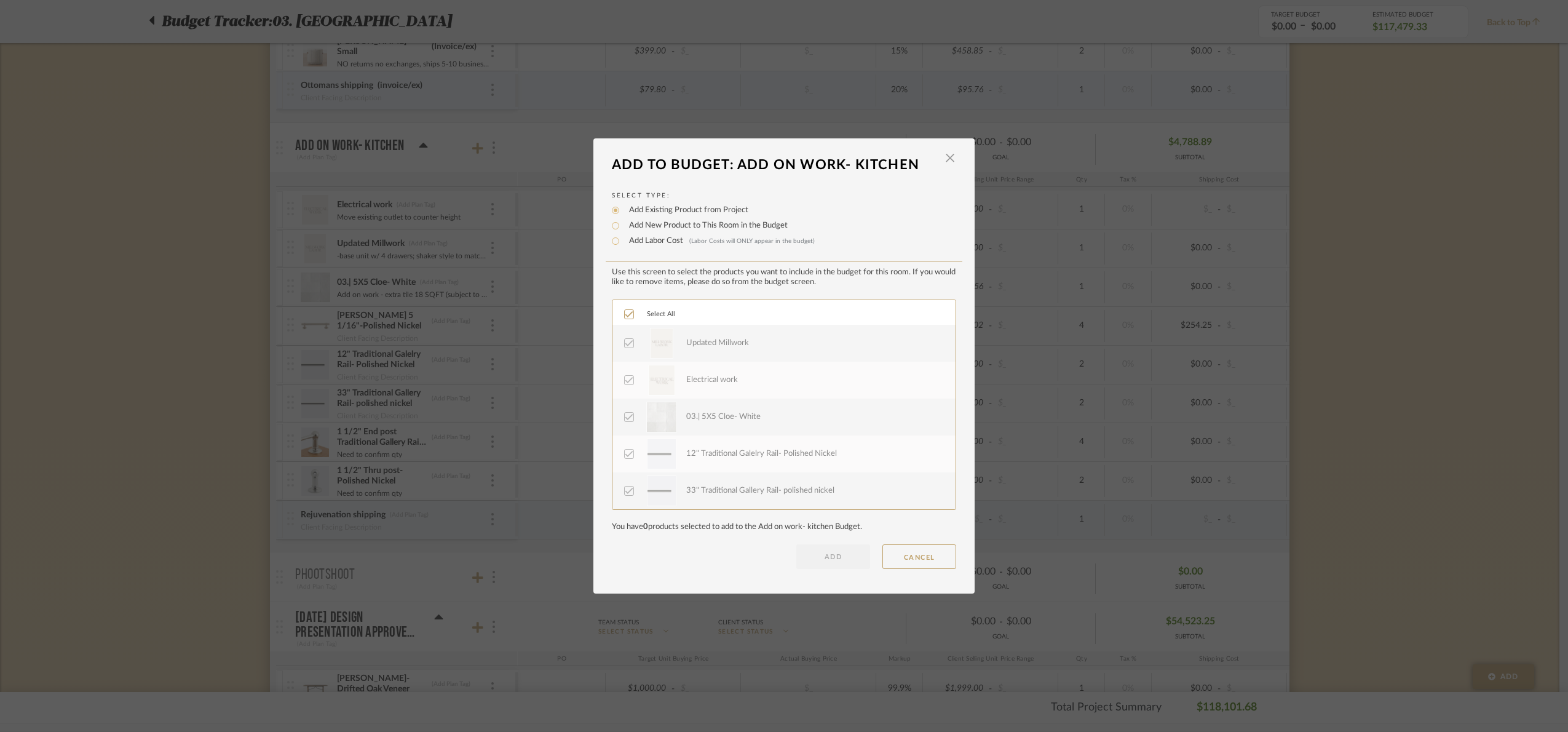
click at [673, 242] on label "Add Labor Cost (Labor Costs will ONLY appear in the budget)" at bounding box center [719, 241] width 192 height 12
click at [623, 242] on input "Add Labor Cost (Labor Costs will ONLY appear in the budget)" at bounding box center [615, 241] width 15 height 15
radio input "true"
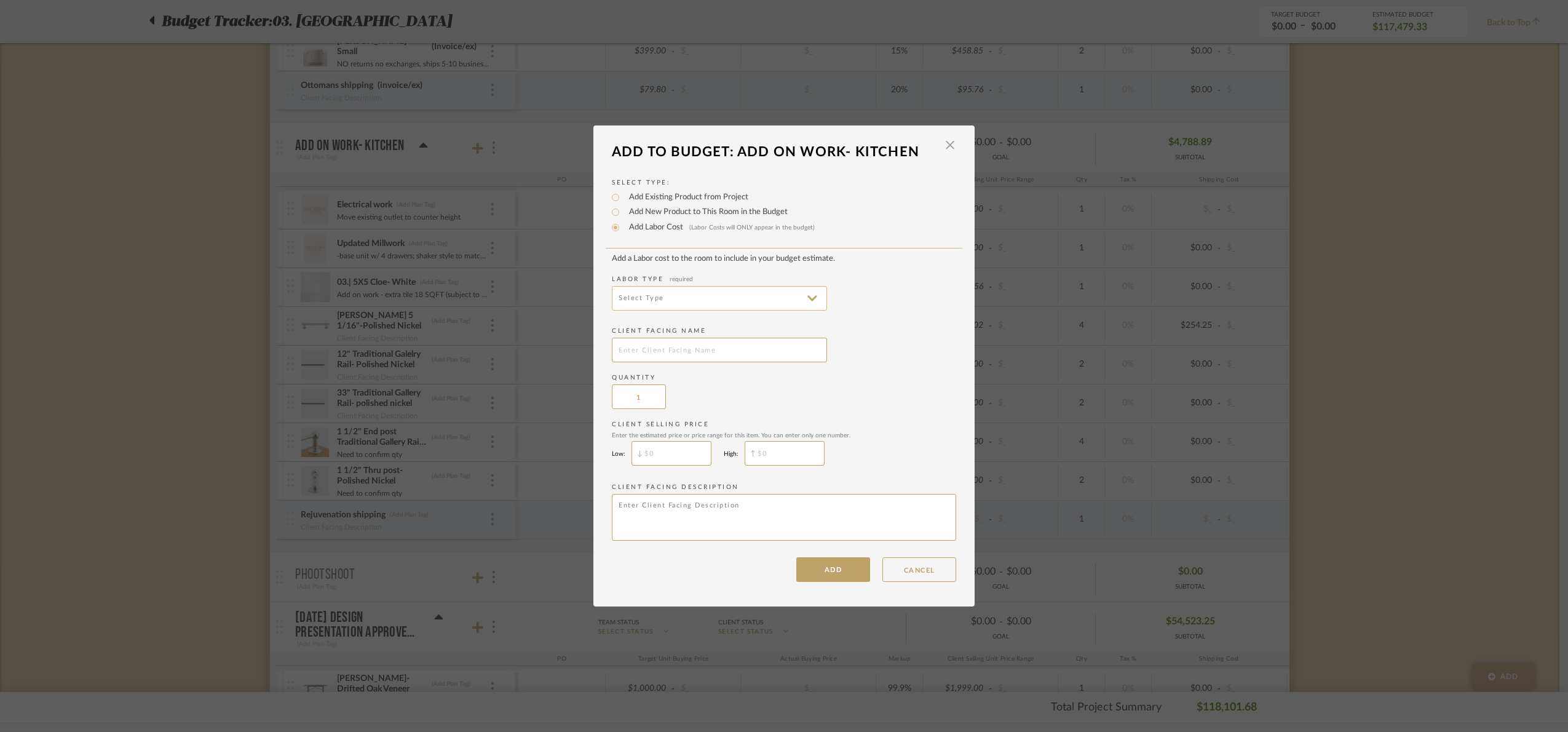
drag, startPoint x: 698, startPoint y: 290, endPoint x: 698, endPoint y: 302, distance: 12.0
click at [698, 291] on input at bounding box center [719, 298] width 215 height 25
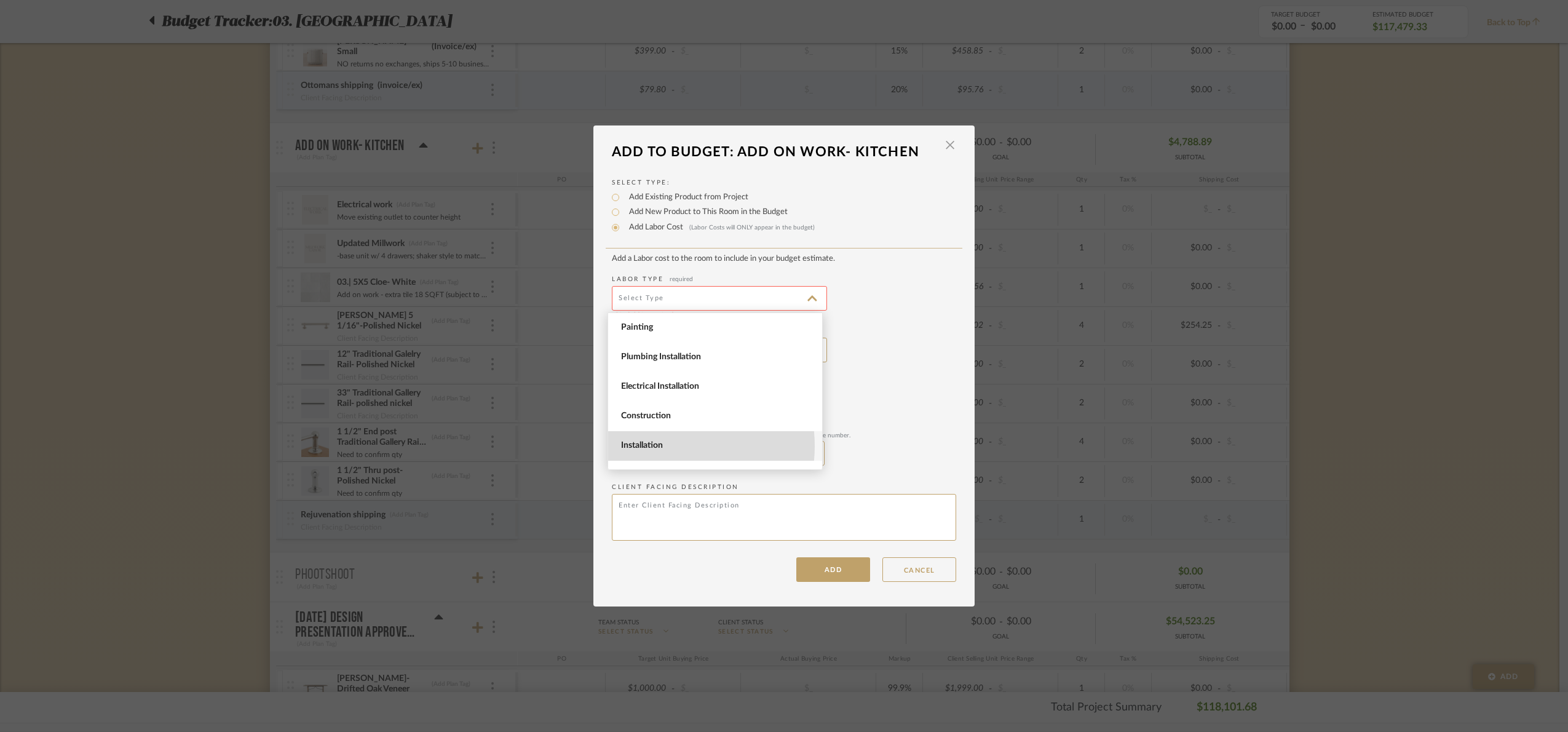
click at [666, 446] on span "Installation" at bounding box center [716, 445] width 192 height 11
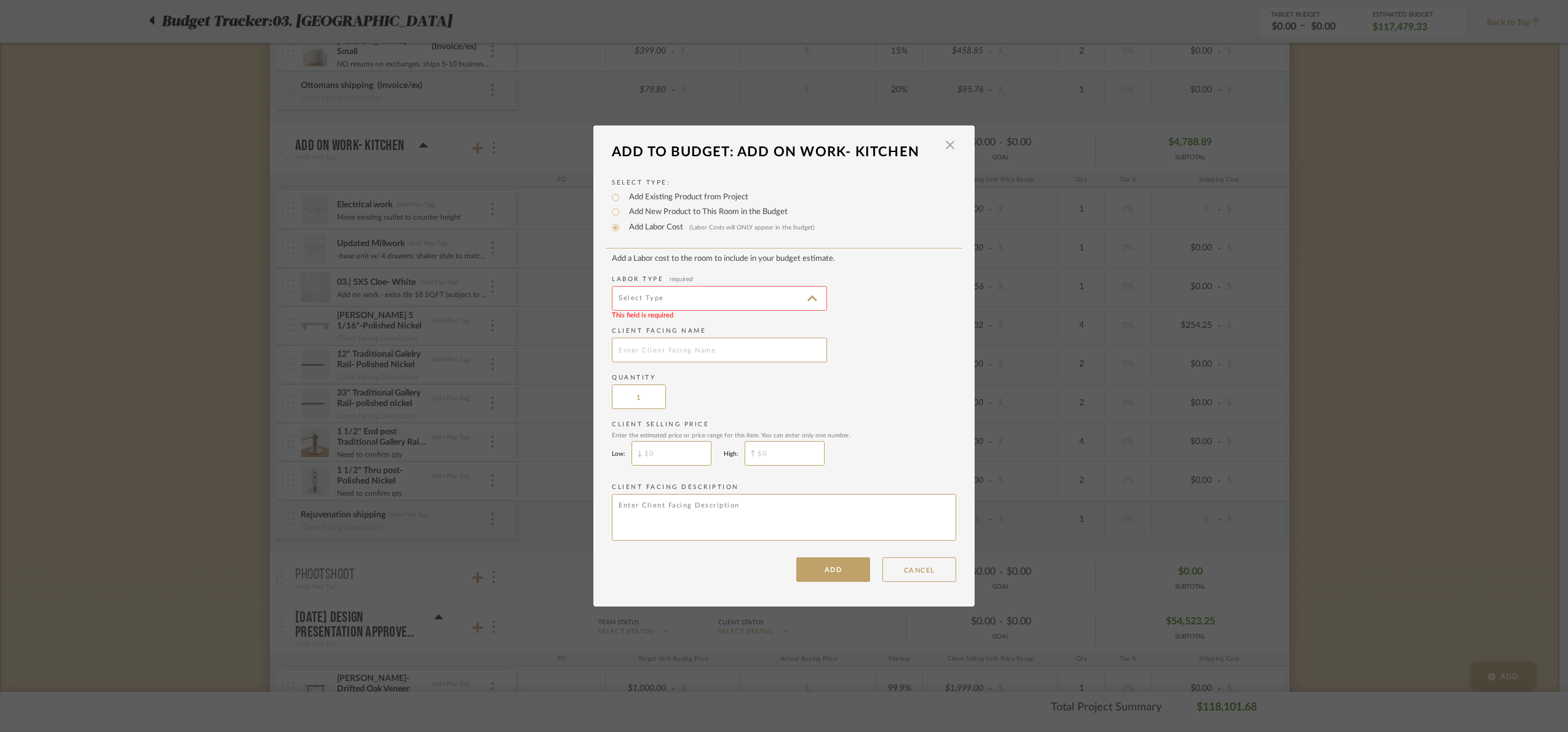
type input "Installation"
click at [661, 347] on input "text" at bounding box center [719, 350] width 215 height 25
type input "M"
type input "Carpenter 50% deposit"
click at [850, 577] on button "ADD" at bounding box center [833, 570] width 74 height 25
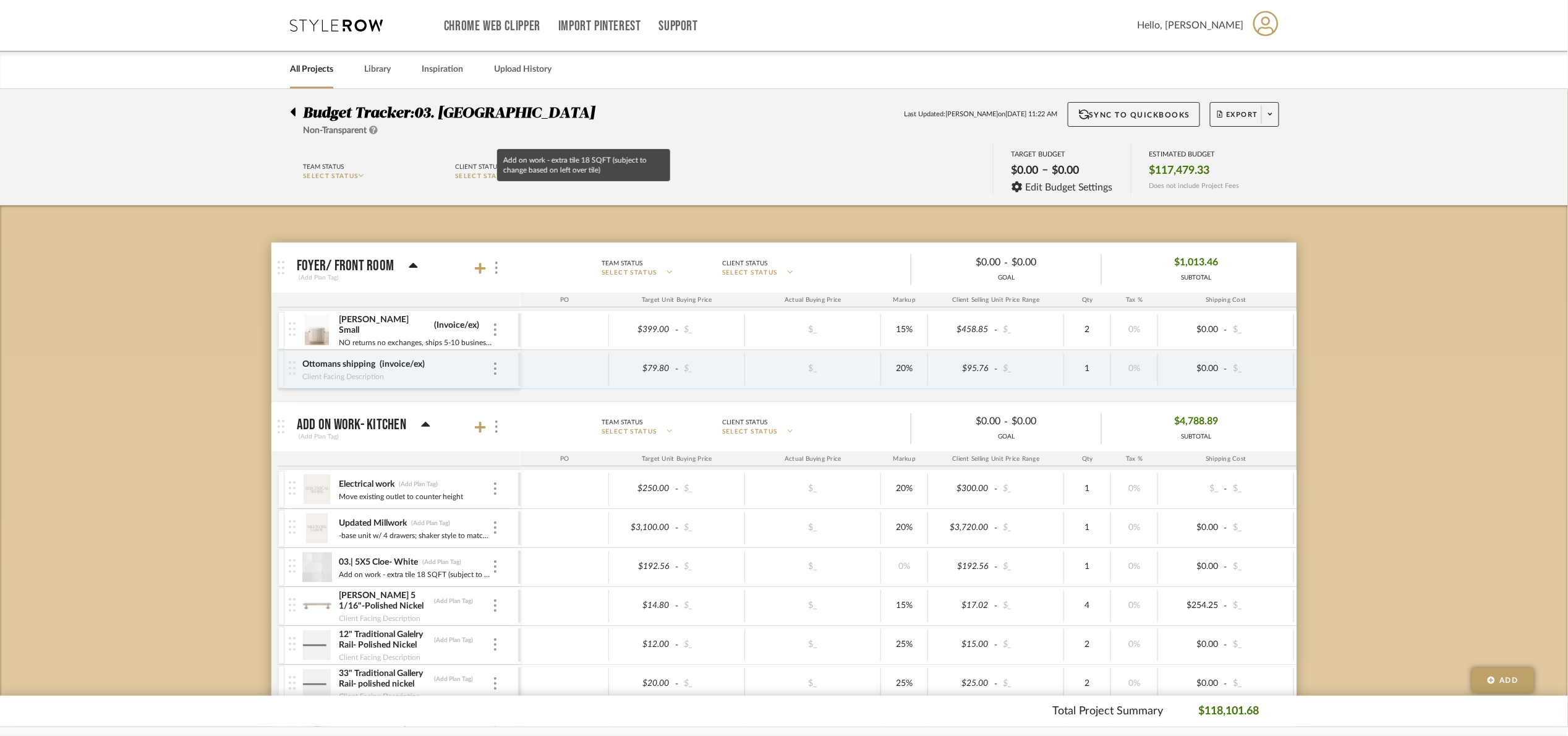
scroll to position [649, 0]
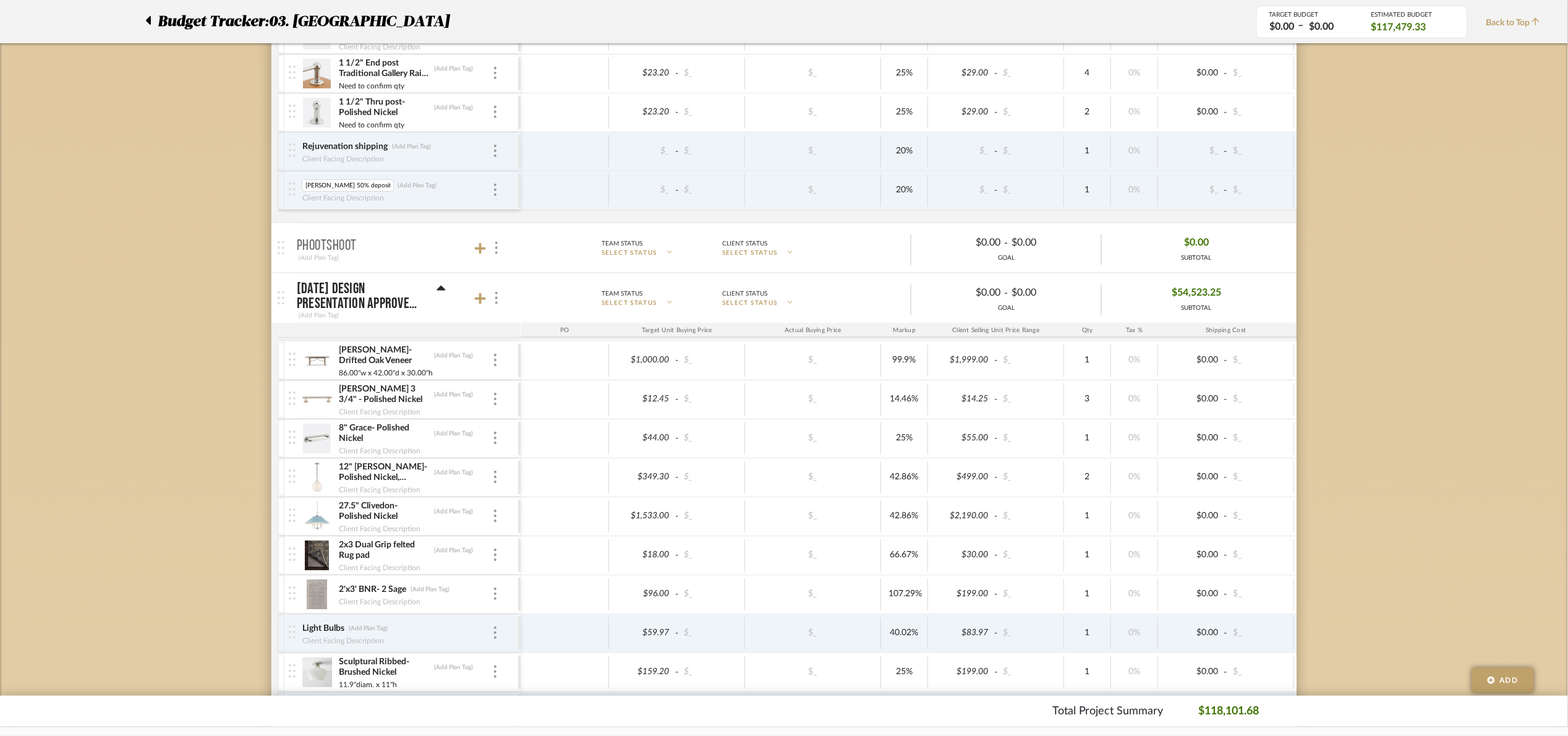
drag, startPoint x: 335, startPoint y: 186, endPoint x: 295, endPoint y: 188, distance: 40.0
click at [295, 188] on div "Carpenter 50% deposit Carpenter 50% deposit (Add Plan Tag) Client Facing Descri…" at bounding box center [403, 191] width 229 height 39
type input "Add on work cabinetry 50% deposit"
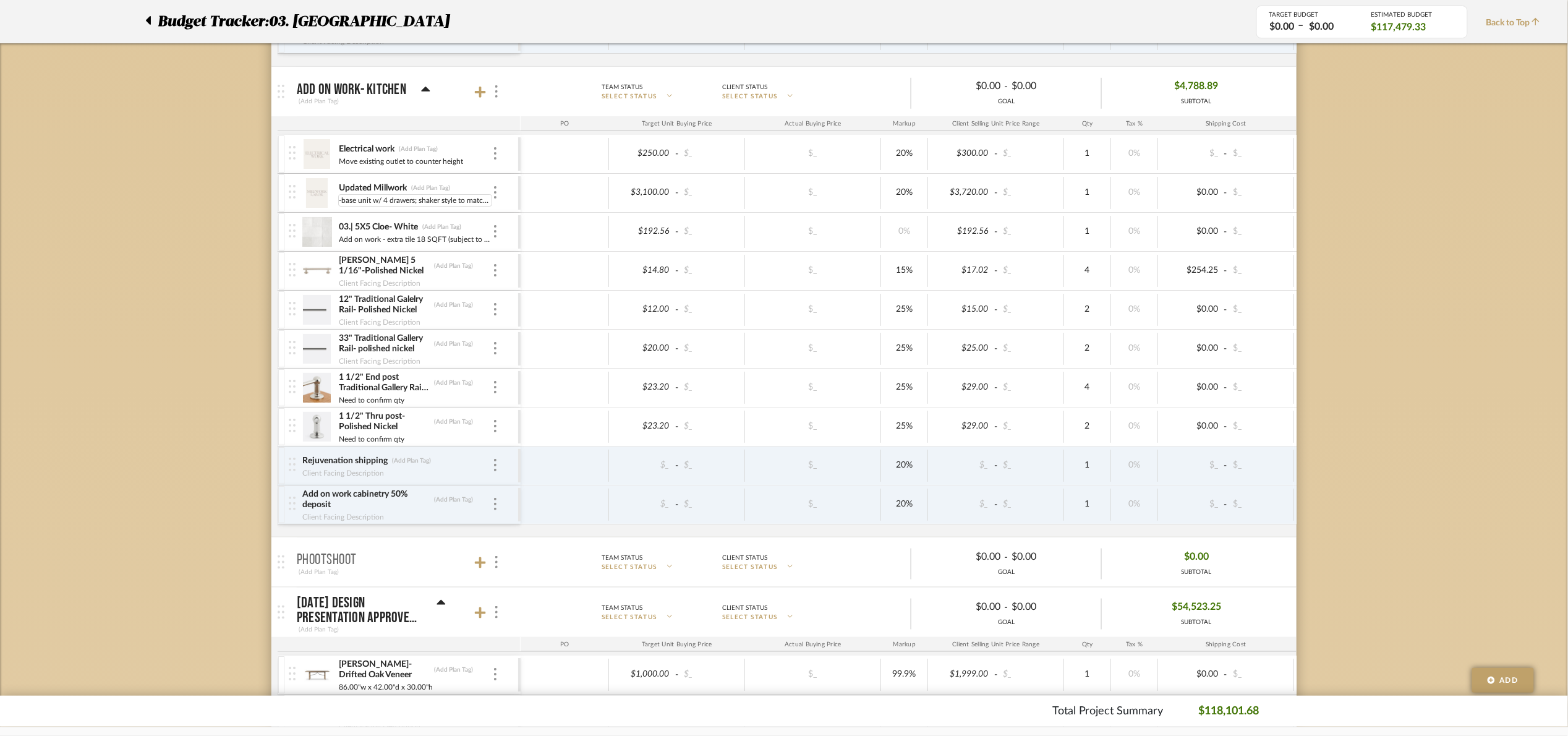
scroll to position [278, 0]
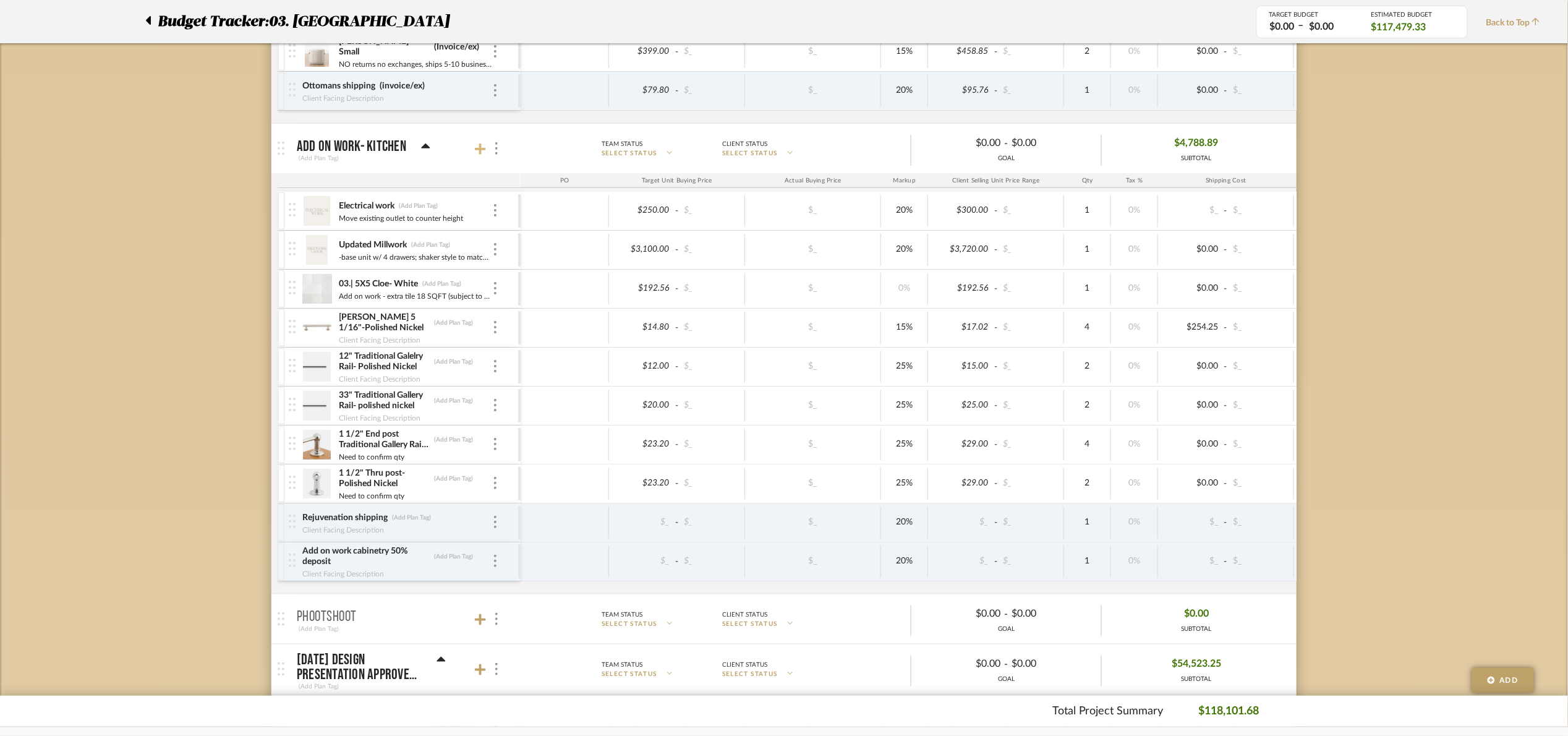
click at [480, 153] on icon at bounding box center [480, 149] width 11 height 11
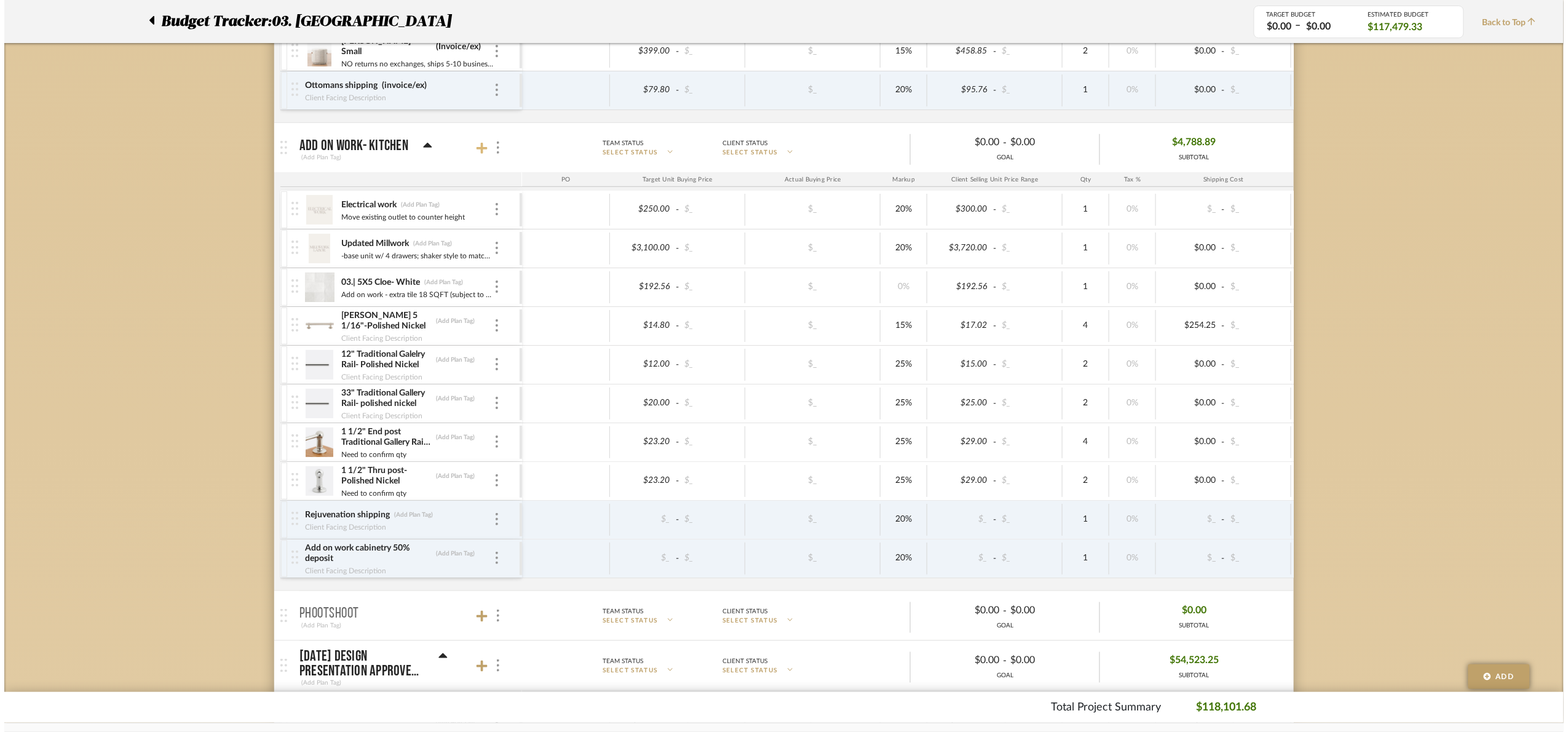
scroll to position [0, 0]
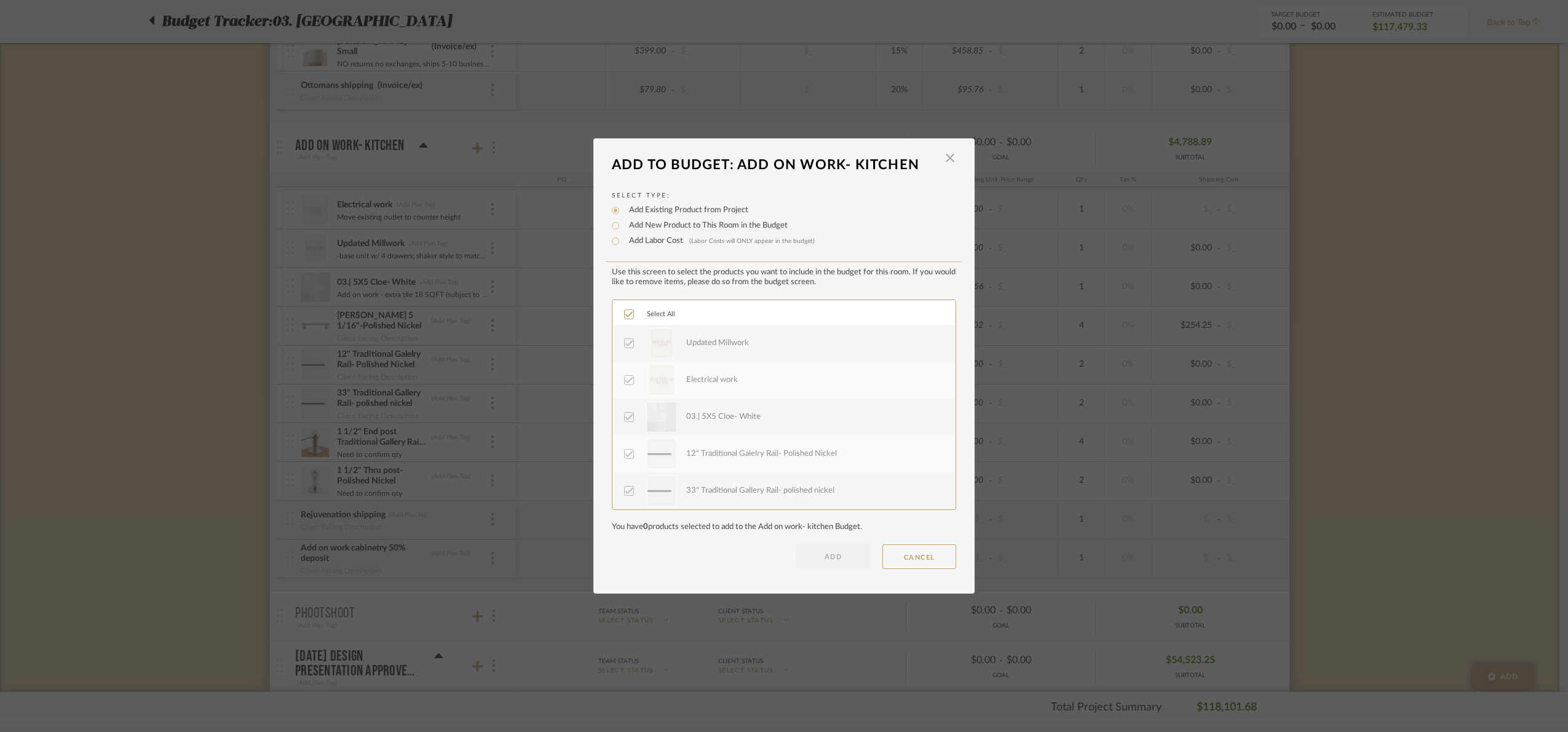
click at [645, 247] on div "Add Labor Cost (Labor Costs will ONLY appear in the budget)" at bounding box center [784, 241] width 345 height 15
click at [644, 242] on label "Add Labor Cost (Labor Costs will ONLY appear in the budget)" at bounding box center [719, 241] width 192 height 12
click at [623, 242] on input "Add Labor Cost (Labor Costs will ONLY appear in the budget)" at bounding box center [615, 241] width 15 height 15
radio input "true"
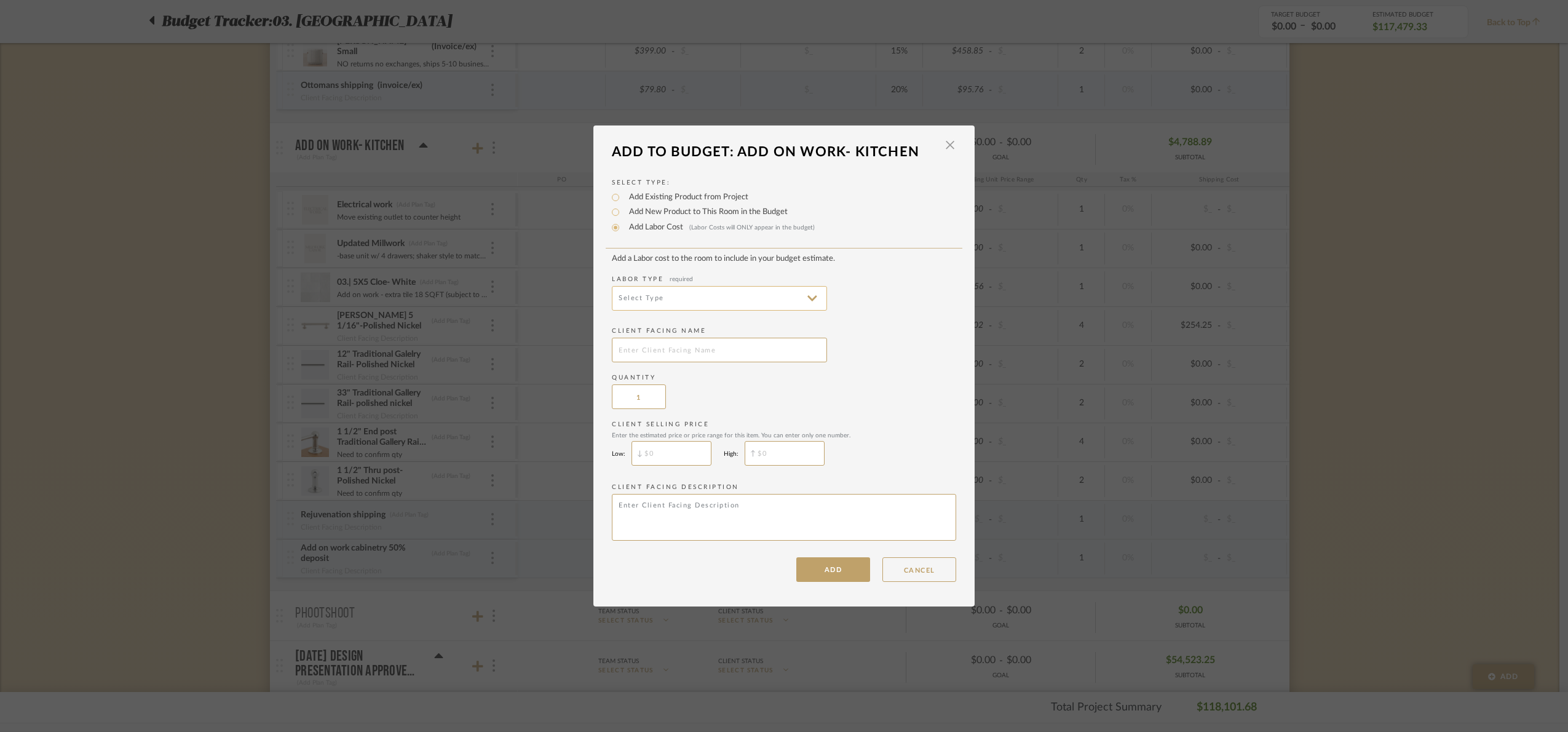
click at [673, 286] on input at bounding box center [719, 298] width 215 height 25
drag, startPoint x: 673, startPoint y: 436, endPoint x: 667, endPoint y: 385, distance: 51.4
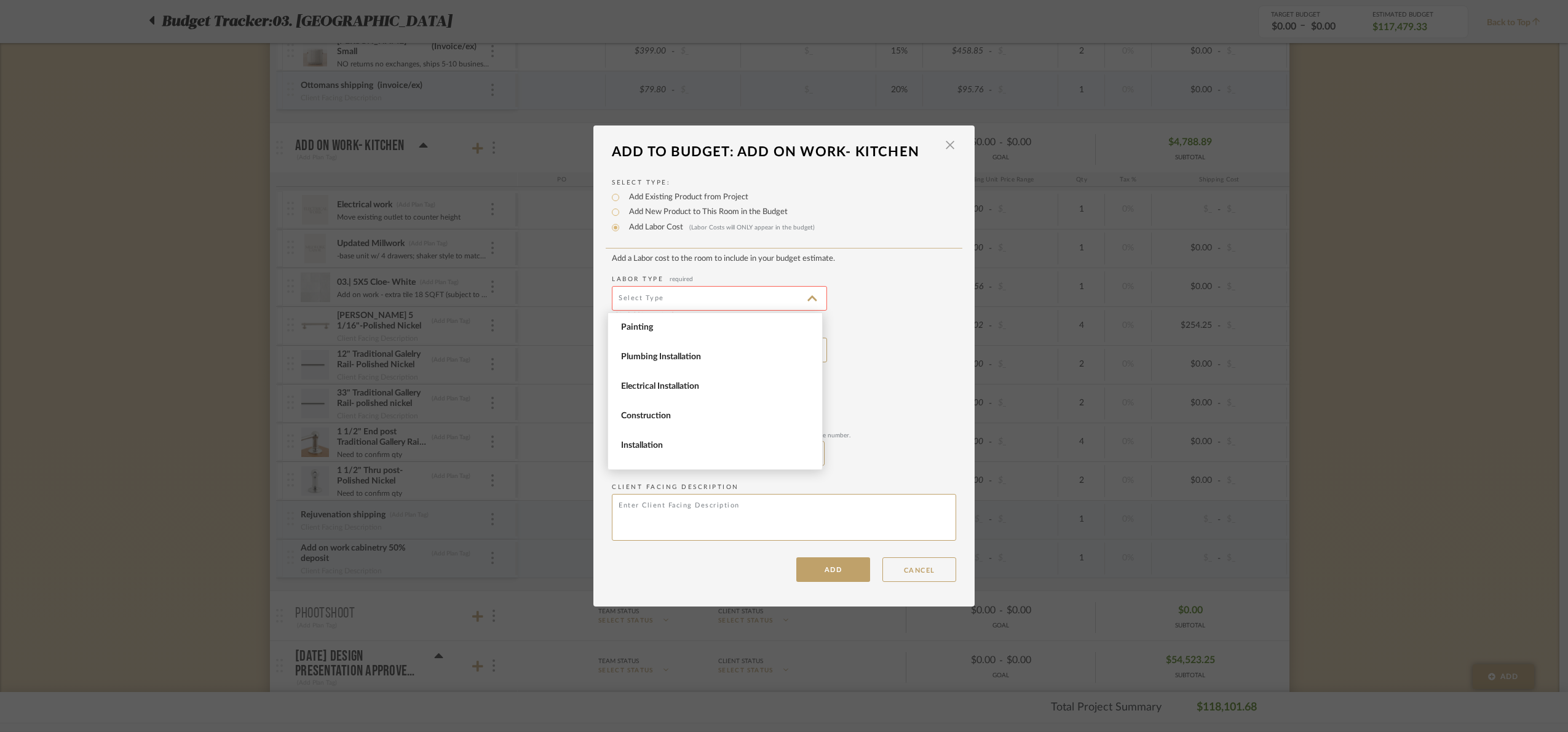
click at [673, 436] on span "Installation" at bounding box center [715, 446] width 214 height 30
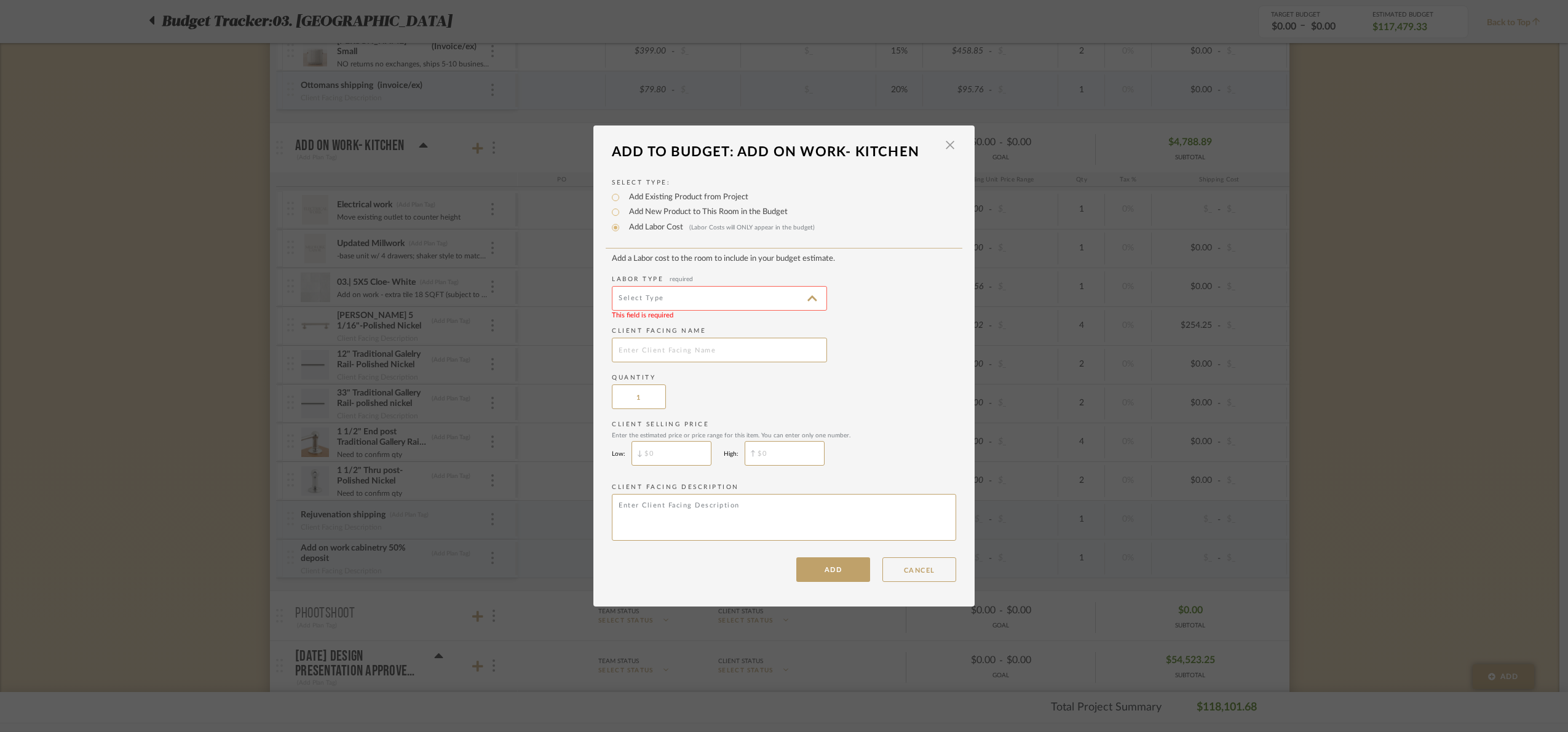
type input "Installation"
click at [674, 342] on input "text" at bounding box center [719, 350] width 215 height 25
type input "Add on cabinetry final balance"
click at [829, 571] on button "ADD" at bounding box center [833, 570] width 74 height 25
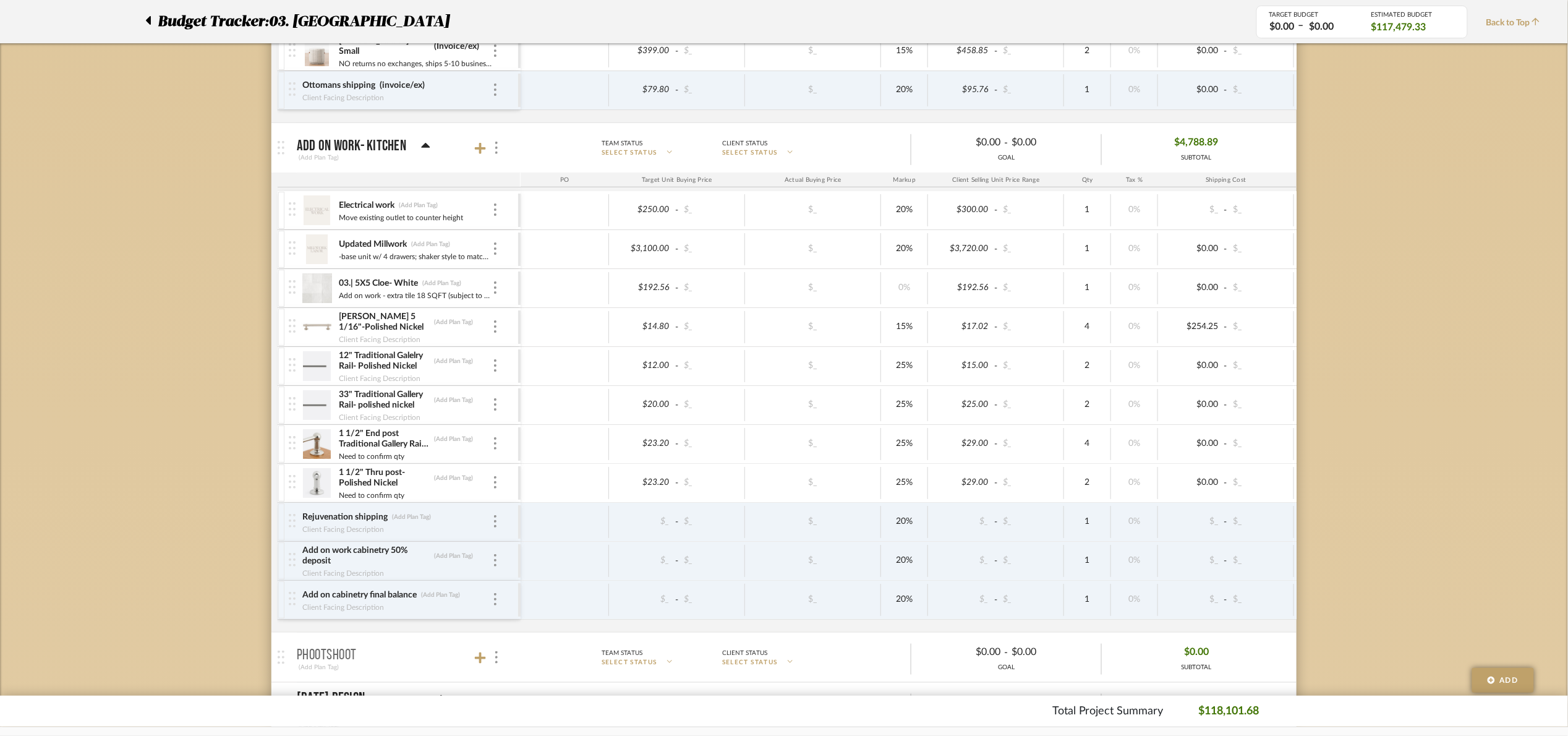
scroll to position [278, 0]
click at [476, 151] on icon at bounding box center [480, 149] width 11 height 11
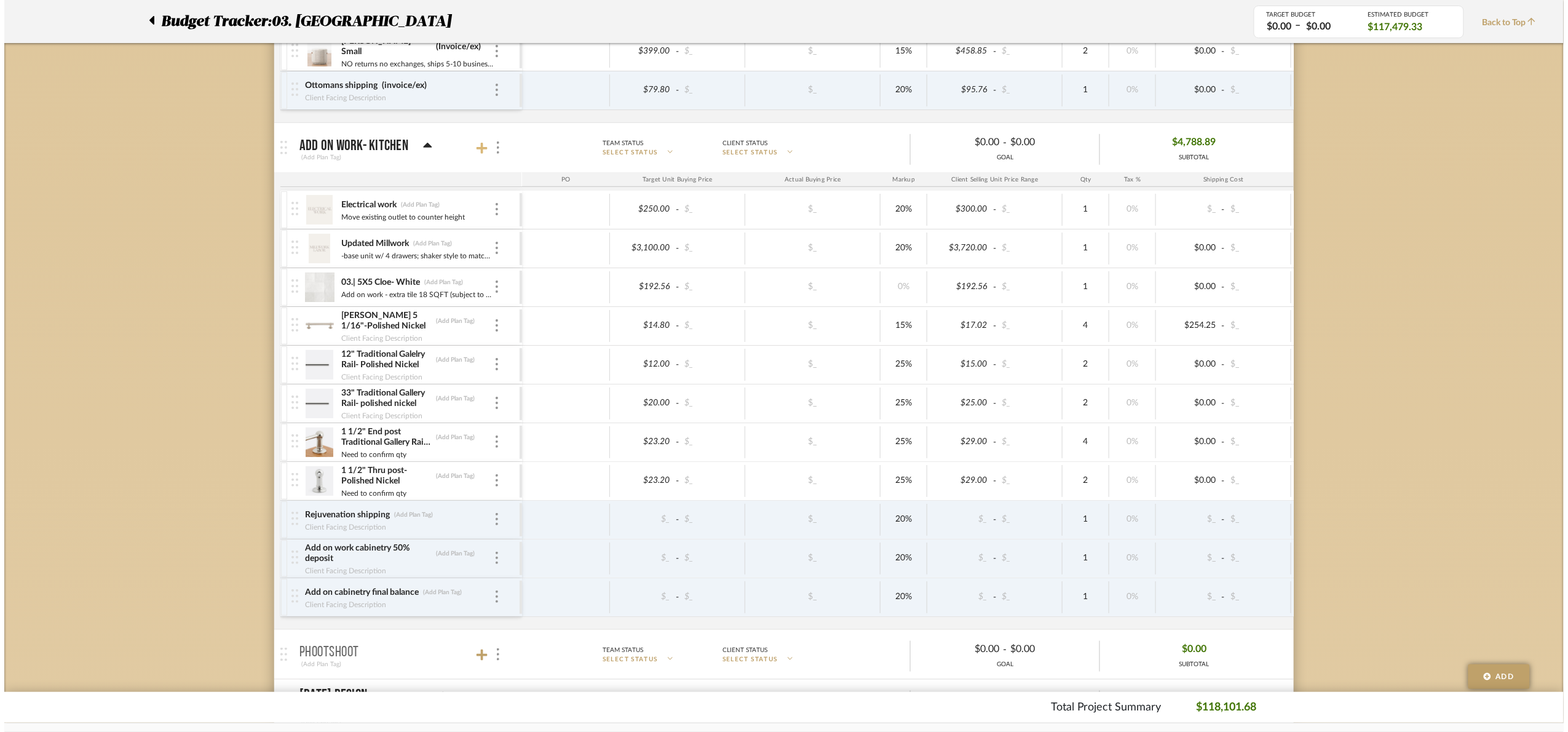
scroll to position [0, 0]
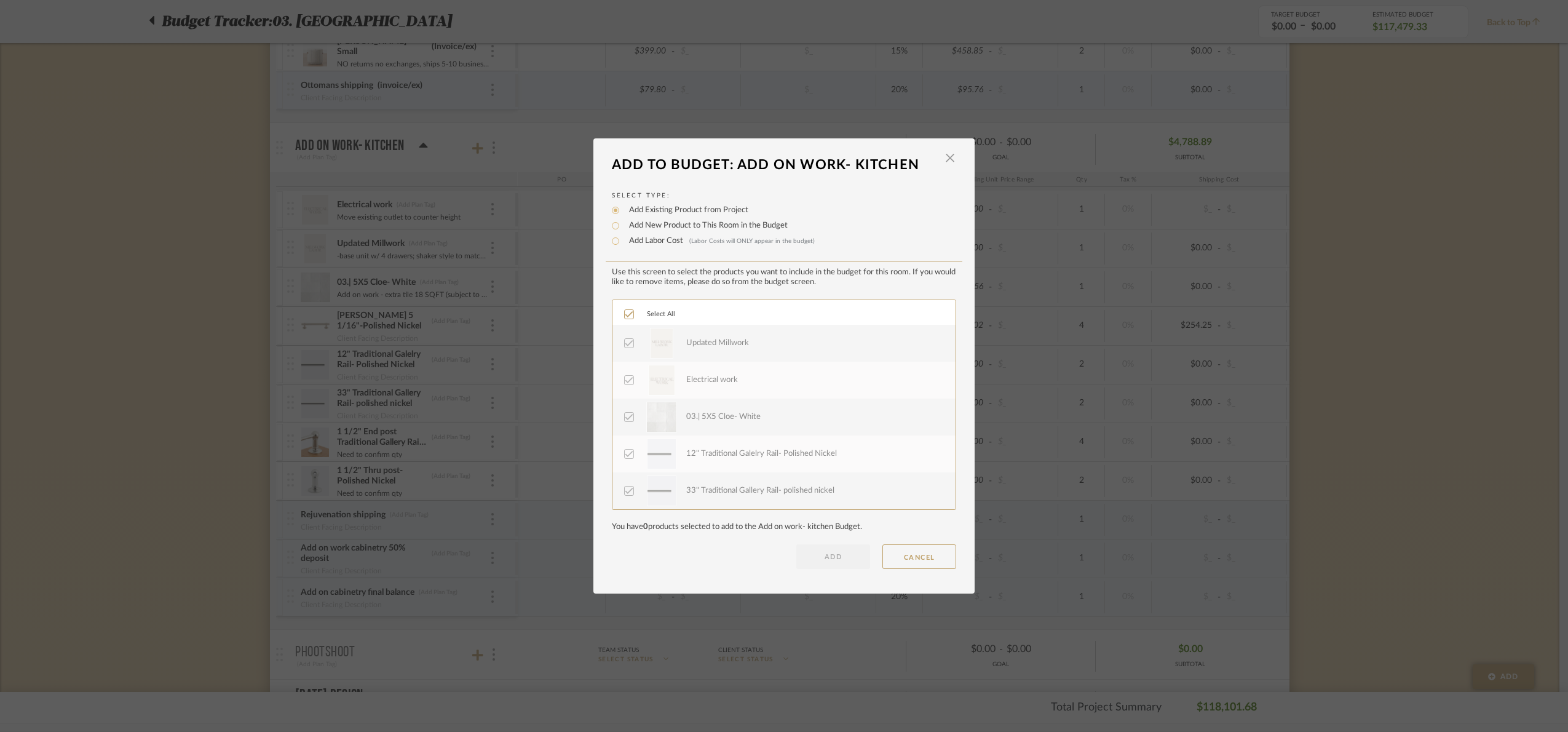
click at [628, 242] on label "Add Labor Cost (Labor Costs will ONLY appear in the budget)" at bounding box center [719, 241] width 192 height 12
click at [623, 242] on input "Add Labor Cost (Labor Costs will ONLY appear in the budget)" at bounding box center [615, 241] width 15 height 15
radio input "true"
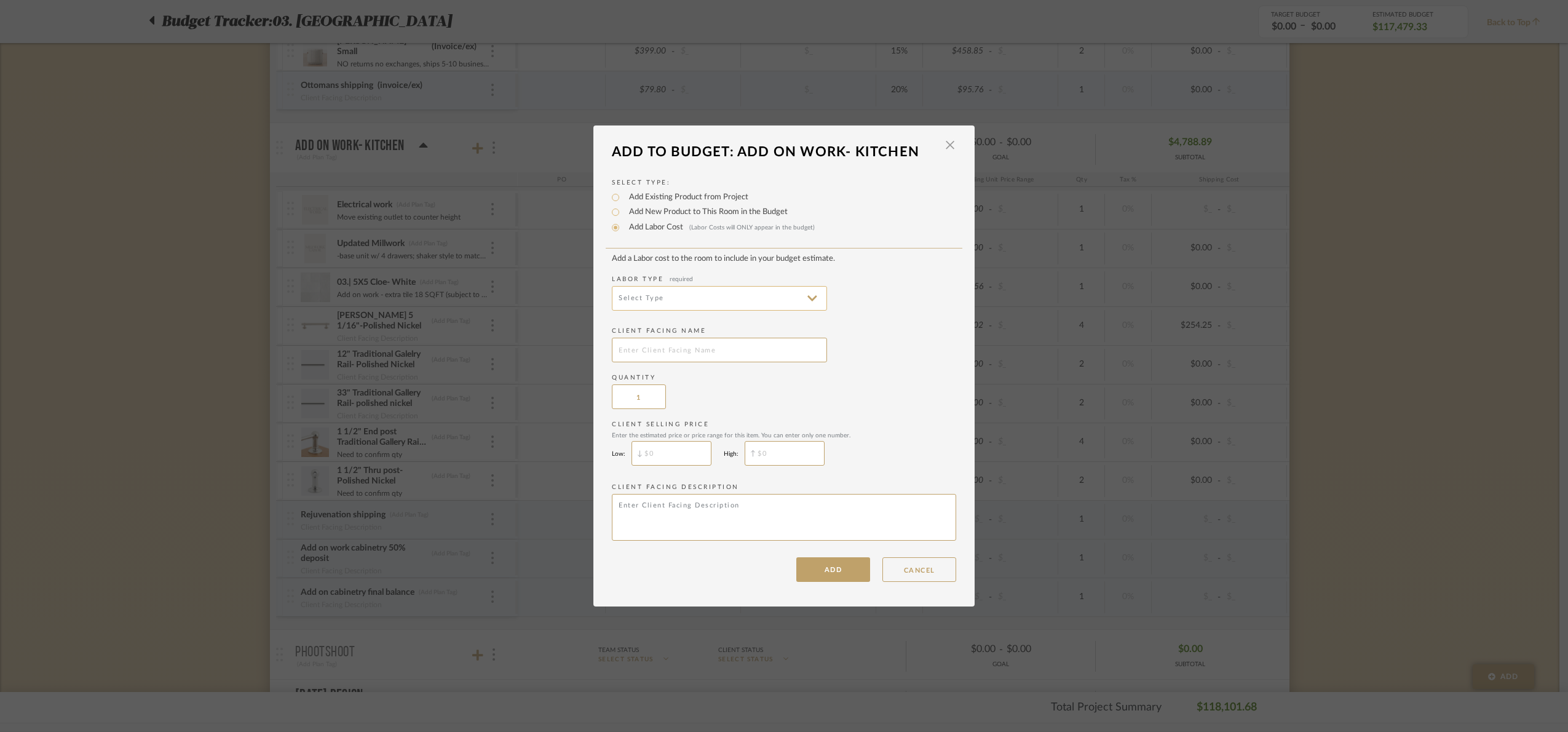
click at [677, 286] on input at bounding box center [719, 298] width 215 height 25
click at [690, 437] on span "Installation" at bounding box center [715, 446] width 214 height 30
type input "Installation"
click at [659, 342] on input "text" at bounding box center [719, 350] width 215 height 25
type input "Tiler"
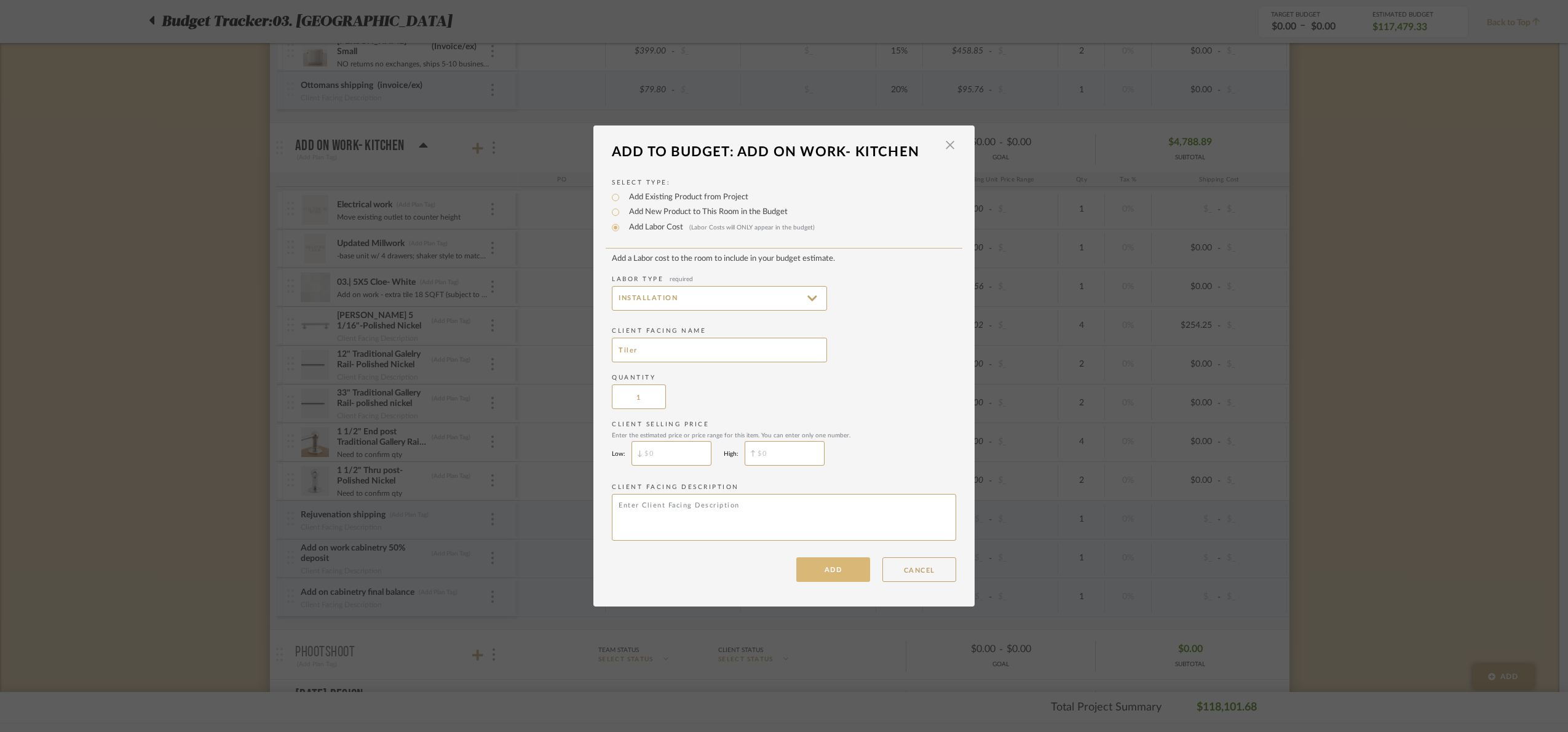
click at [845, 574] on button "ADD" at bounding box center [833, 570] width 74 height 25
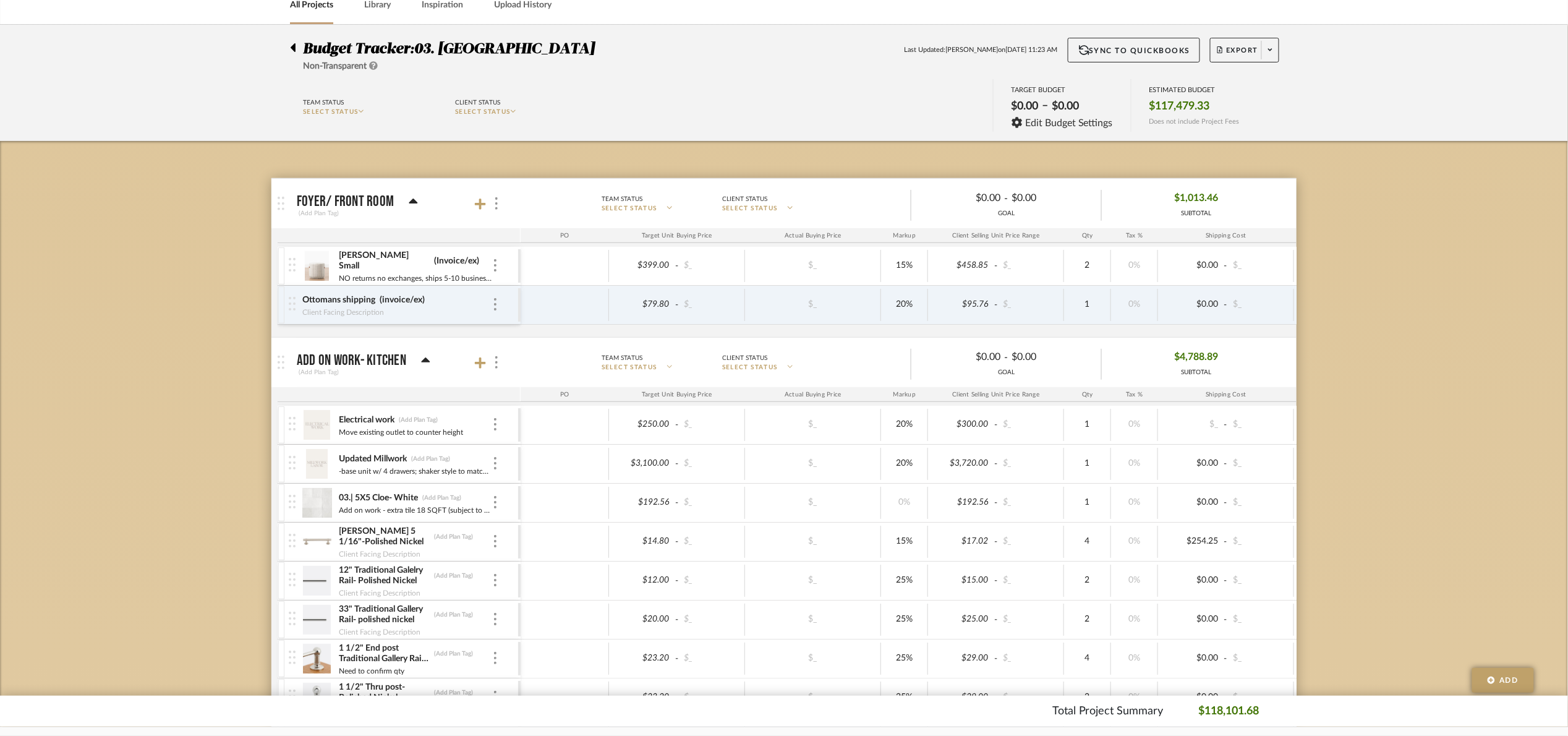
scroll to position [186, 0]
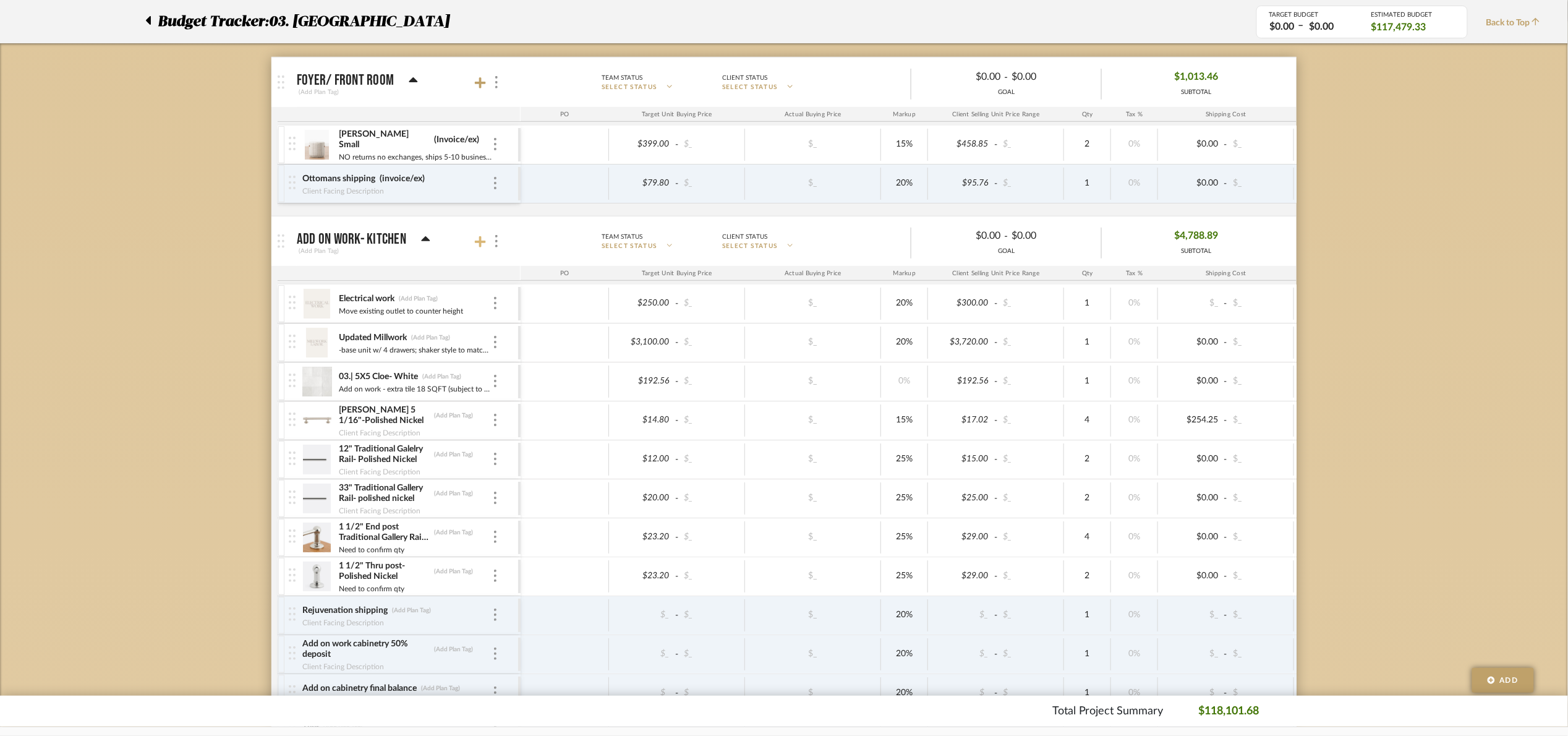
click at [479, 243] on icon at bounding box center [480, 242] width 11 height 11
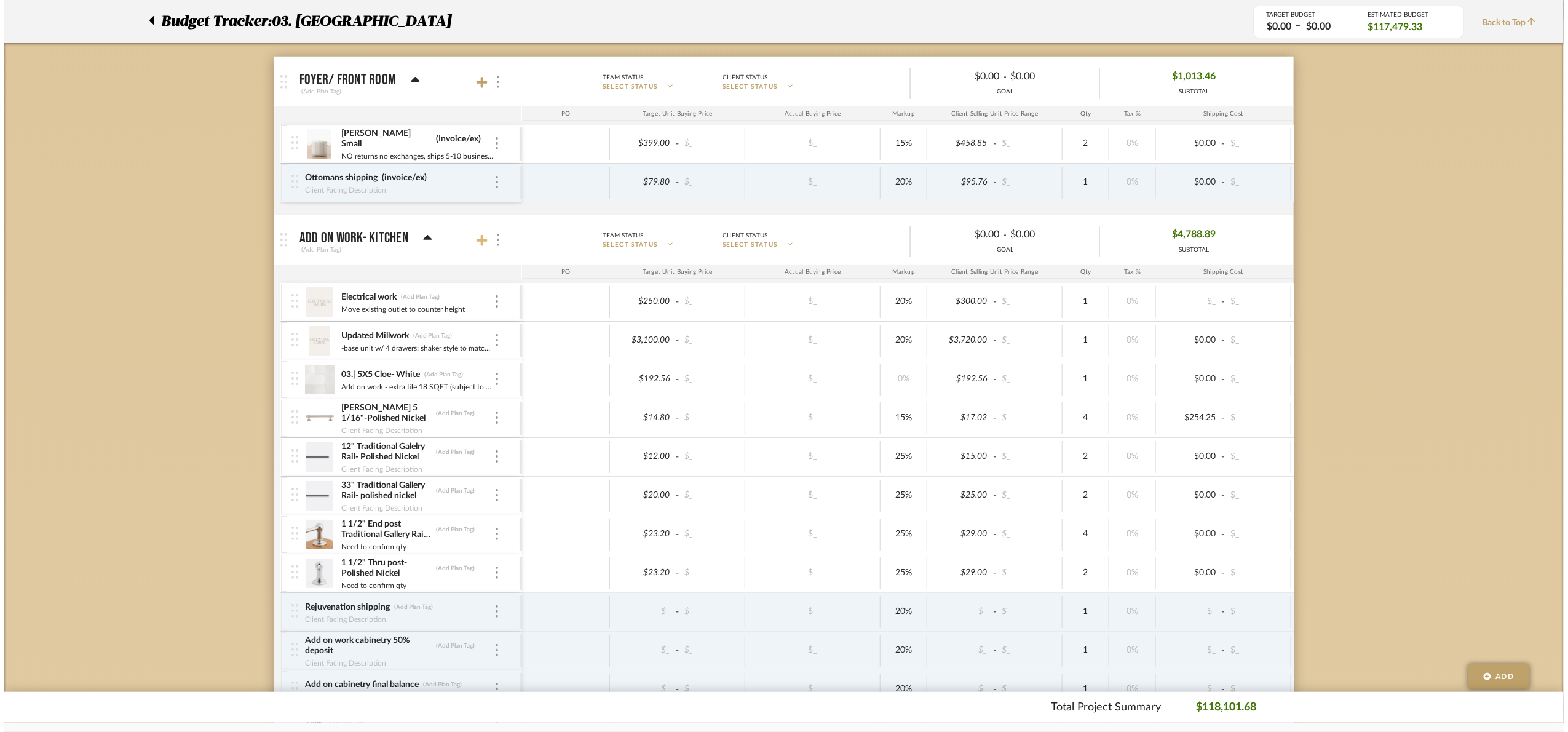
scroll to position [0, 0]
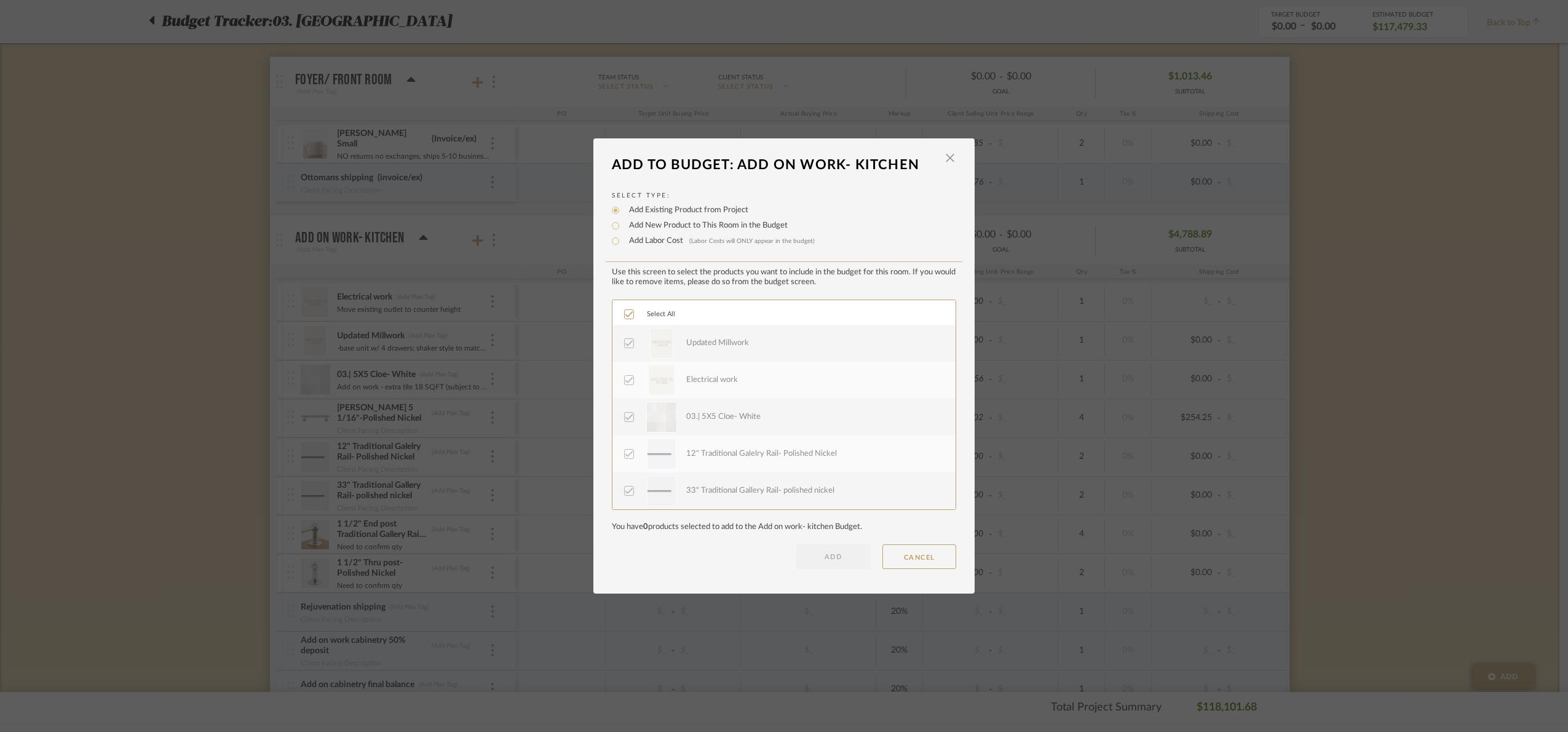
click at [656, 240] on label "Add Labor Cost (Labor Costs will ONLY appear in the budget)" at bounding box center [719, 241] width 192 height 12
click at [623, 240] on input "Add Labor Cost (Labor Costs will ONLY appear in the budget)" at bounding box center [615, 241] width 15 height 15
radio input "true"
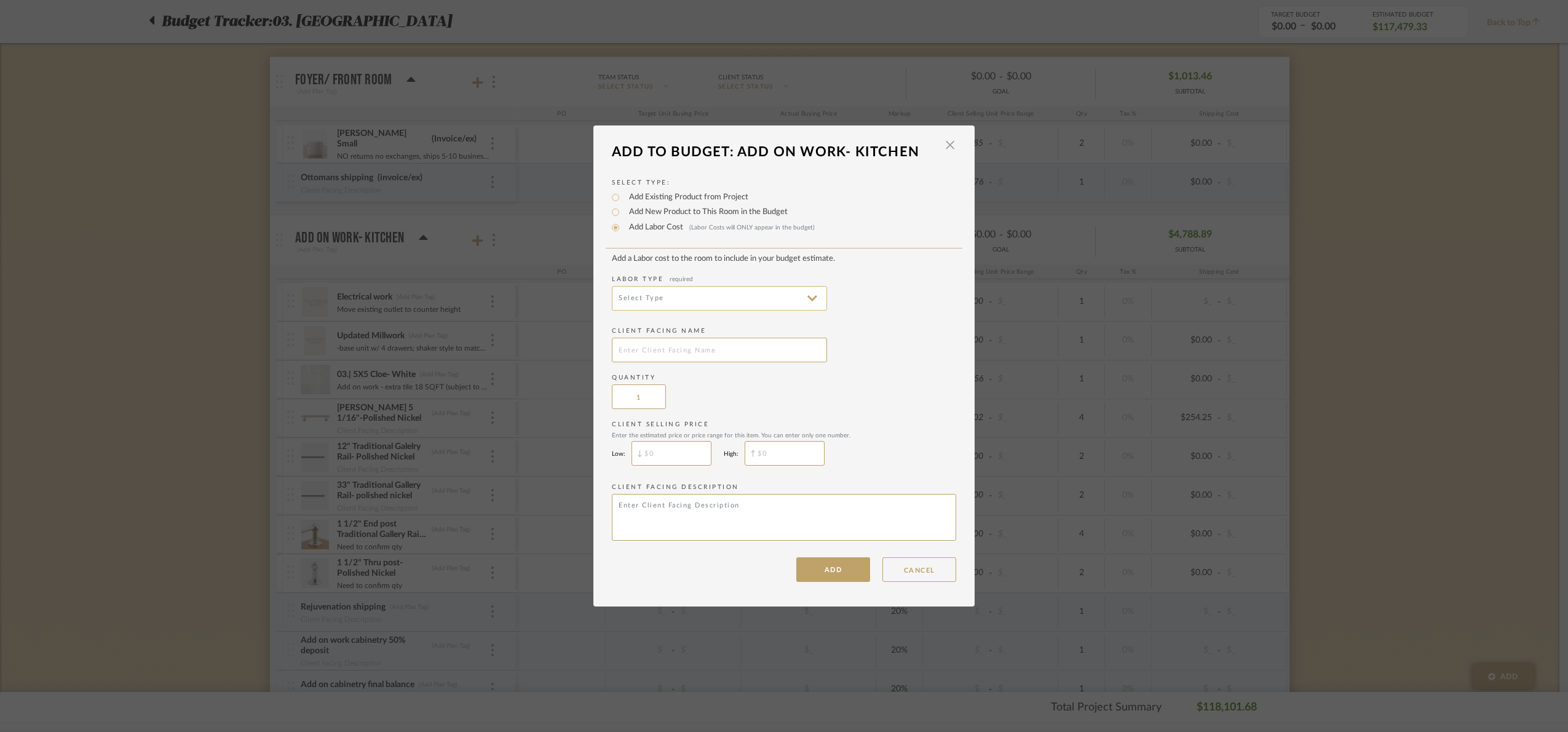
click at [673, 296] on input at bounding box center [719, 298] width 215 height 25
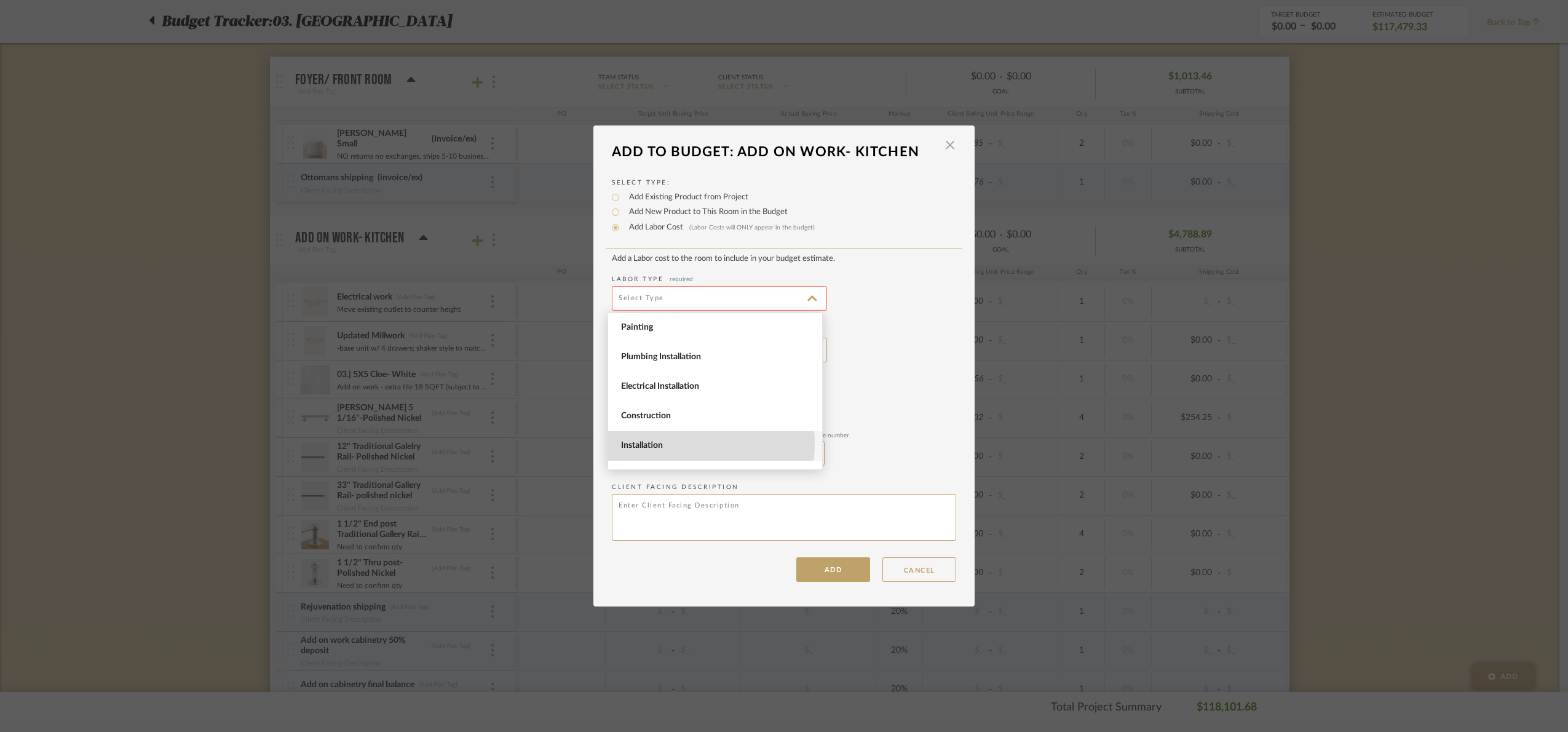
click at [680, 443] on span "Installation" at bounding box center [716, 445] width 192 height 11
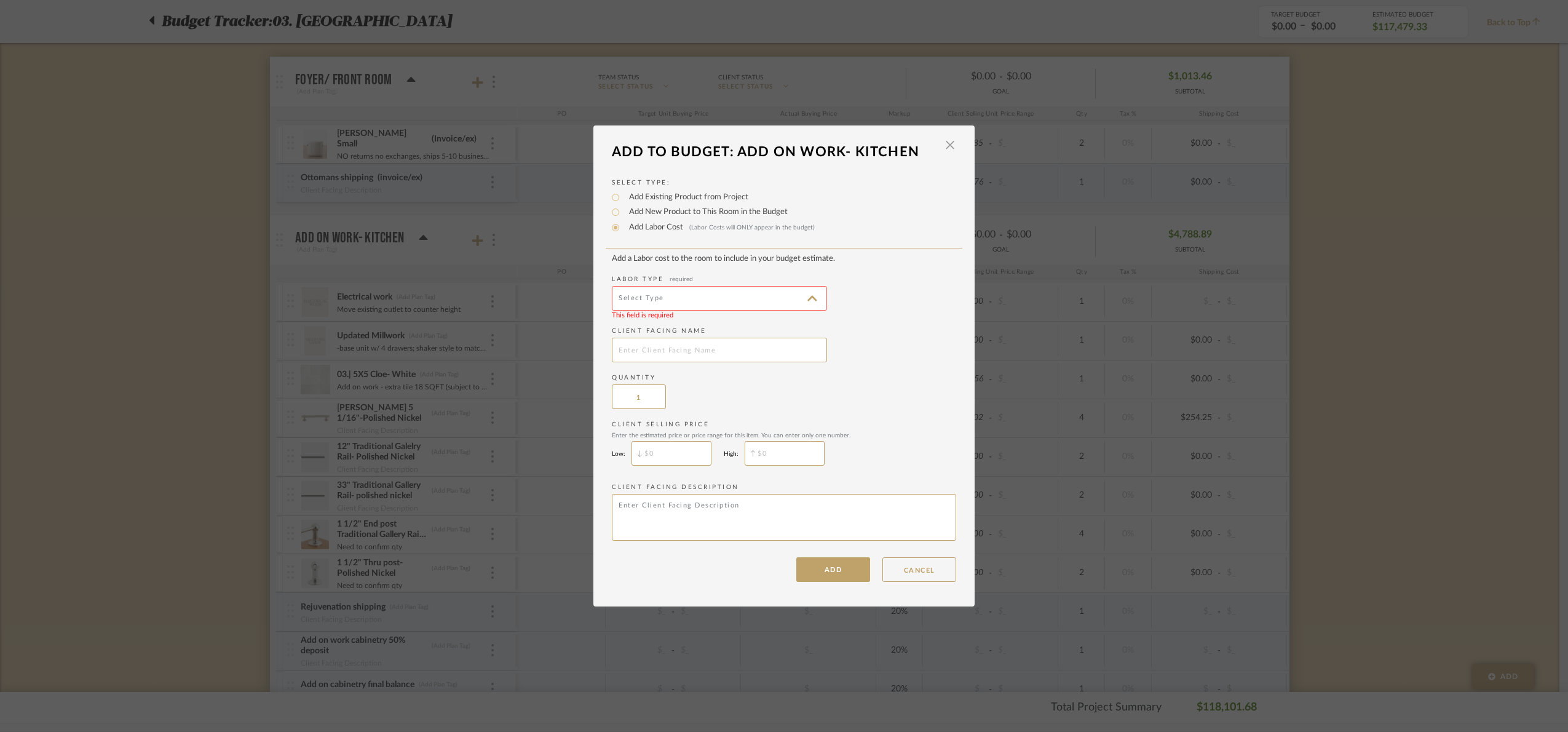
type input "Installation"
click at [682, 349] on input "text" at bounding box center [719, 350] width 215 height 25
type input "Rejuvenation shipping"
click at [834, 561] on button "ADD" at bounding box center [833, 570] width 74 height 25
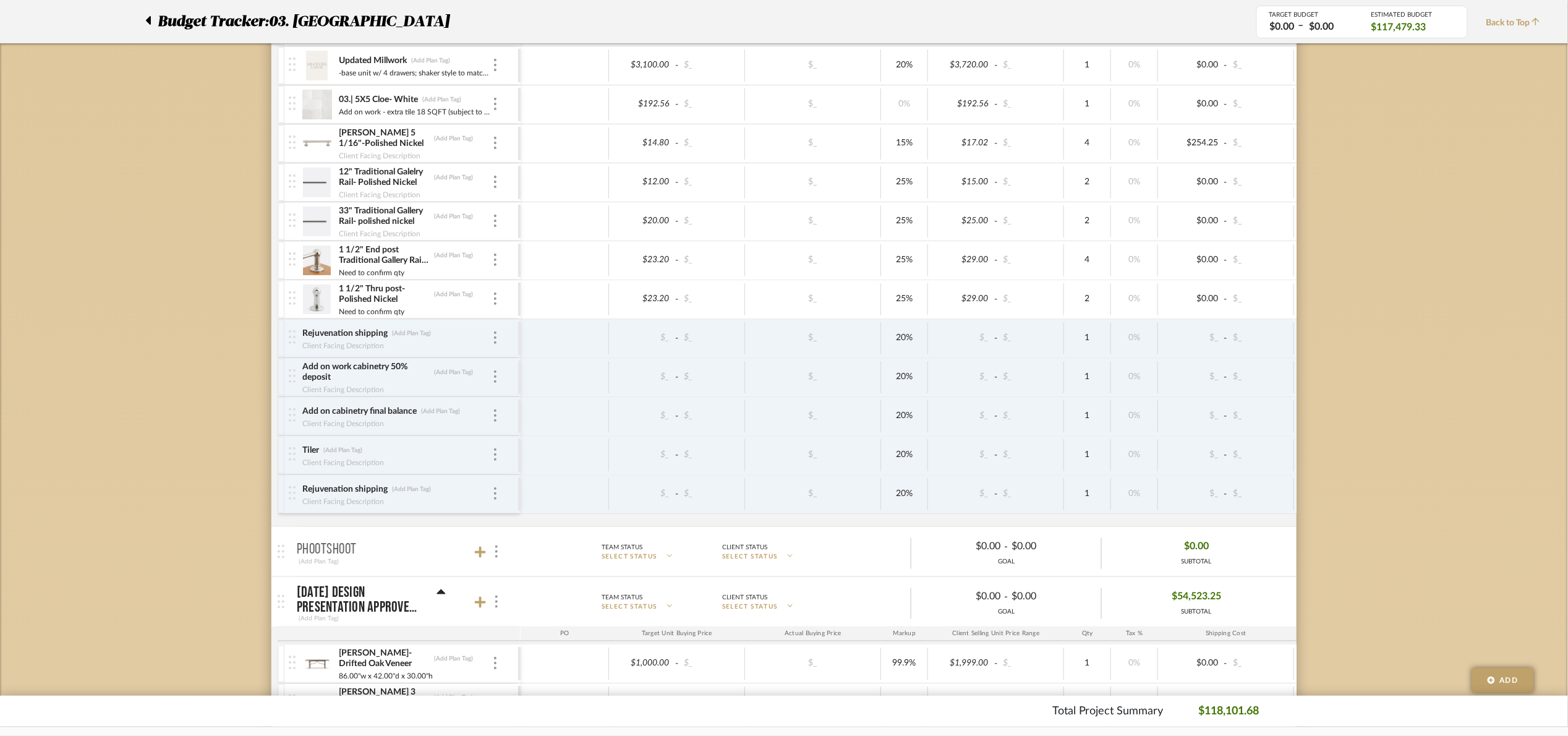
scroll to position [464, 0]
click at [585, 497] on div at bounding box center [565, 493] width 88 height 32
type input "29"
click at [495, 335] on img at bounding box center [495, 337] width 2 height 12
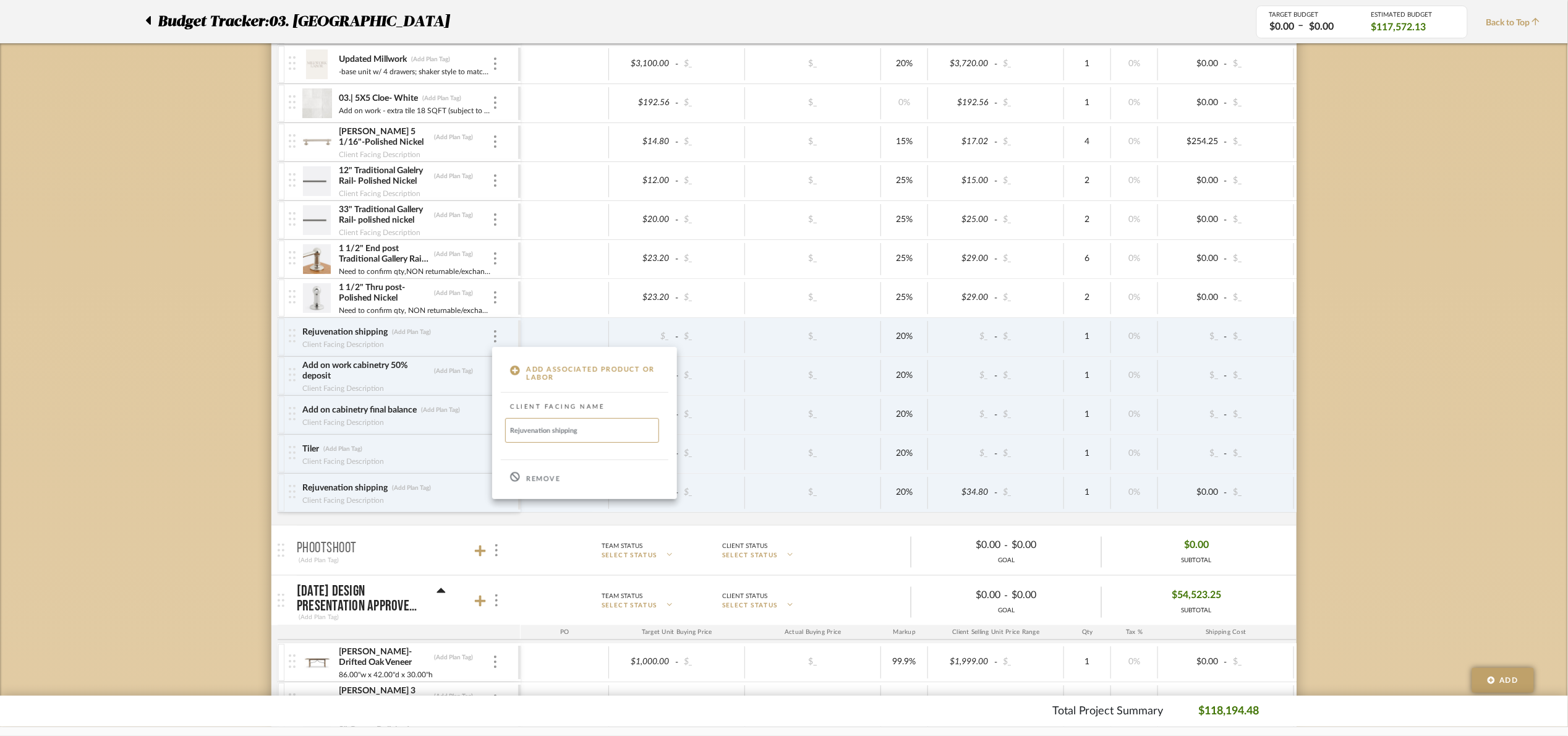
click at [535, 477] on p "Remove" at bounding box center [543, 479] width 34 height 9
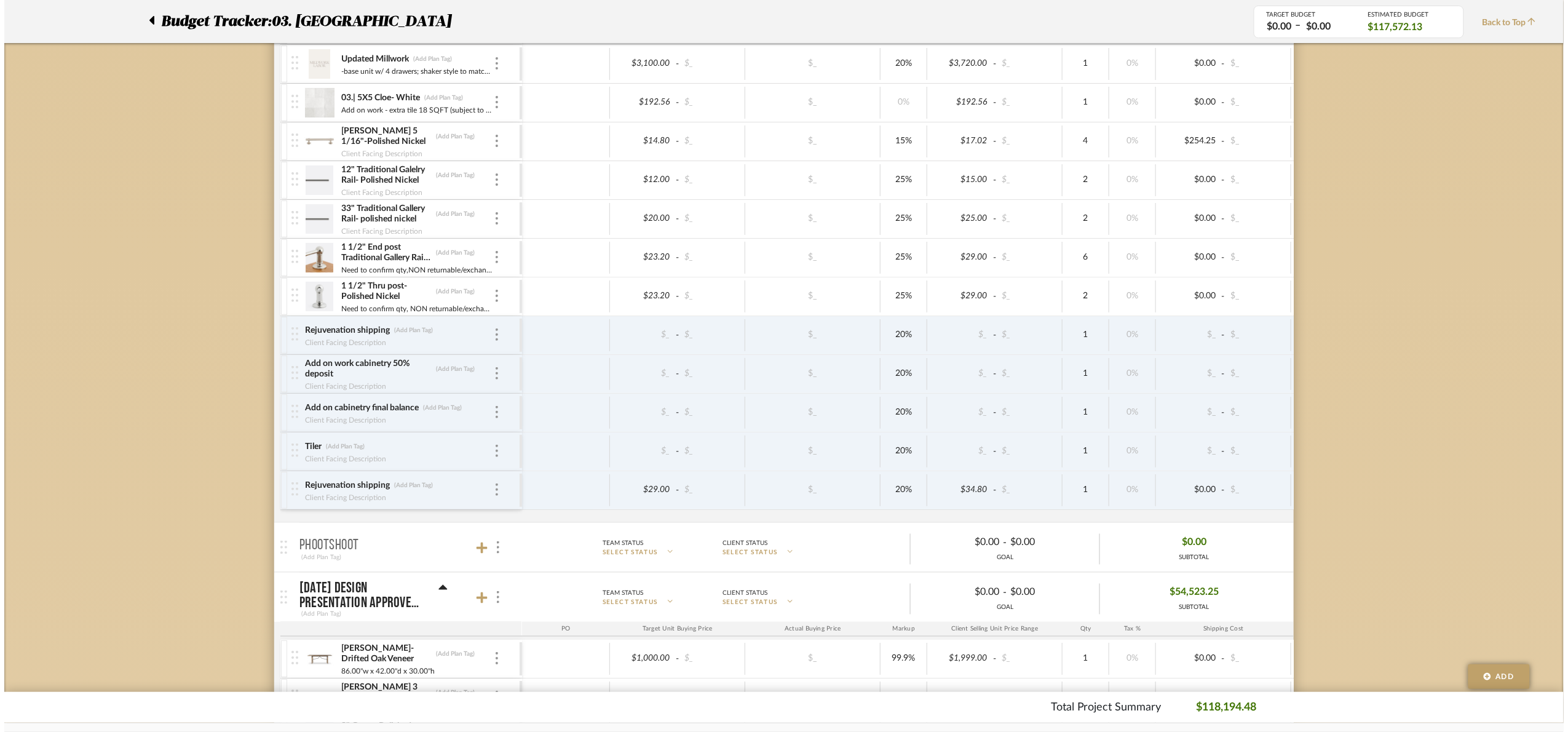
scroll to position [0, 0]
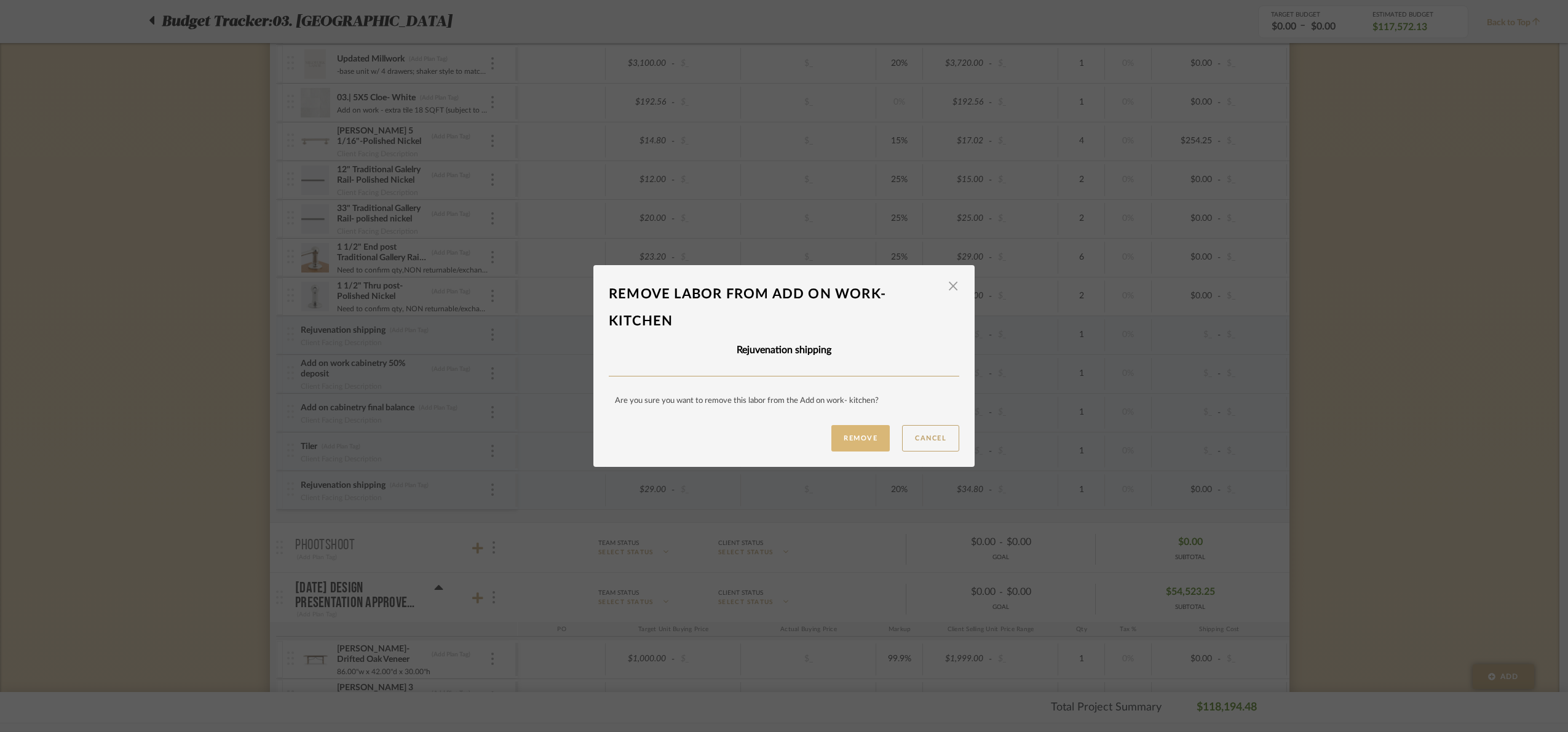
click at [854, 432] on button "Remove" at bounding box center [860, 438] width 58 height 27
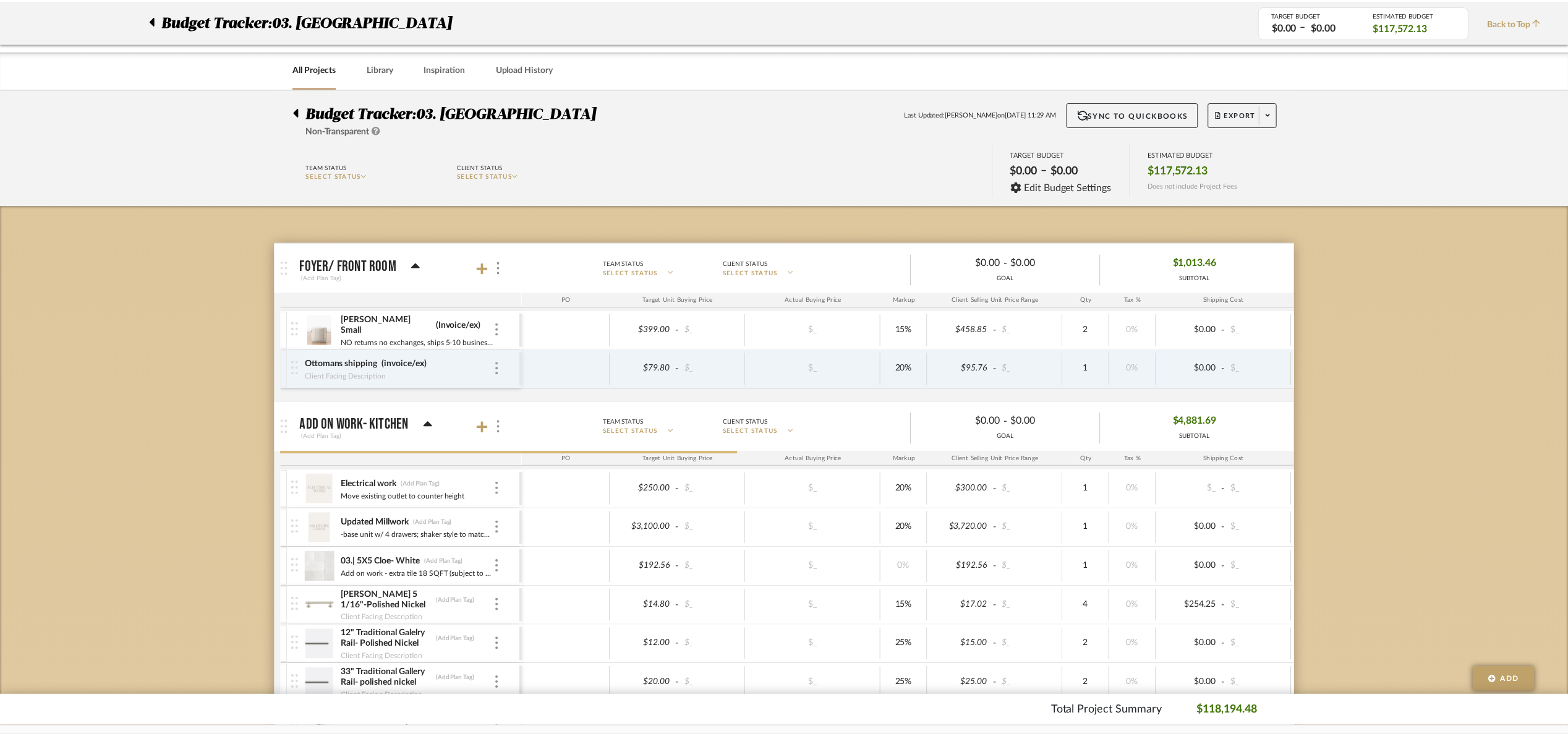
scroll to position [464, 0]
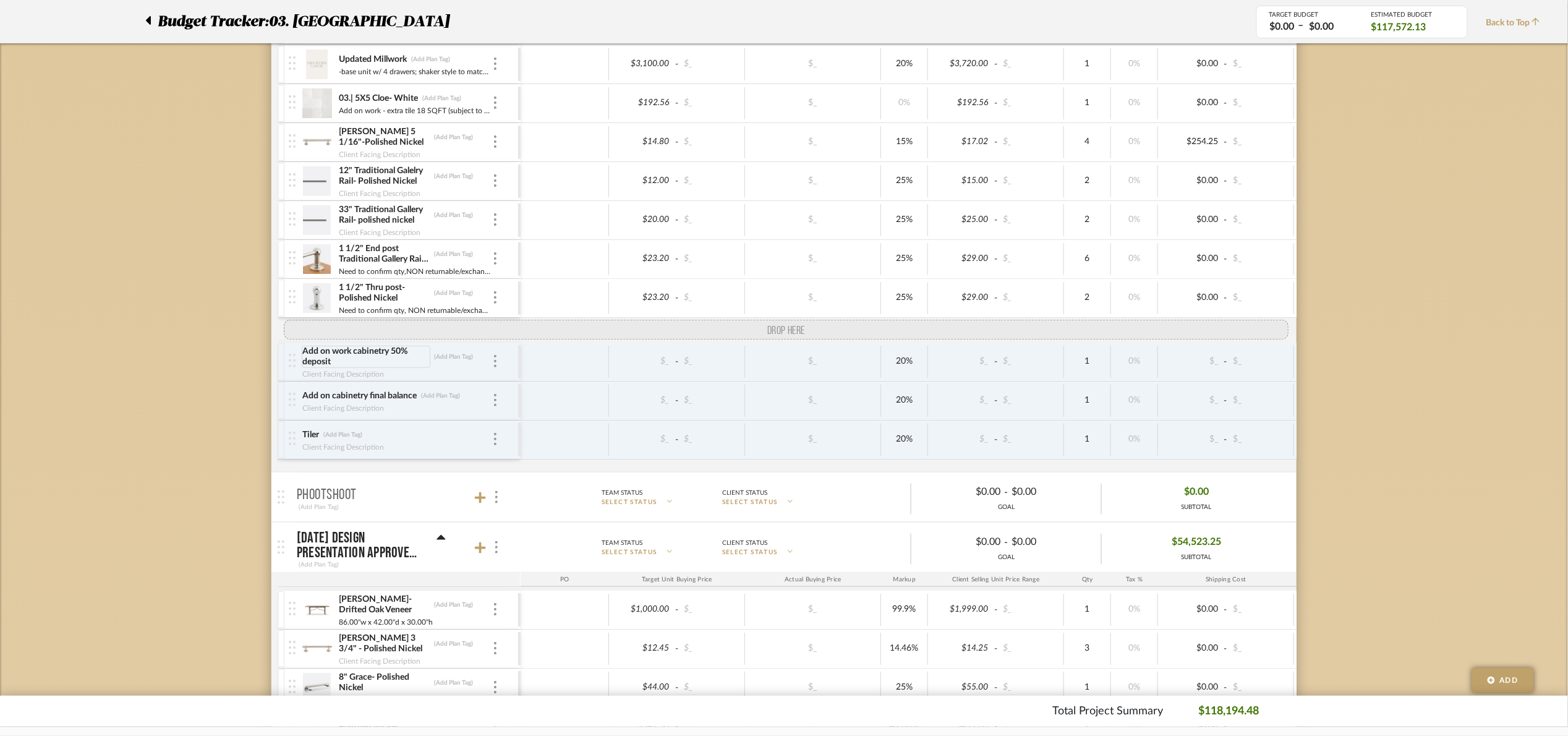
drag, startPoint x: 287, startPoint y: 462, endPoint x: 334, endPoint y: 360, distance: 112.3
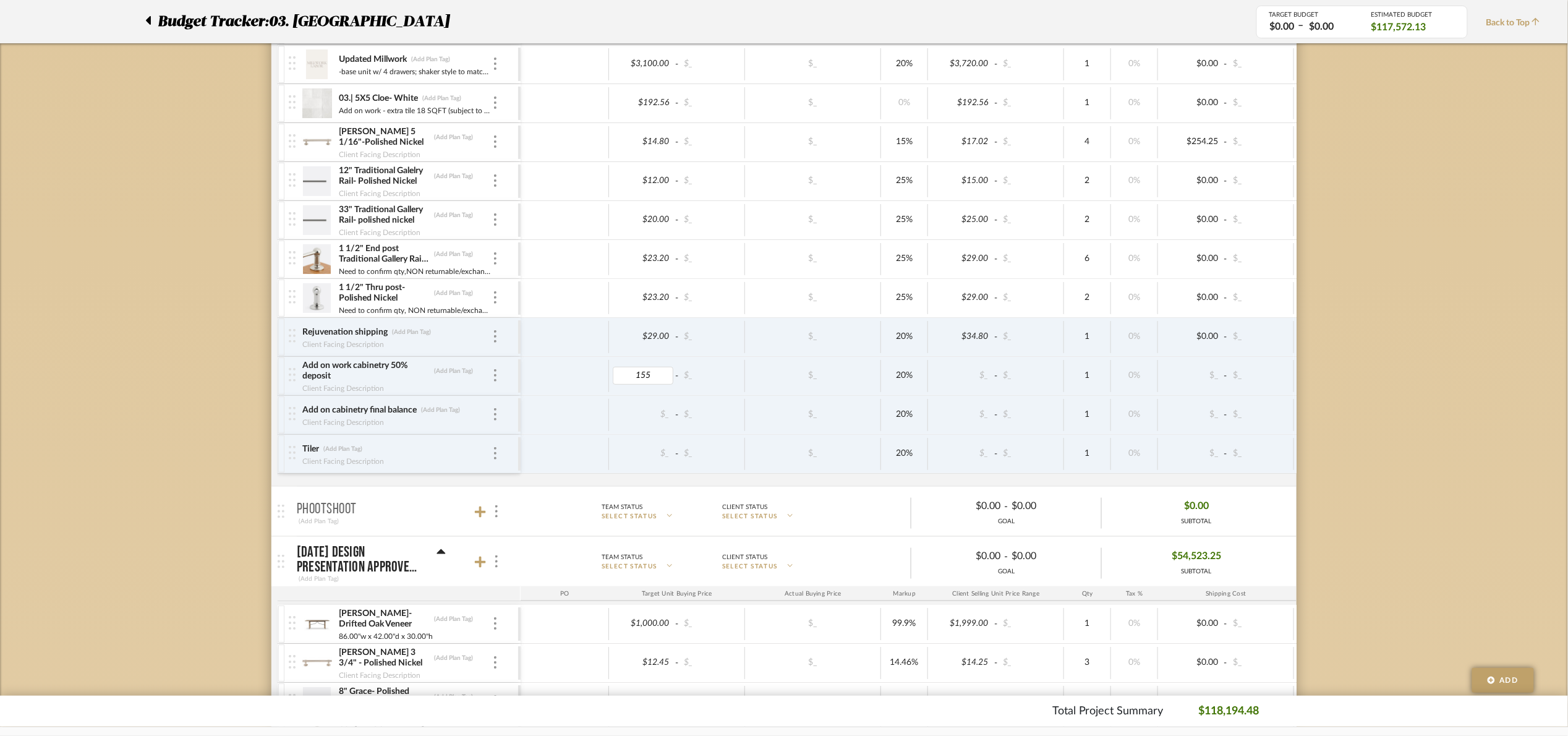
type input "1550"
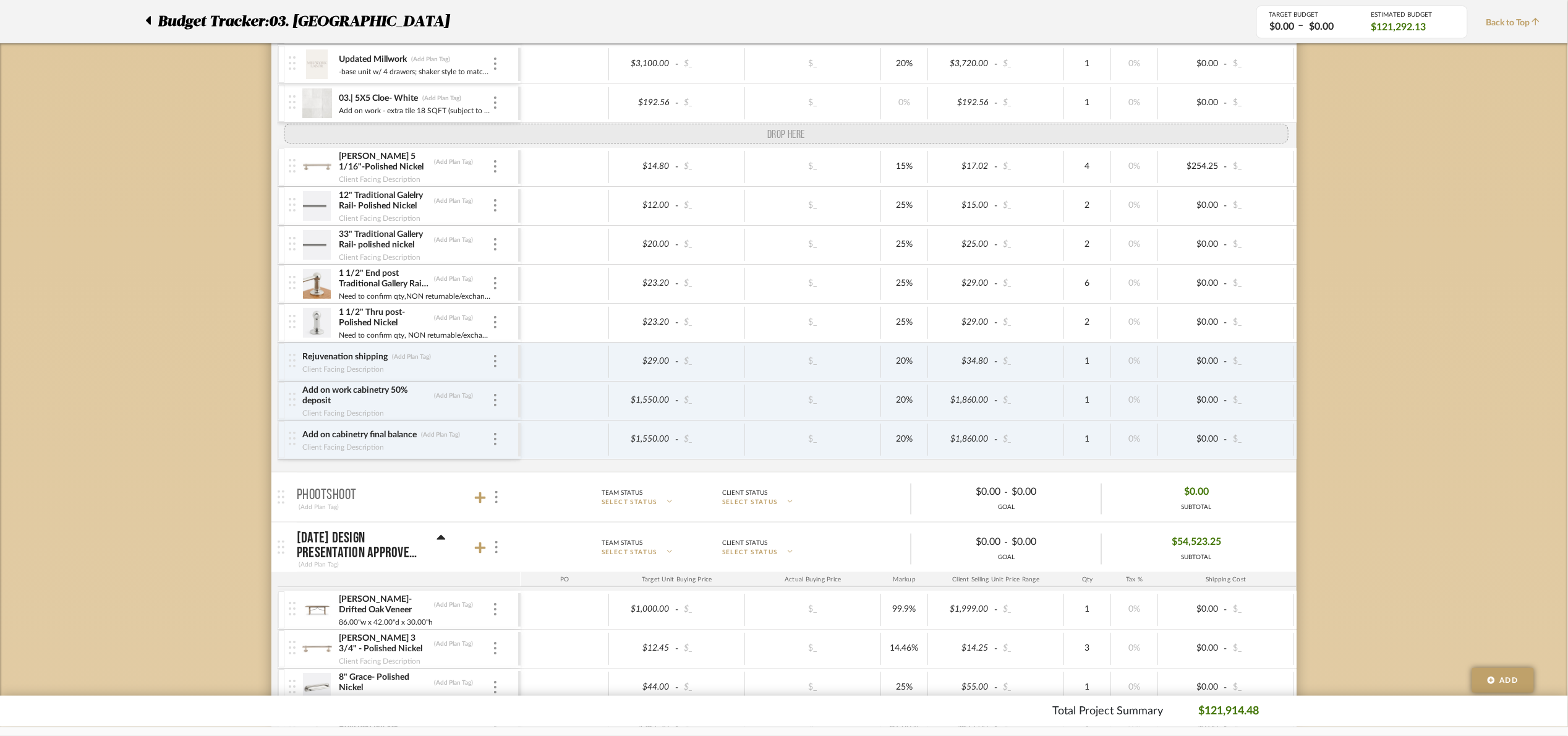
drag, startPoint x: 289, startPoint y: 459, endPoint x: 291, endPoint y: 131, distance: 328.0
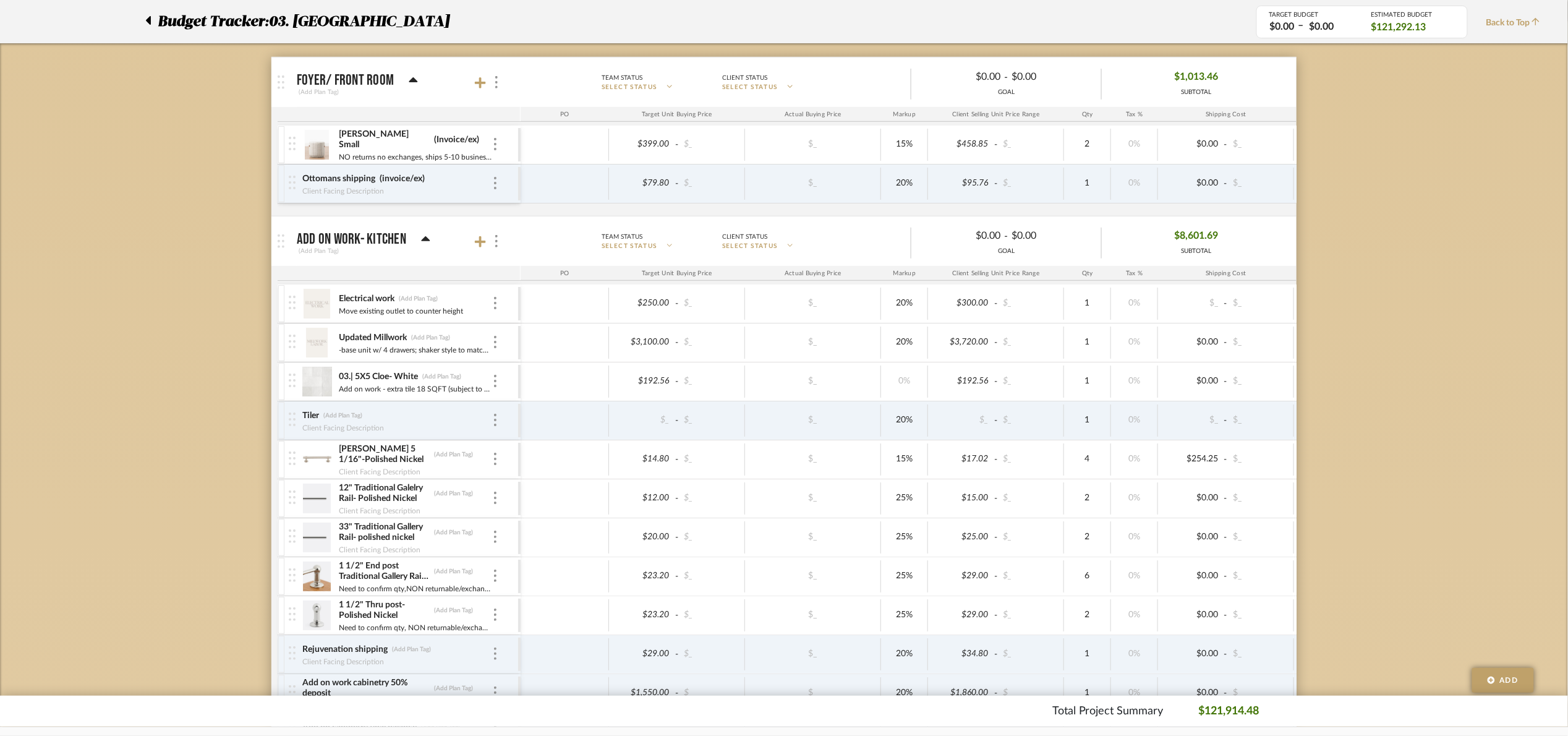
scroll to position [278, 0]
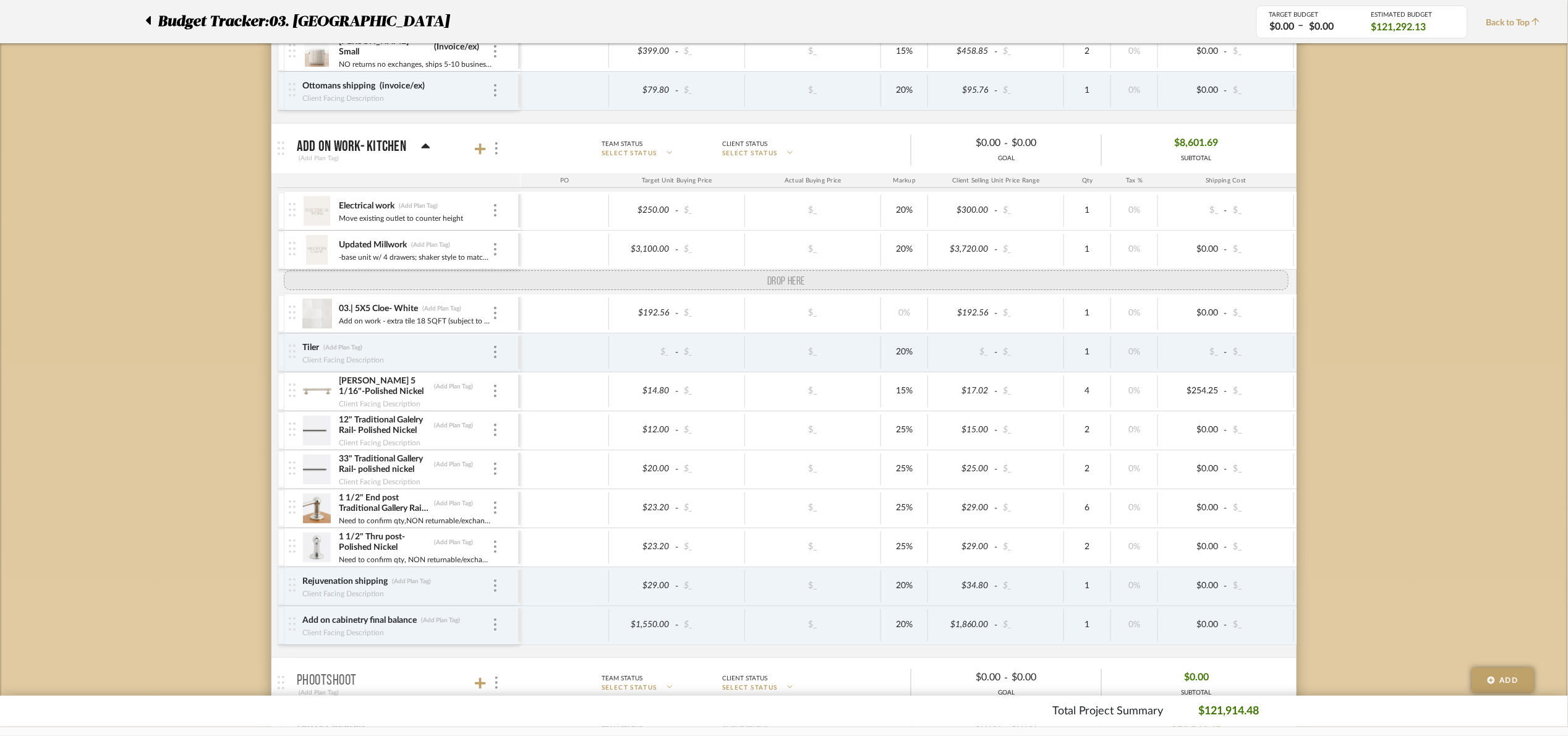
drag, startPoint x: 284, startPoint y: 603, endPoint x: 315, endPoint y: 276, distance: 328.5
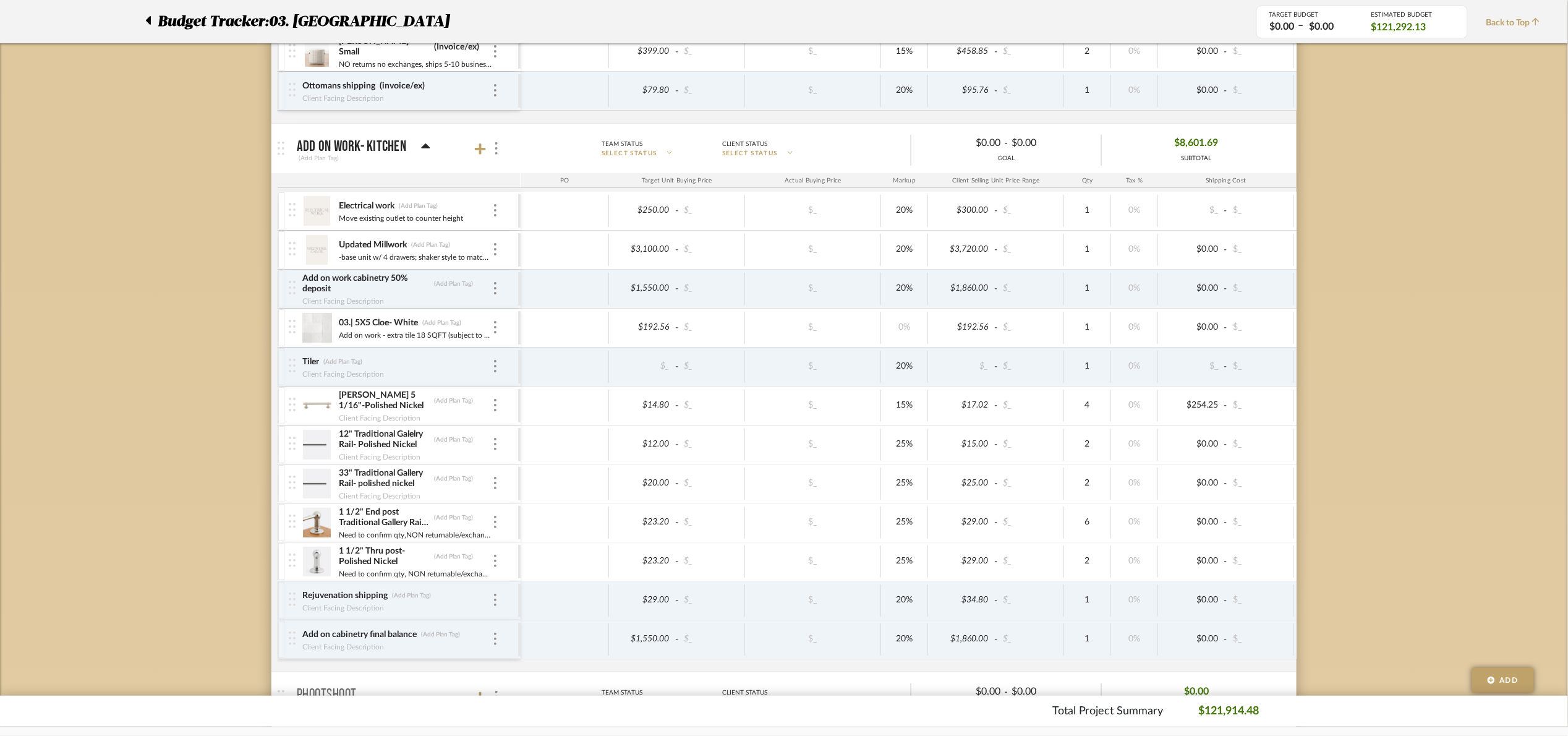
click at [473, 148] on mat-panel-title "Add on work- kitchen (Add Plan Tag)" at bounding box center [405, 148] width 218 height 31
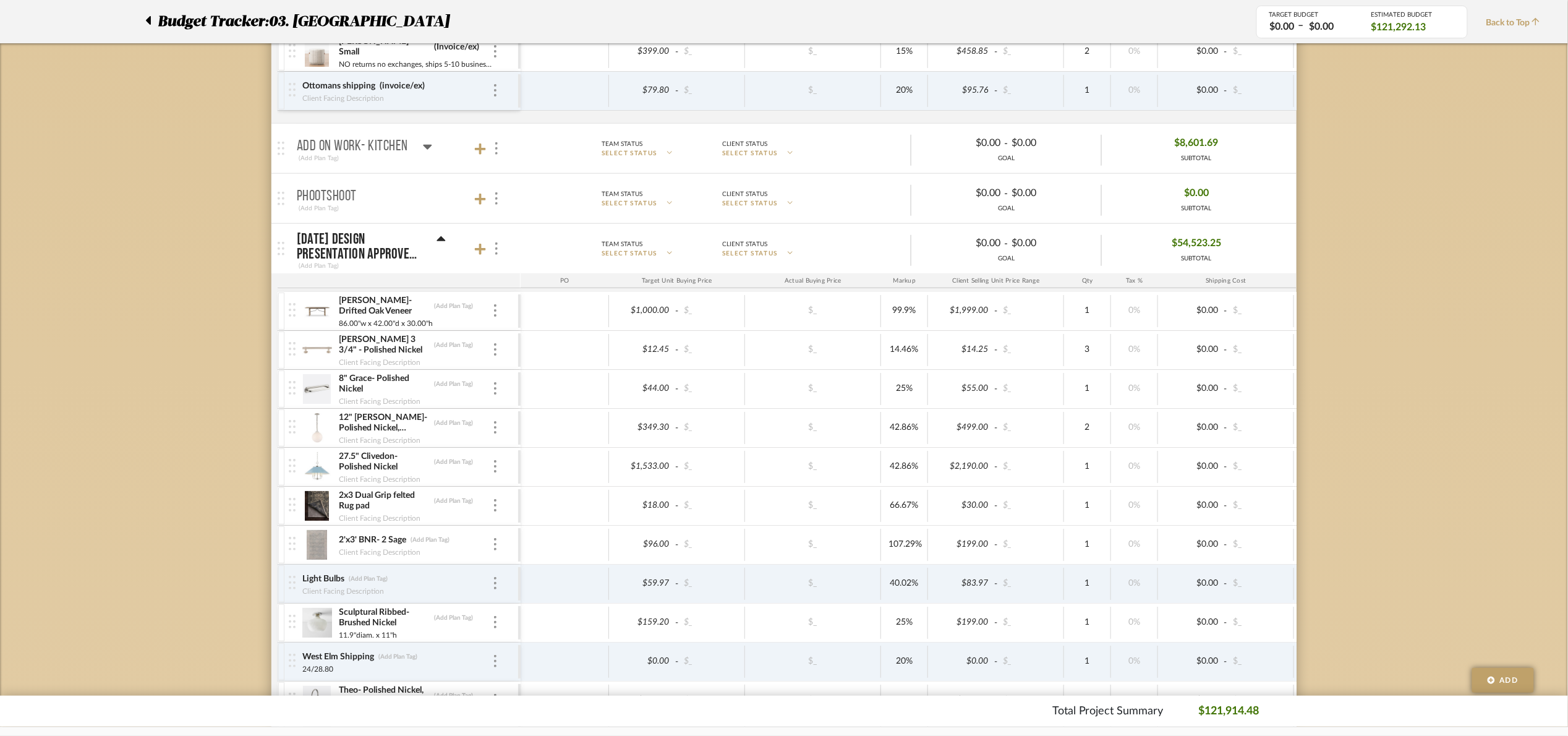
click at [473, 148] on mat-panel-title "Add on work- kitchen (Add Plan Tag)" at bounding box center [405, 148] width 218 height 31
